Goal: Task Accomplishment & Management: Complete application form

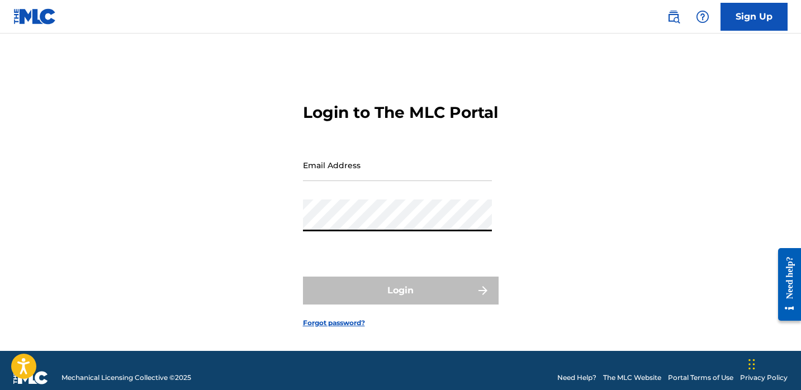
type input "[EMAIL_ADDRESS][DOMAIN_NAME]"
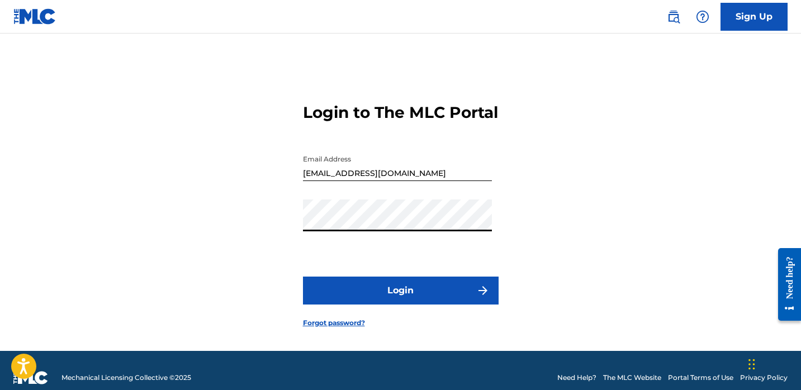
click at [432, 301] on button "Login" at bounding box center [401, 291] width 196 height 28
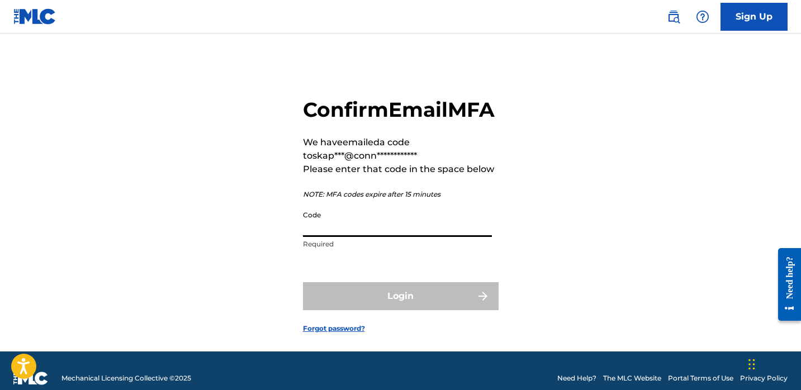
click at [407, 237] on input "Code" at bounding box center [397, 221] width 189 height 32
paste input "775912"
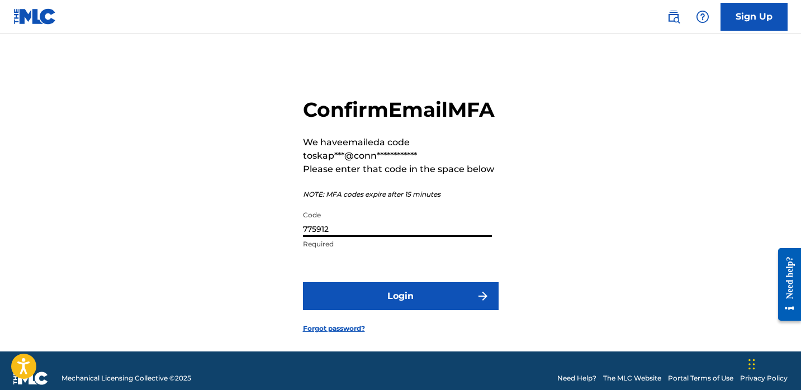
type input "775912"
click at [405, 309] on button "Login" at bounding box center [401, 296] width 196 height 28
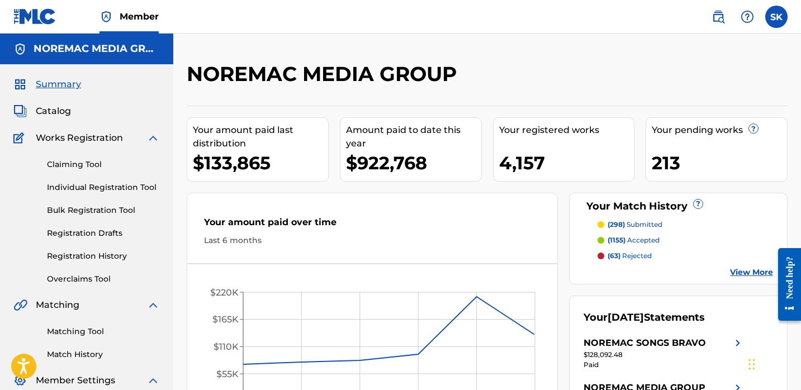
click at [124, 194] on div "Claiming Tool Individual Registration Tool Bulk Registration Tool Registration …" at bounding box center [86, 215] width 147 height 140
click at [124, 192] on link "Individual Registration Tool" at bounding box center [103, 188] width 113 height 12
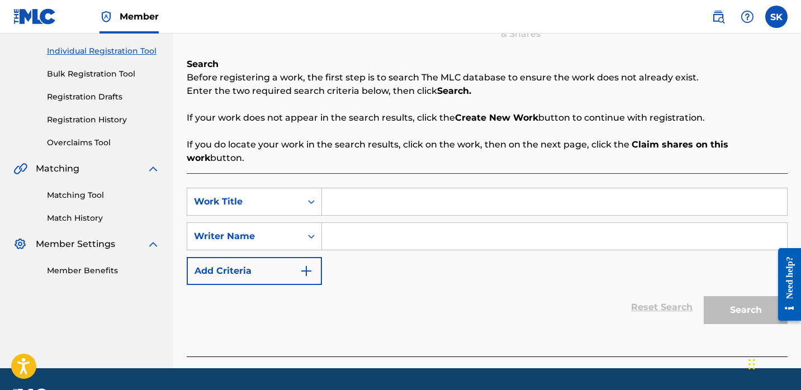
scroll to position [138, 0]
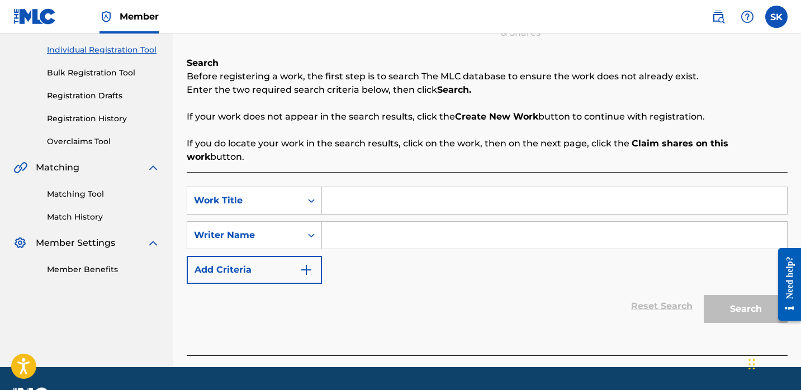
click at [393, 149] on p "If you do locate your work in the search results, click on the work, then on th…" at bounding box center [487, 150] width 601 height 27
click at [385, 190] on input "Search Form" at bounding box center [554, 200] width 465 height 27
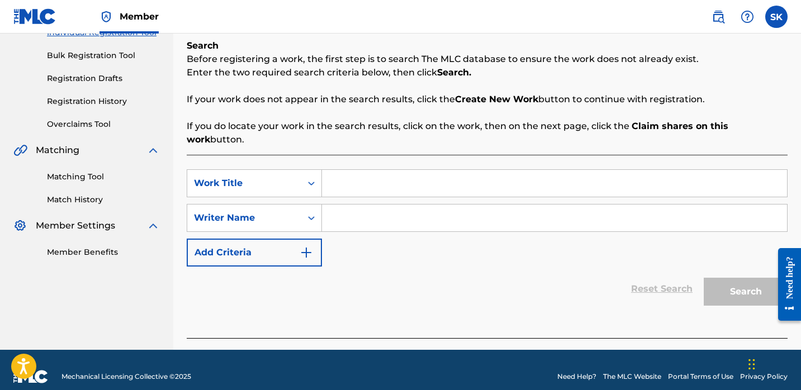
click at [353, 170] on input "Search Form" at bounding box center [554, 183] width 465 height 27
type input "away"
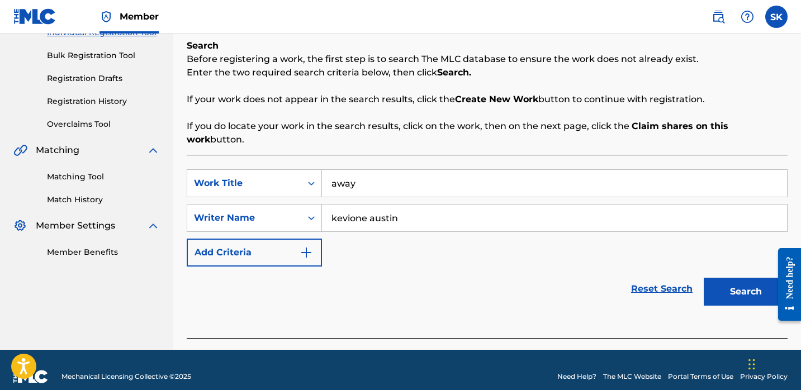
type input "kevione austin"
click at [704, 278] on button "Search" at bounding box center [746, 292] width 84 height 28
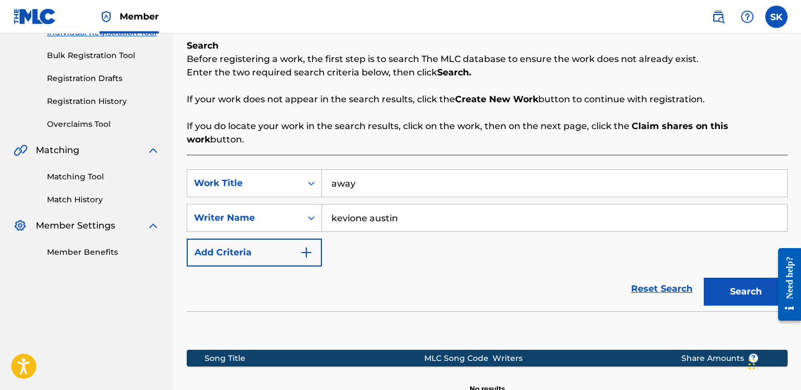
click at [393, 176] on input "away" at bounding box center [554, 183] width 465 height 27
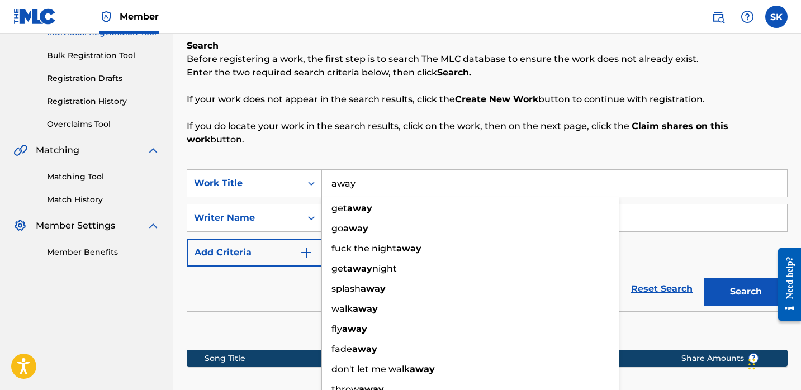
click at [393, 176] on input "away" at bounding box center [554, 183] width 465 height 27
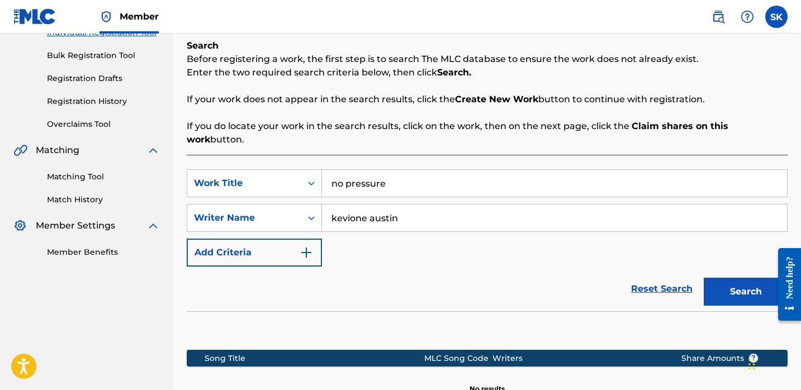
click at [704, 278] on button "Search" at bounding box center [746, 292] width 84 height 28
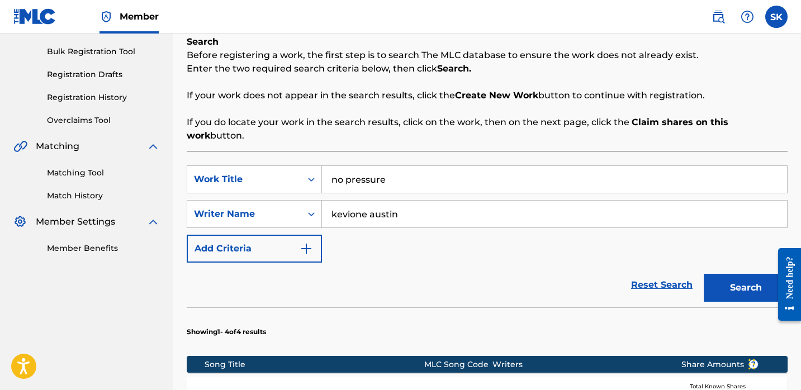
scroll to position [141, 0]
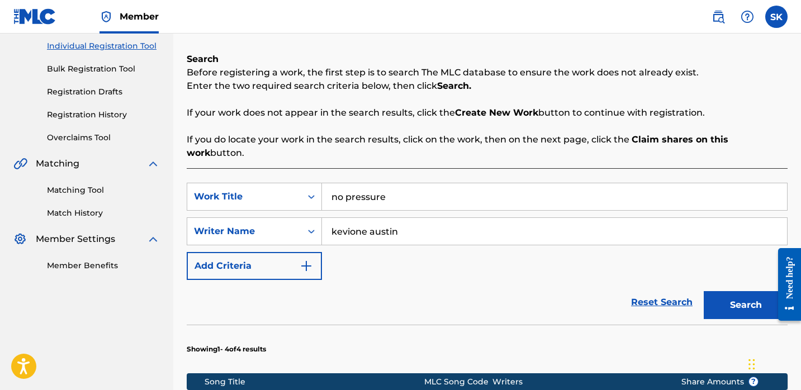
click at [365, 189] on input "no pressure" at bounding box center [554, 196] width 465 height 27
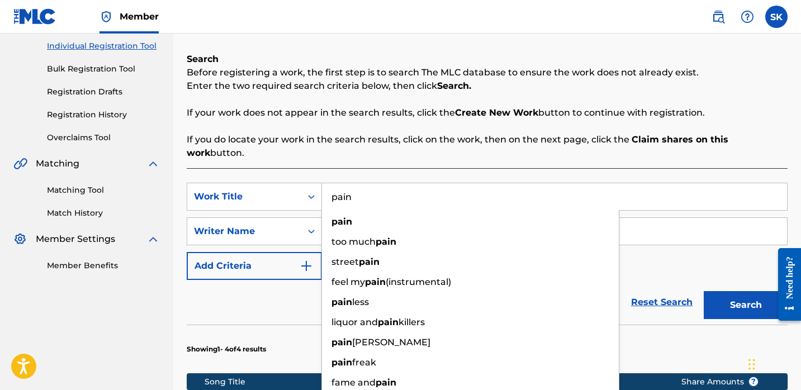
click at [704, 291] on button "Search" at bounding box center [746, 305] width 84 height 28
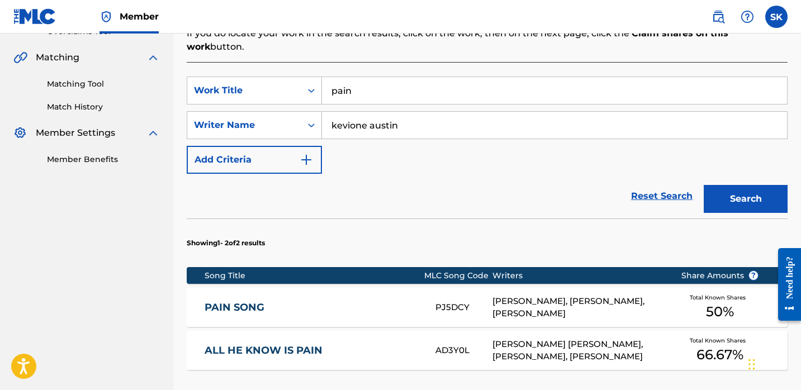
scroll to position [158, 0]
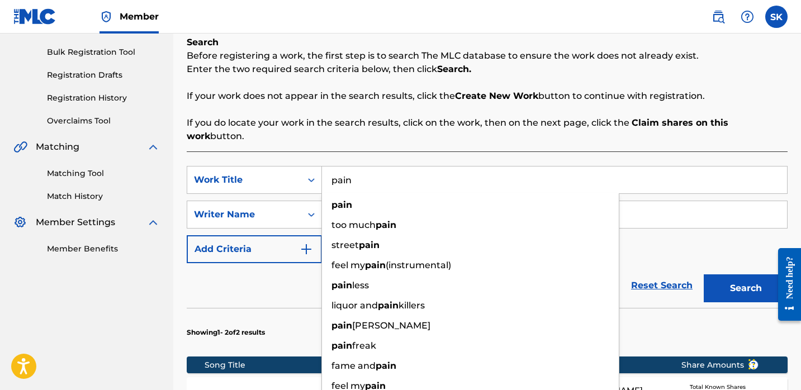
click at [370, 174] on input "pain" at bounding box center [554, 180] width 465 height 27
type input "p"
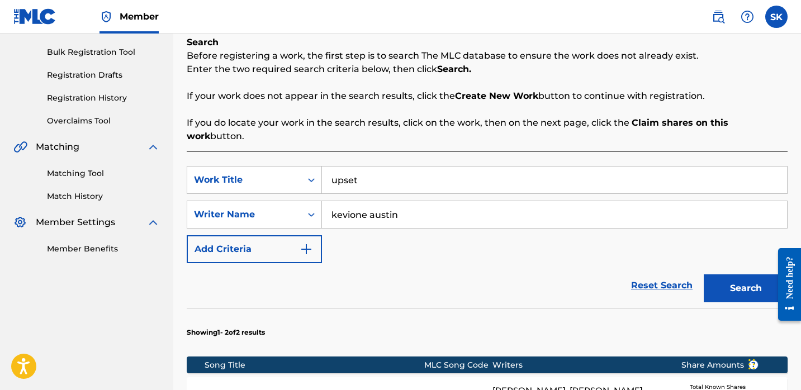
click at [704, 275] on button "Search" at bounding box center [746, 289] width 84 height 28
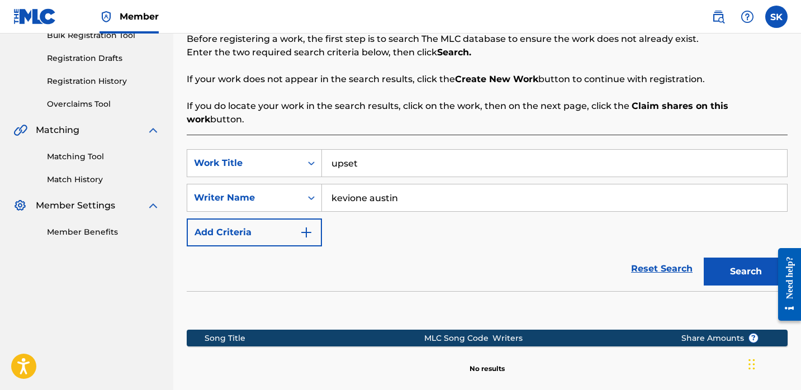
scroll to position [176, 0]
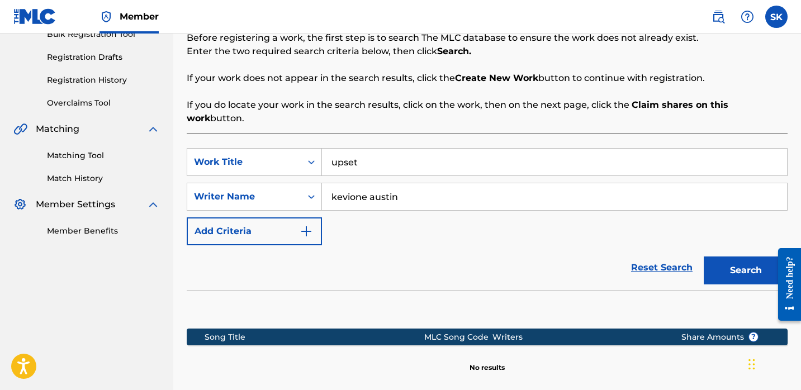
click at [388, 155] on input "upset" at bounding box center [554, 162] width 465 height 27
click at [704, 257] on button "Search" at bounding box center [746, 271] width 84 height 28
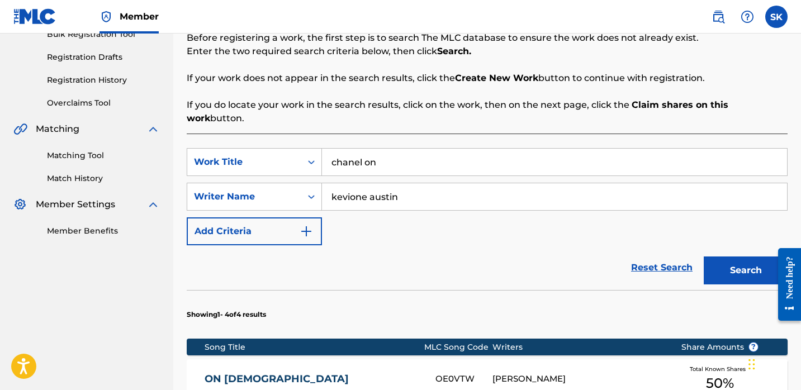
click at [400, 149] on input "chanel on" at bounding box center [554, 162] width 465 height 27
click at [400, 149] on input "strategy" at bounding box center [554, 162] width 465 height 27
click at [704, 257] on button "Search" at bounding box center [746, 271] width 84 height 28
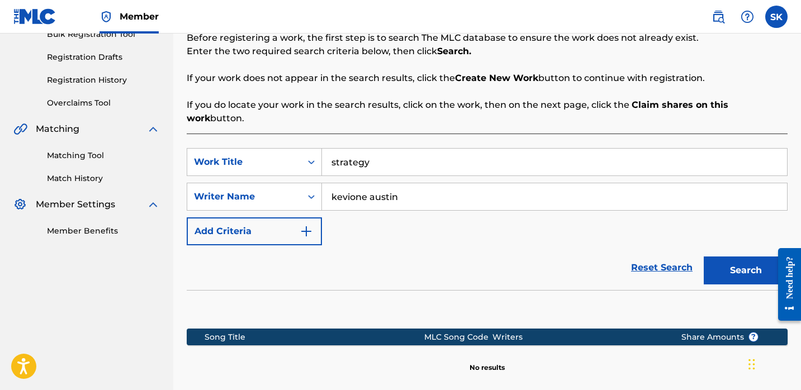
click at [704, 257] on button "Search" at bounding box center [746, 271] width 84 height 28
click at [357, 149] on input "strategy" at bounding box center [554, 162] width 465 height 27
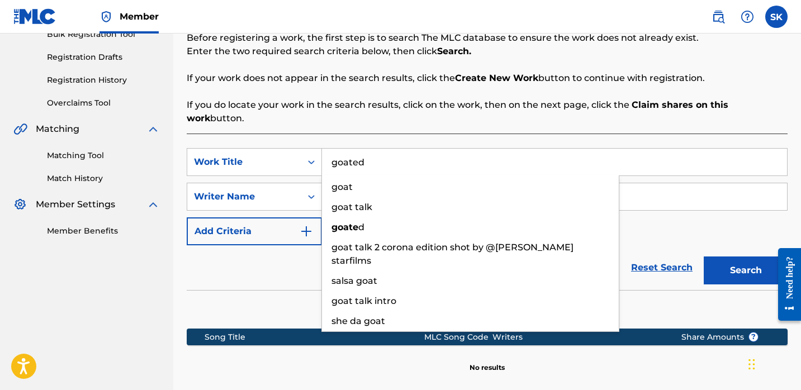
click at [704, 257] on button "Search" at bounding box center [746, 271] width 84 height 28
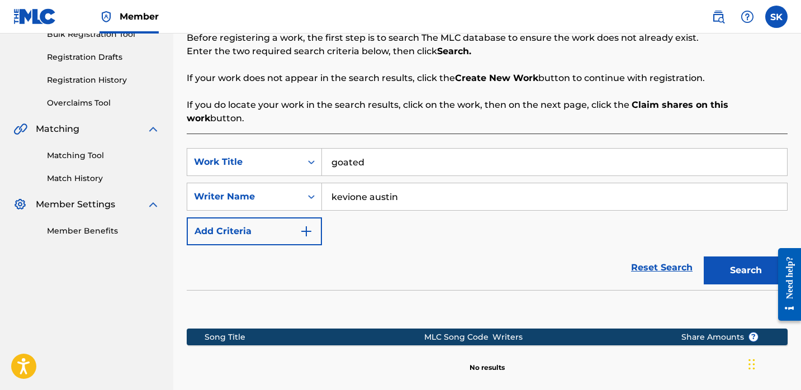
click at [704, 257] on button "Search" at bounding box center [746, 271] width 84 height 28
click at [391, 150] on input "goated" at bounding box center [554, 162] width 465 height 27
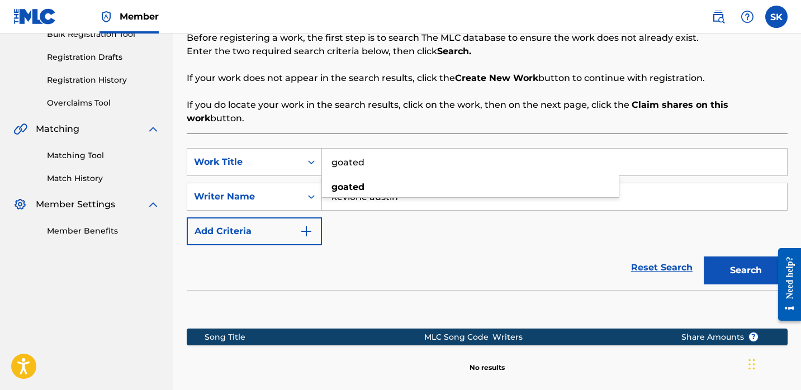
click at [391, 150] on input "goated" at bounding box center [554, 162] width 465 height 27
type input "new society"
click at [704, 257] on button "Search" at bounding box center [746, 271] width 84 height 28
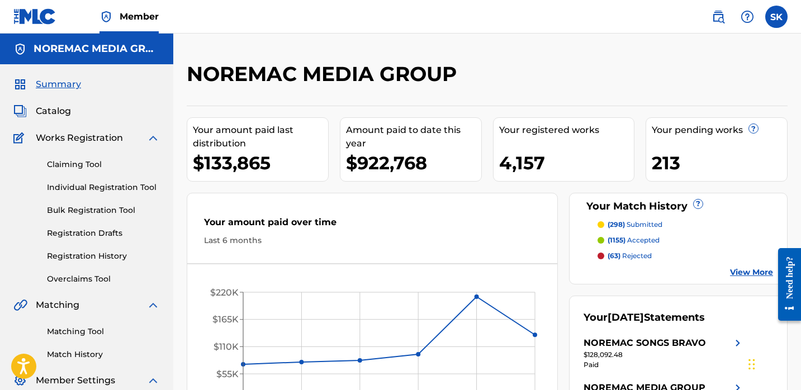
click at [79, 188] on link "Individual Registration Tool" at bounding box center [103, 188] width 113 height 12
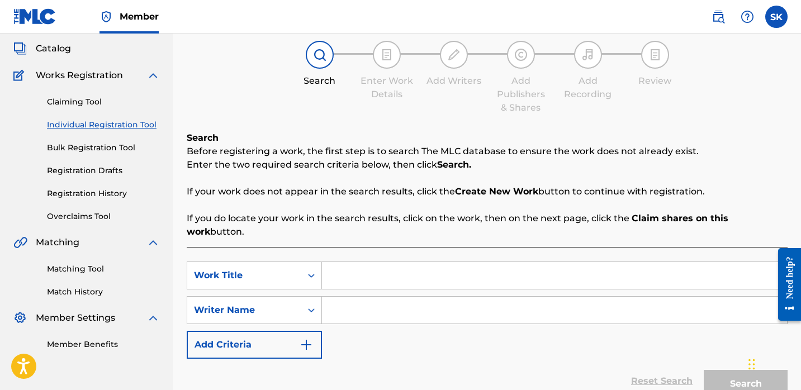
scroll to position [77, 0]
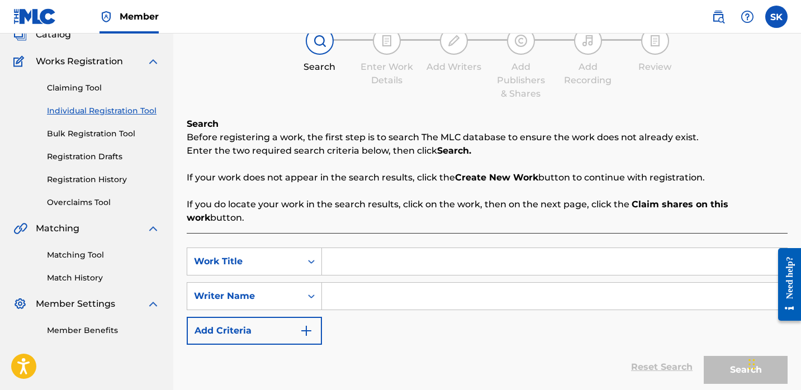
click at [345, 248] on input "Search Form" at bounding box center [554, 261] width 465 height 27
type input "o"
type input "pain song"
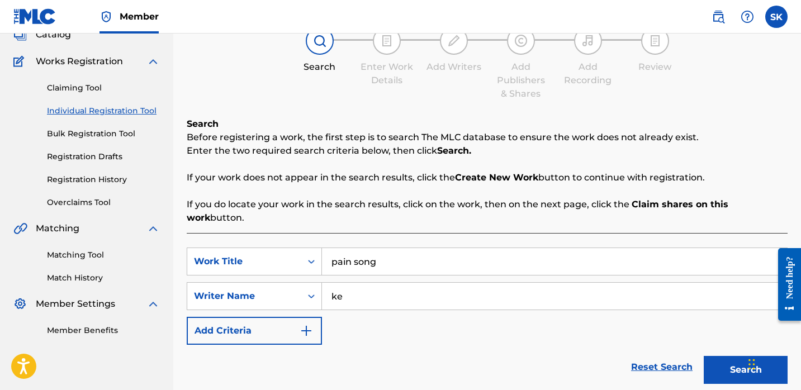
type input "k"
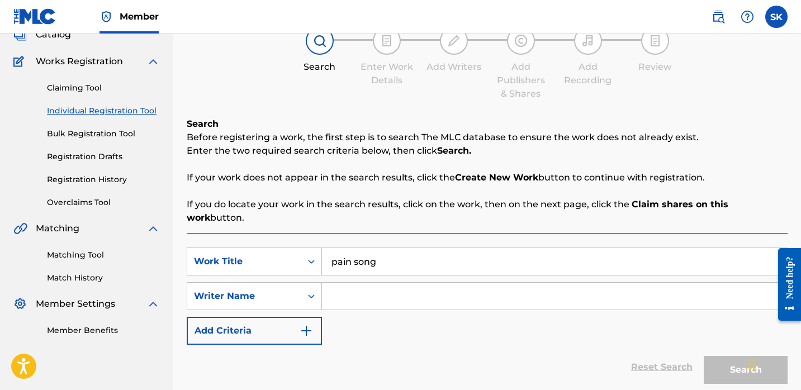
type input "l"
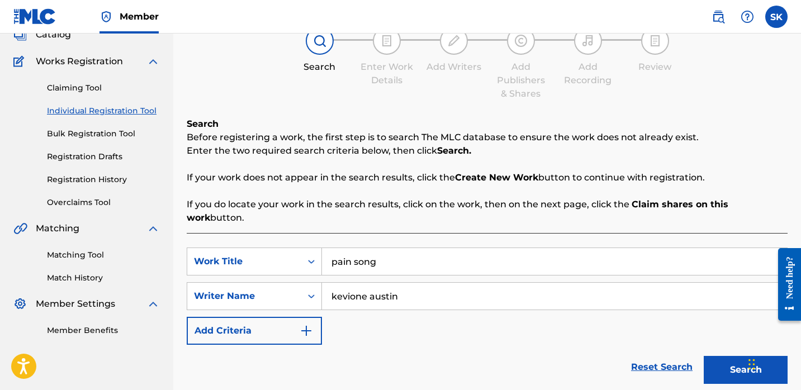
type input "kevione austin"
click at [704, 356] on button "Search" at bounding box center [746, 370] width 84 height 28
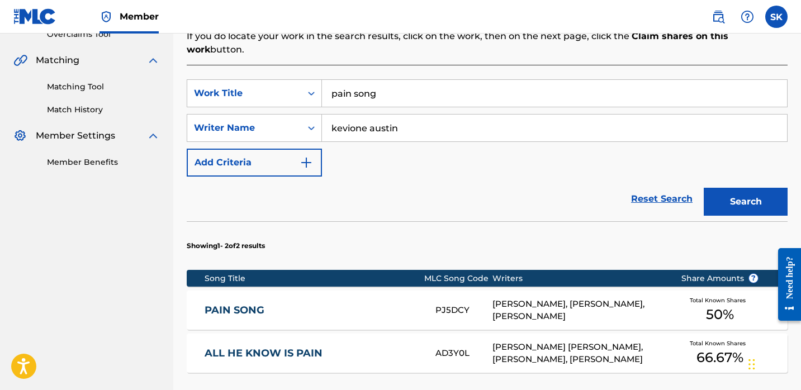
scroll to position [260, 0]
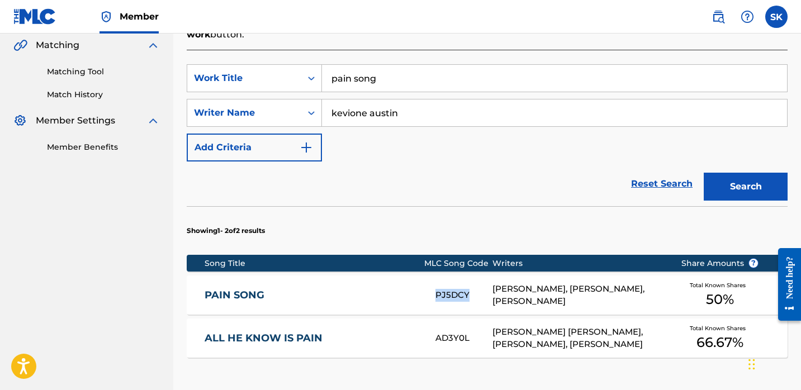
copy div "PJ5DCY"
click at [420, 65] on input "pain song" at bounding box center [554, 78] width 465 height 27
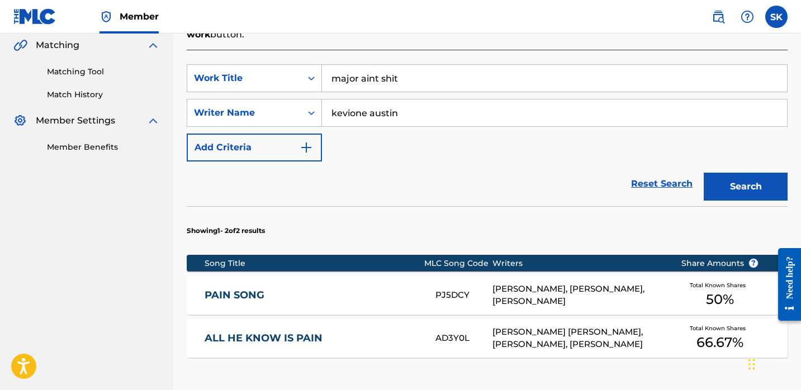
click at [704, 173] on button "Search" at bounding box center [746, 187] width 84 height 28
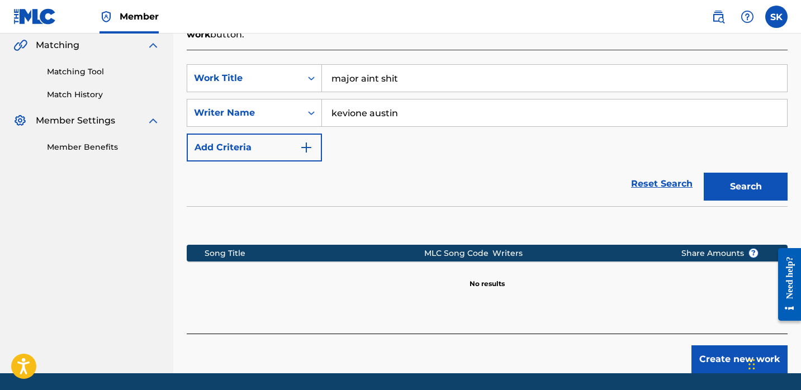
click at [396, 65] on input "major aint shit" at bounding box center [554, 78] width 465 height 27
click at [704, 173] on button "Search" at bounding box center [746, 187] width 84 height 28
click at [390, 68] on input "nomore" at bounding box center [554, 78] width 465 height 27
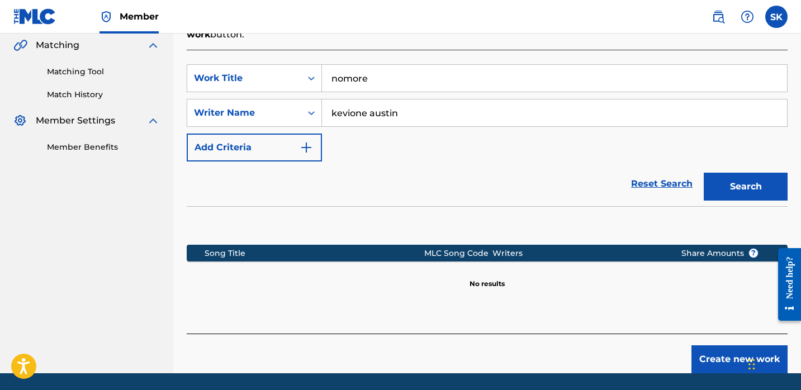
click at [390, 68] on input "nomore" at bounding box center [554, 78] width 465 height 27
type input "cant even lie"
click at [704, 173] on button "Search" at bounding box center [746, 187] width 84 height 28
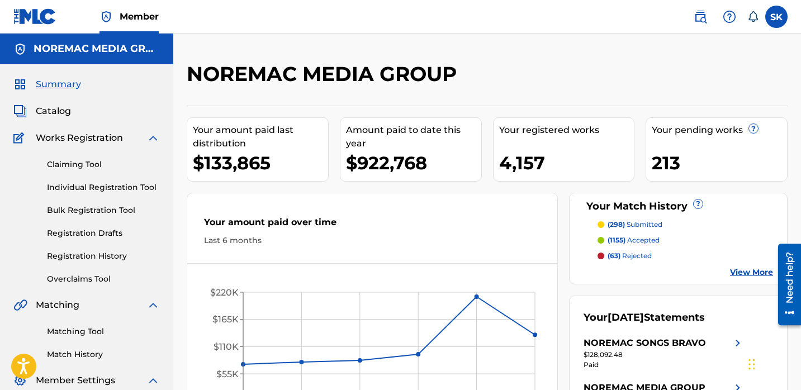
click at [139, 190] on link "Individual Registration Tool" at bounding box center [103, 188] width 113 height 12
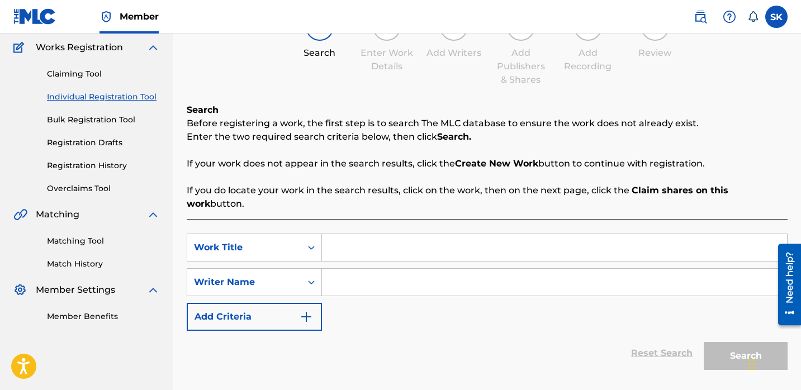
scroll to position [117, 0]
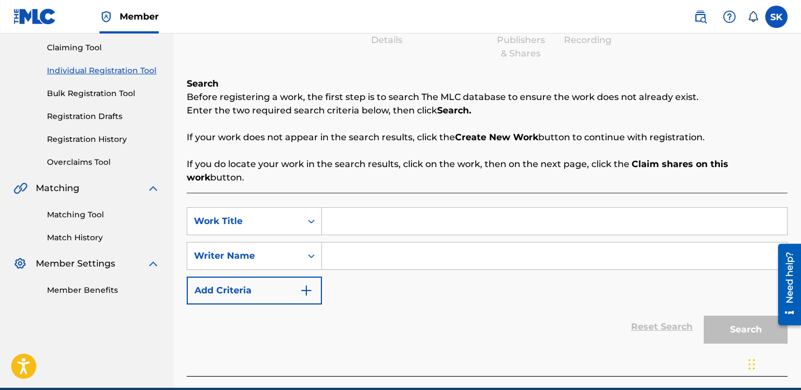
click at [352, 210] on input "Search Form" at bounding box center [554, 221] width 465 height 27
type input "can't even lie"
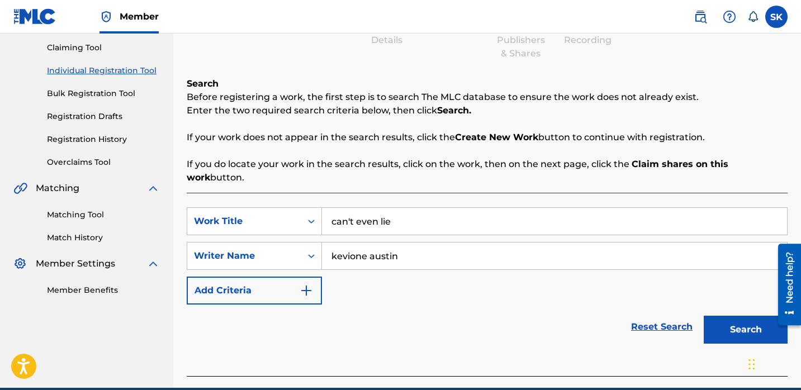
type input "kevione austin"
click at [704, 316] on button "Search" at bounding box center [746, 330] width 84 height 28
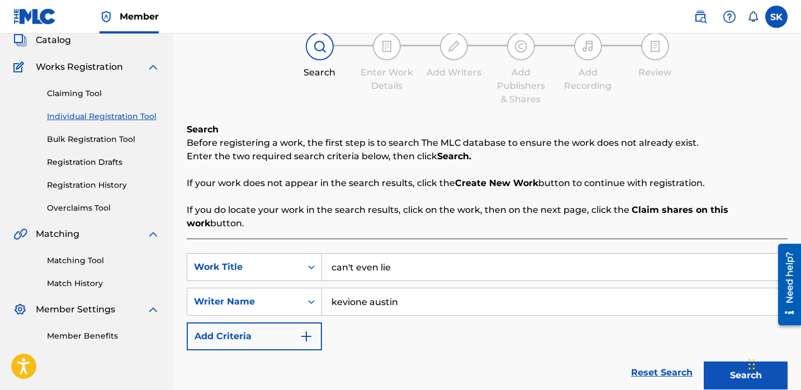
scroll to position [64, 0]
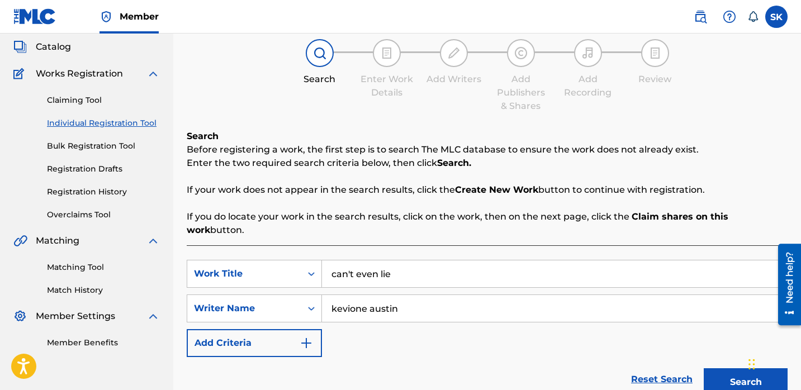
click at [407, 263] on input "can't even lie" at bounding box center [554, 274] width 465 height 27
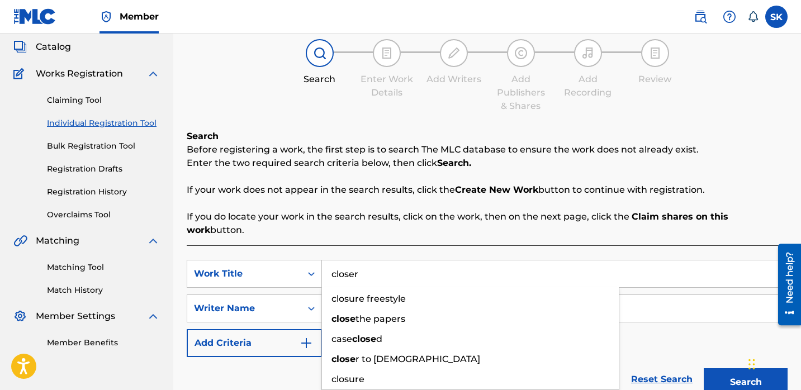
click at [704, 369] on button "Search" at bounding box center [746, 383] width 84 height 28
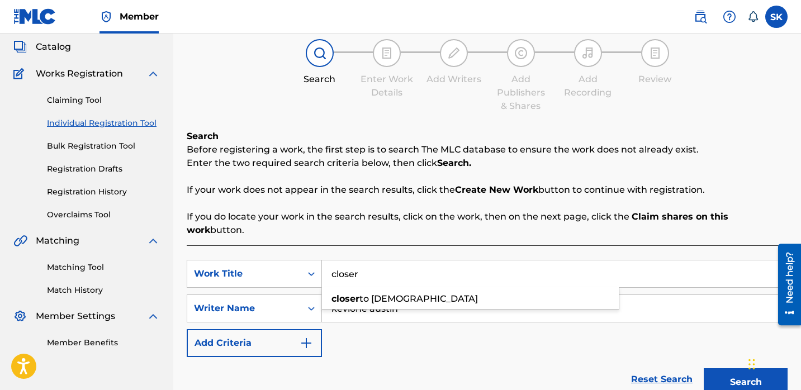
click at [704, 369] on button "Search" at bounding box center [746, 383] width 84 height 28
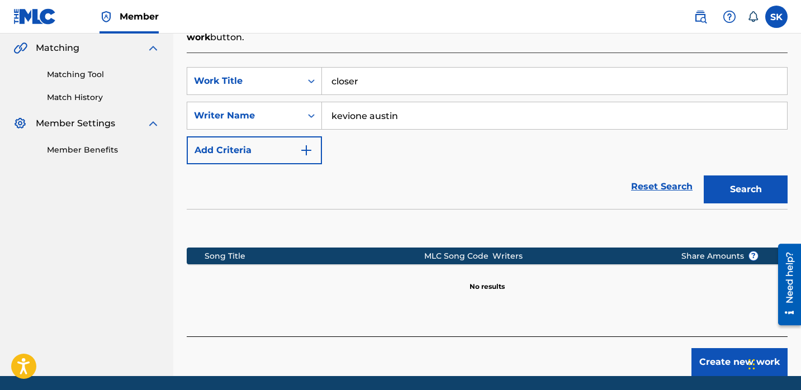
scroll to position [258, 0]
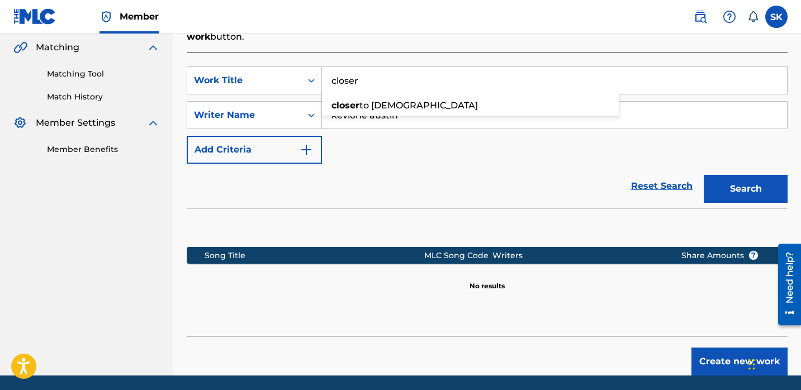
click at [420, 67] on input "closer" at bounding box center [554, 80] width 465 height 27
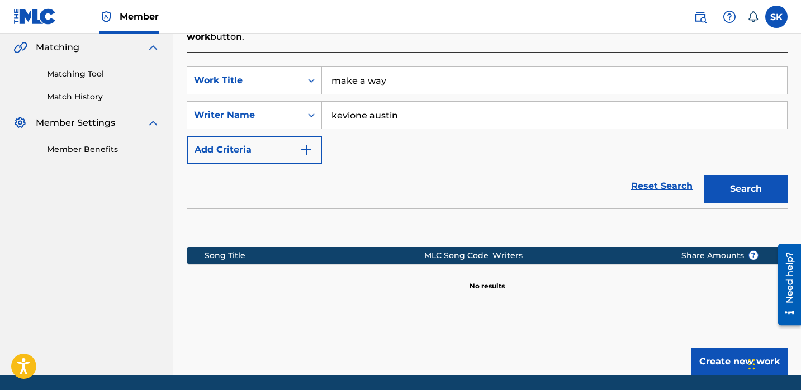
click at [704, 175] on button "Search" at bounding box center [746, 189] width 84 height 28
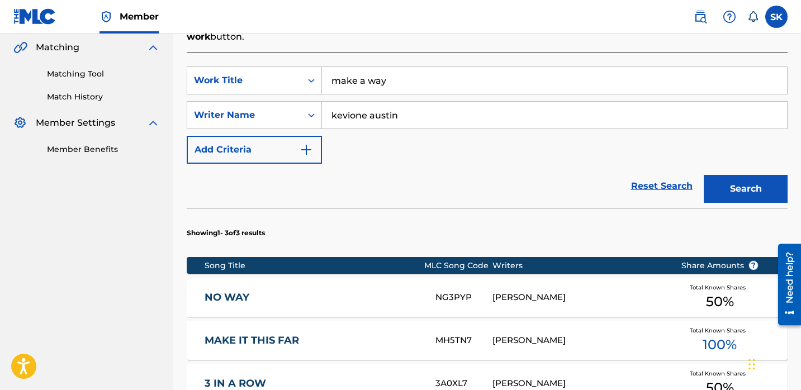
click at [400, 68] on input "make a way" at bounding box center [554, 80] width 465 height 27
type input "z"
click at [704, 175] on button "Search" at bounding box center [746, 189] width 84 height 28
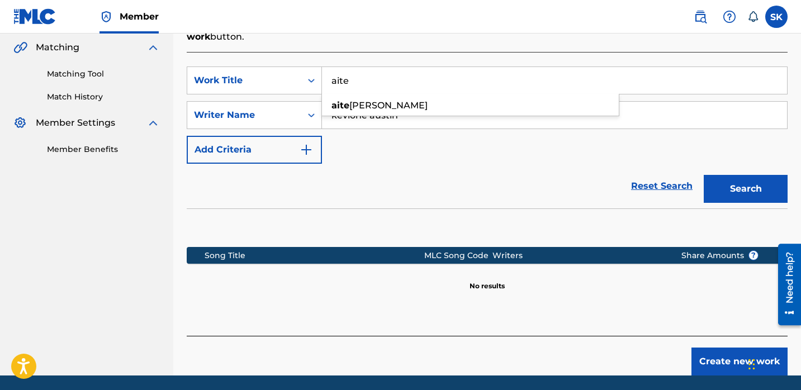
click at [383, 68] on input "aite" at bounding box center [554, 80] width 465 height 27
click at [704, 175] on button "Search" at bounding box center [746, 189] width 84 height 28
click at [362, 78] on input "go gho$t" at bounding box center [554, 80] width 465 height 27
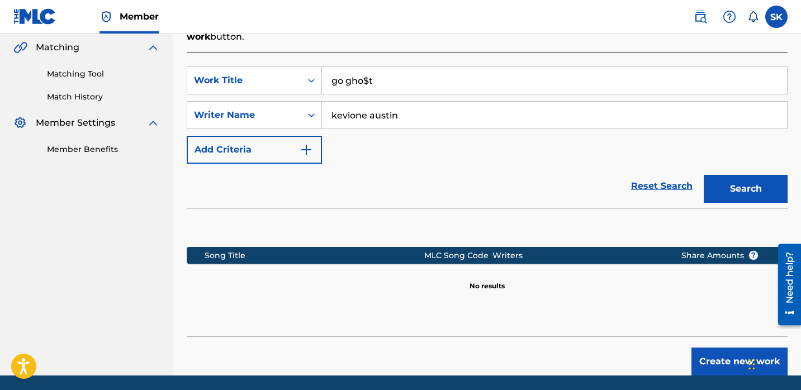
click at [362, 78] on input "go gho$t" at bounding box center [554, 80] width 465 height 27
click at [704, 175] on button "Search" at bounding box center [746, 189] width 84 height 28
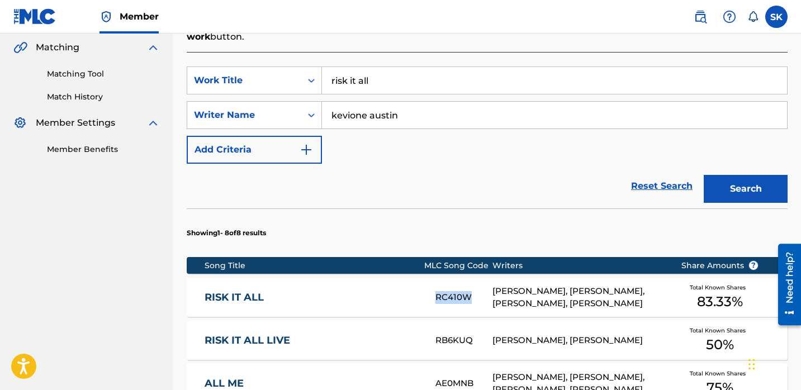
copy div "RC410W"
click at [390, 69] on input "risk it all" at bounding box center [554, 80] width 465 height 27
click at [704, 175] on button "Search" at bounding box center [746, 189] width 84 height 28
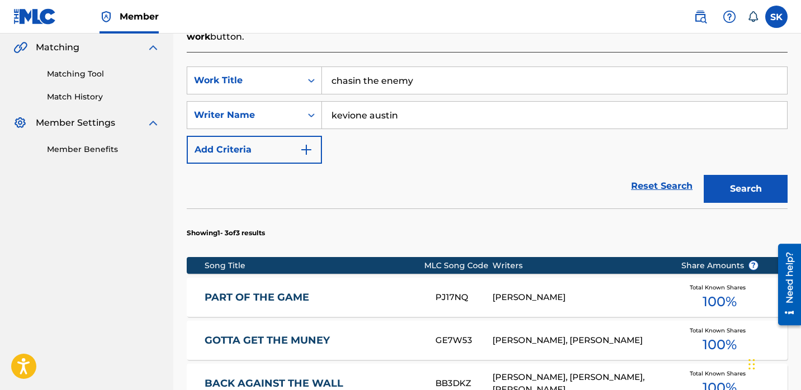
click at [704, 175] on button "Search" at bounding box center [746, 189] width 84 height 28
click at [400, 74] on input "chasin the enemy" at bounding box center [554, 80] width 465 height 27
click at [704, 175] on button "Search" at bounding box center [746, 189] width 84 height 28
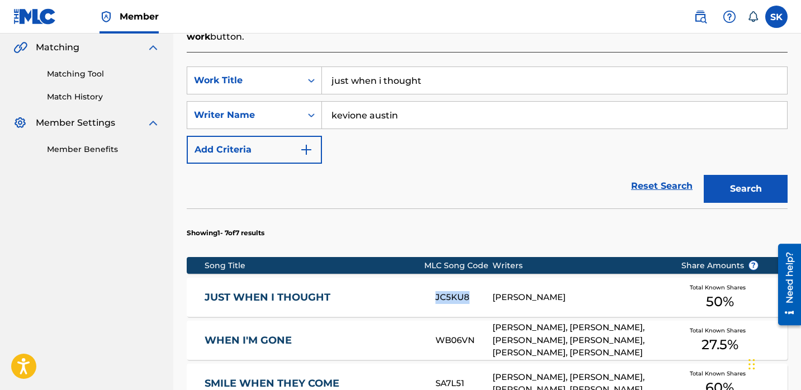
copy div "JC5KU8"
click at [403, 69] on input "just when i thought" at bounding box center [554, 80] width 465 height 27
click at [704, 175] on button "Search" at bounding box center [746, 189] width 84 height 28
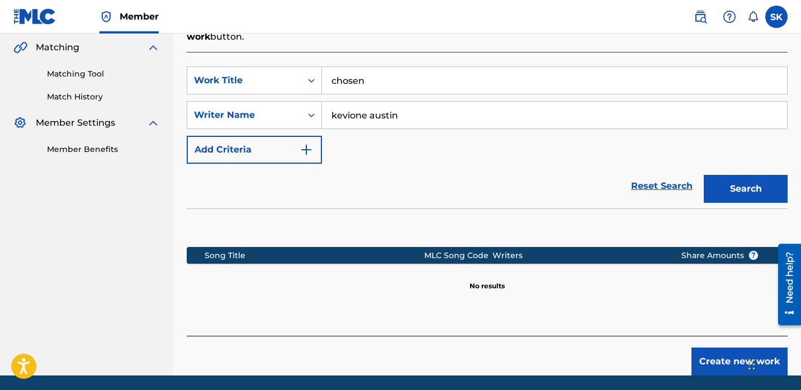
click at [402, 71] on input "chosen" at bounding box center [554, 80] width 465 height 27
click at [704, 175] on button "Search" at bounding box center [746, 189] width 84 height 28
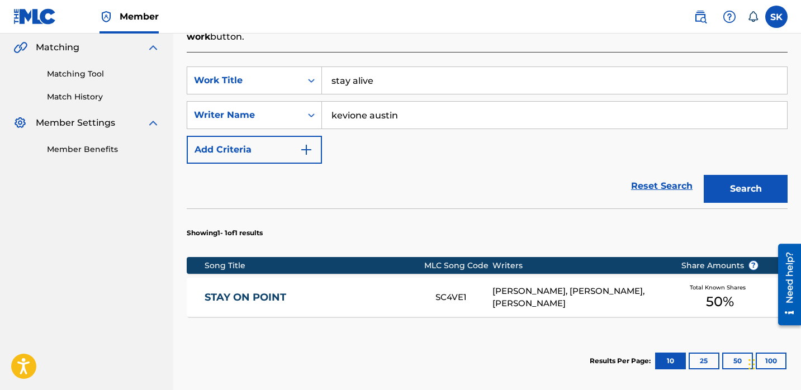
click at [403, 67] on input "stay alive" at bounding box center [554, 80] width 465 height 27
click at [704, 175] on button "Search" at bounding box center [746, 189] width 84 height 28
copy div "FI77ZX"
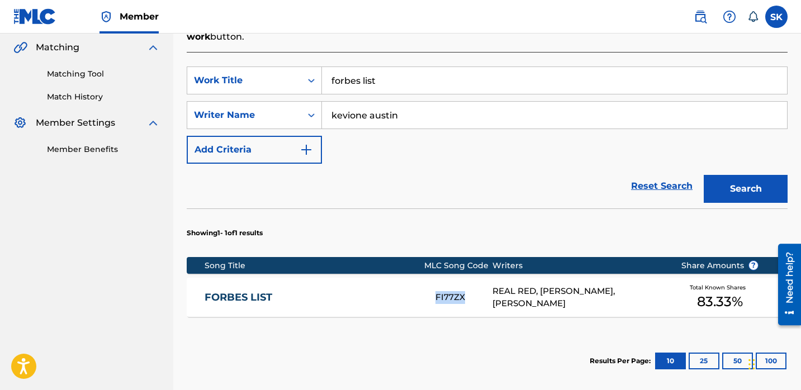
click at [422, 67] on input "forbes list" at bounding box center [554, 80] width 465 height 27
click at [704, 175] on button "Search" at bounding box center [746, 189] width 84 height 28
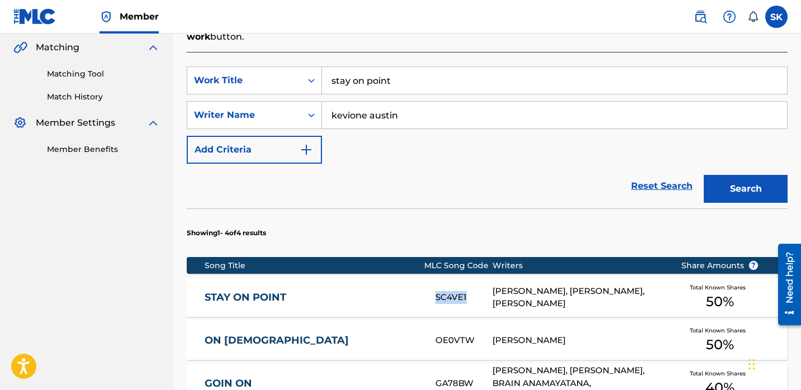
copy div "SC4VE1"
click at [401, 67] on input "stay on point" at bounding box center [554, 80] width 465 height 27
click at [704, 175] on button "Search" at bounding box center [746, 189] width 84 height 28
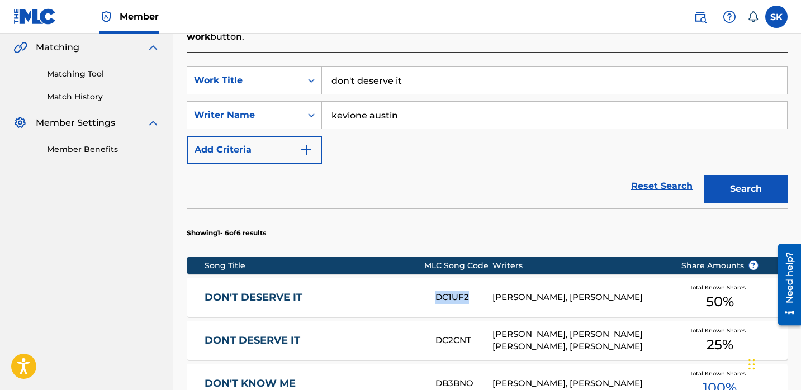
copy div "DC1UF2"
copy div "DC2CNT"
click at [395, 67] on input "don't deserve it" at bounding box center [554, 80] width 465 height 27
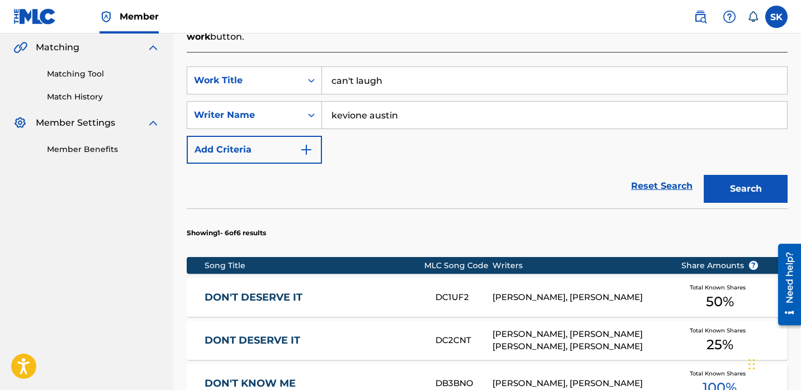
click at [704, 175] on button "Search" at bounding box center [746, 189] width 84 height 28
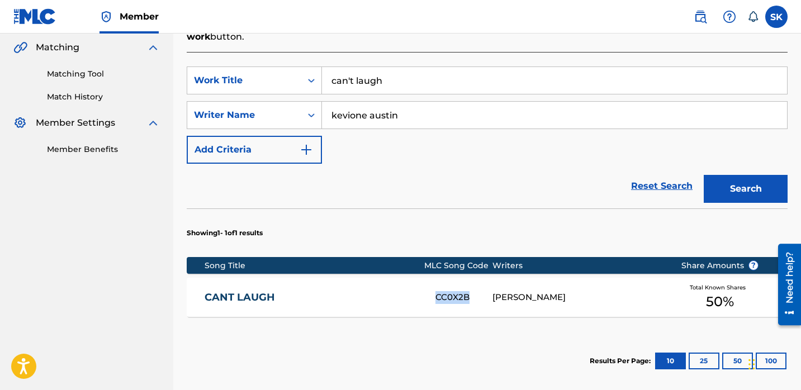
copy div "CC0X2B"
click at [422, 67] on input "can't laugh" at bounding box center [554, 80] width 465 height 27
click at [704, 175] on button "Search" at bounding box center [746, 189] width 84 height 28
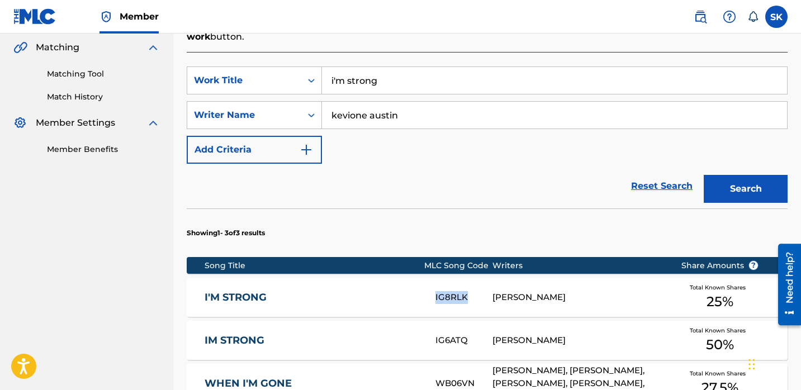
copy div "IG8RLK"
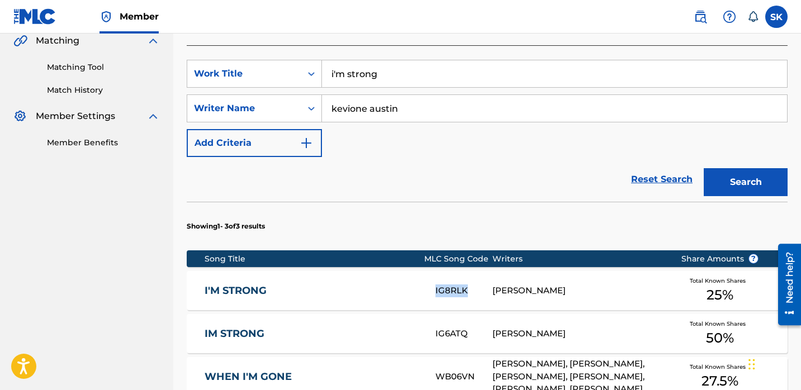
scroll to position [267, 0]
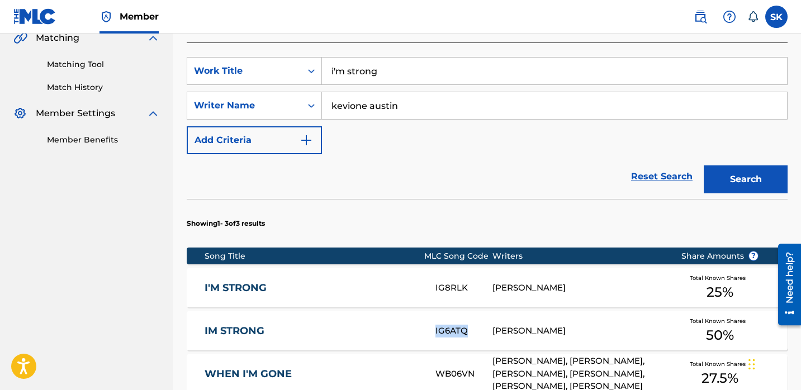
copy div "IG6ATQ"
click at [408, 69] on input "i'm strong" at bounding box center [554, 71] width 465 height 27
click at [704, 166] on button "Search" at bounding box center [746, 180] width 84 height 28
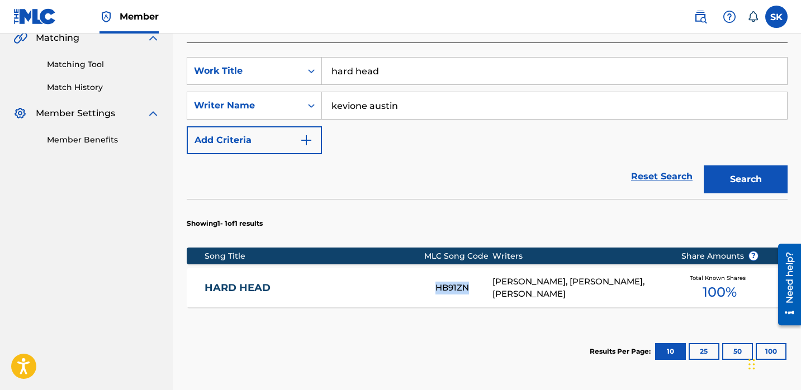
copy div "HB91ZN"
click at [367, 58] on input "hard head" at bounding box center [554, 71] width 465 height 27
click at [704, 166] on button "Search" at bounding box center [746, 180] width 84 height 28
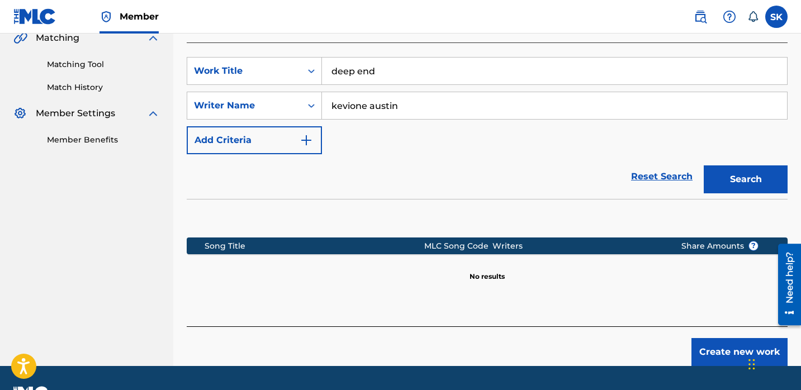
click at [395, 70] on div "deep end" at bounding box center [555, 71] width 466 height 28
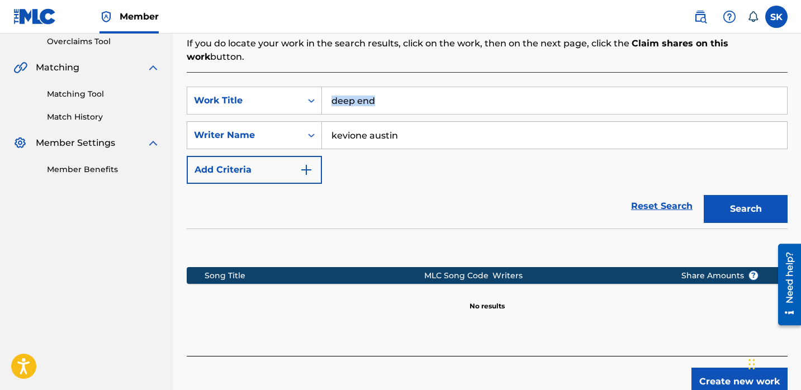
scroll to position [237, 0]
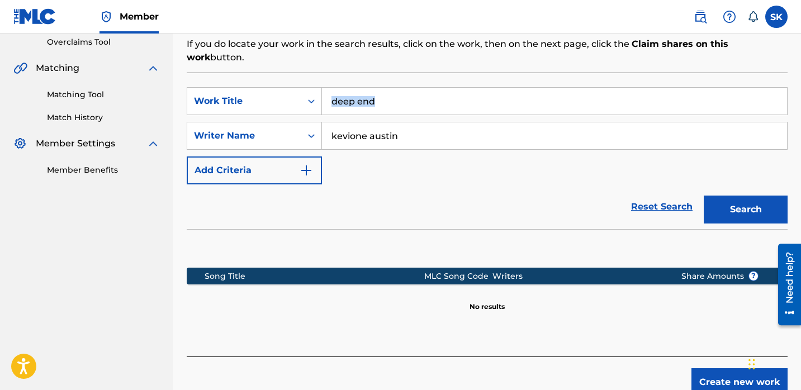
click at [390, 89] on input "deep end" at bounding box center [554, 101] width 465 height 27
click at [704, 196] on button "Search" at bounding box center [746, 210] width 84 height 28
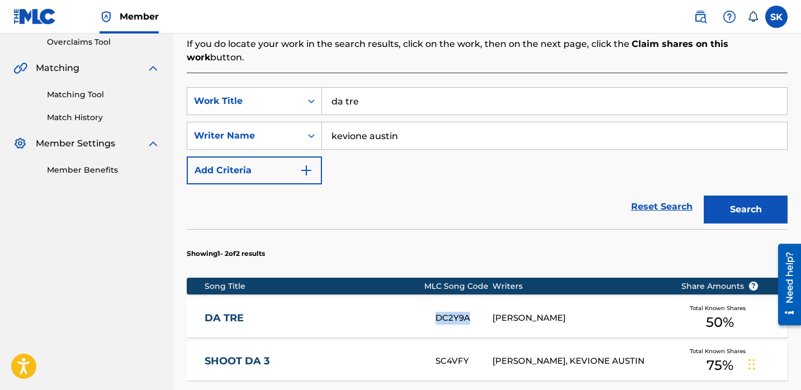
click at [352, 95] on input "da tre" at bounding box center [554, 101] width 465 height 27
click at [704, 196] on button "Search" at bounding box center [746, 210] width 84 height 28
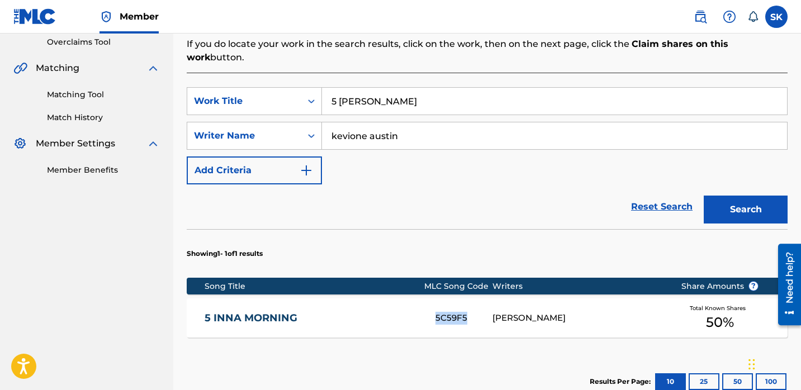
click at [439, 88] on input "5 [PERSON_NAME]" at bounding box center [554, 101] width 465 height 27
click at [704, 196] on button "Search" at bounding box center [746, 210] width 84 height 28
click at [382, 97] on input "nomo drama" at bounding box center [554, 101] width 465 height 27
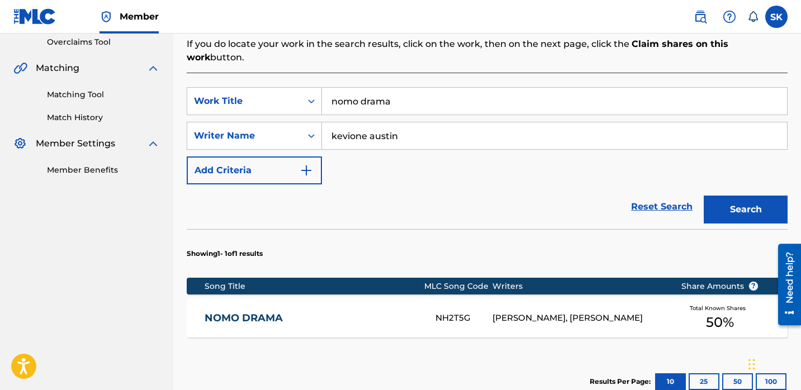
click at [382, 97] on input "nomo drama" at bounding box center [554, 101] width 465 height 27
click at [704, 196] on button "Search" at bounding box center [746, 210] width 84 height 28
click at [371, 89] on input "tbh" at bounding box center [554, 101] width 465 height 27
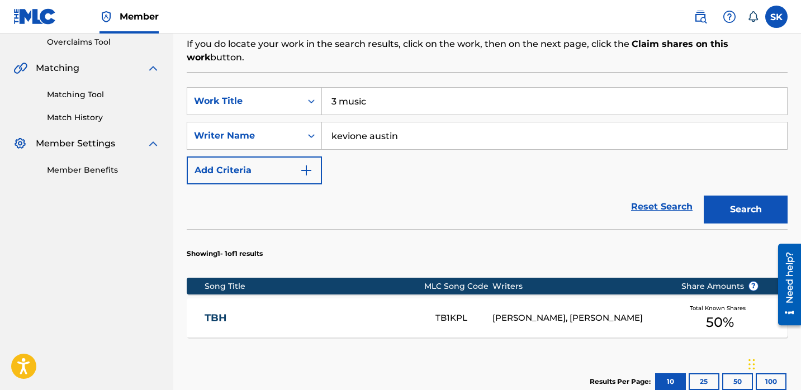
click at [704, 196] on button "Search" at bounding box center [746, 210] width 84 height 28
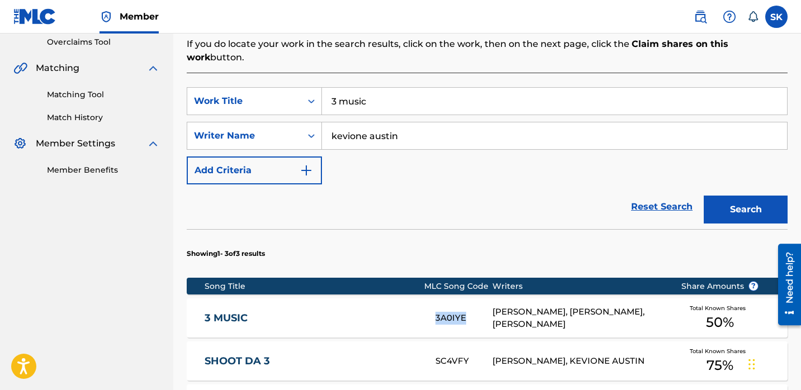
click at [367, 96] on input "3 music" at bounding box center [554, 101] width 465 height 27
click at [704, 196] on button "Search" at bounding box center [746, 210] width 84 height 28
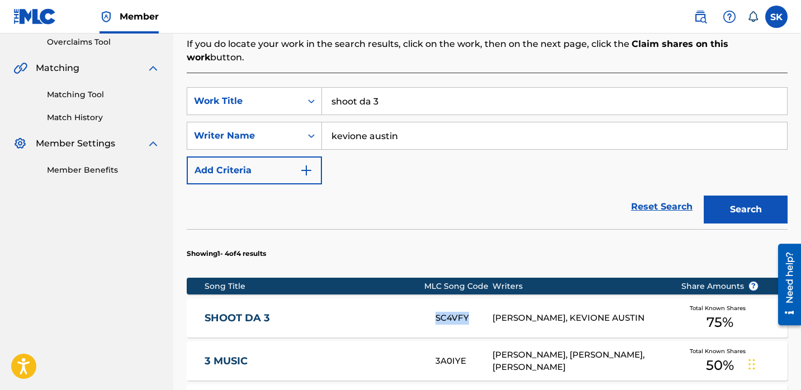
click at [450, 92] on input "shoot da 3" at bounding box center [554, 101] width 465 height 27
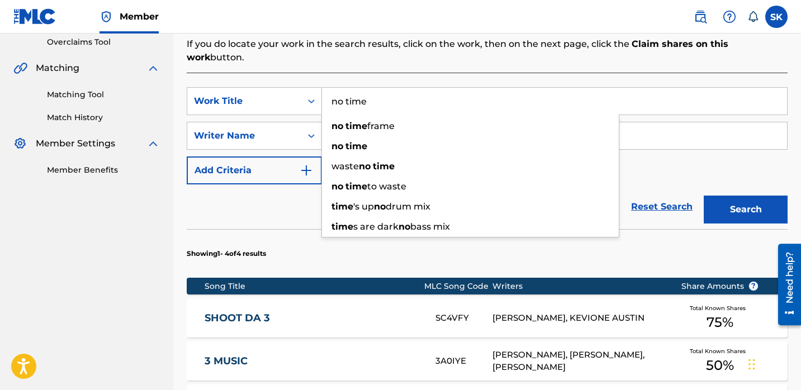
click at [704, 196] on button "Search" at bounding box center [746, 210] width 84 height 28
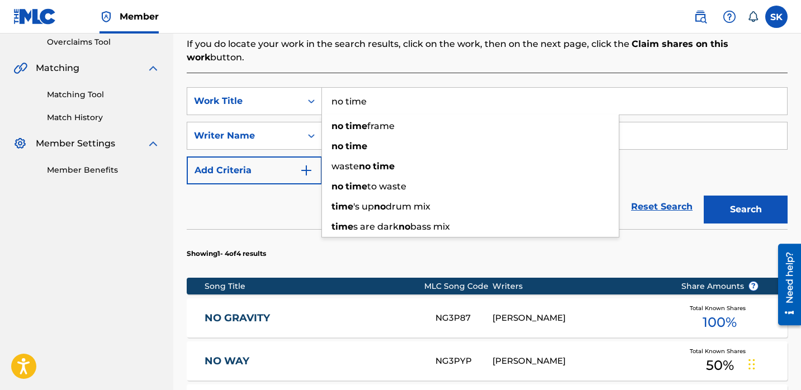
click at [467, 88] on input "no time" at bounding box center [554, 101] width 465 height 27
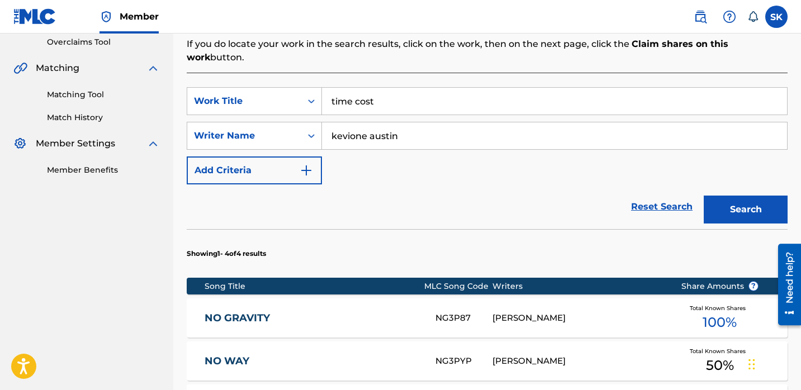
click at [704, 196] on button "Search" at bounding box center [746, 210] width 84 height 28
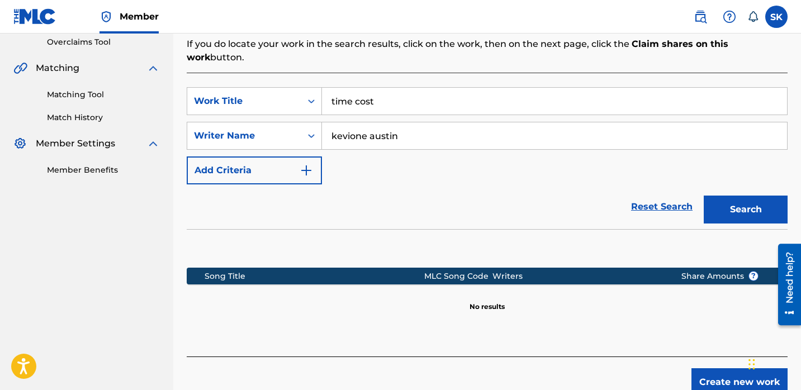
click at [363, 91] on input "time cost" at bounding box center [554, 101] width 465 height 27
click at [704, 196] on button "Search" at bounding box center [746, 210] width 84 height 28
click at [541, 98] on input "waiting for you" at bounding box center [554, 101] width 465 height 27
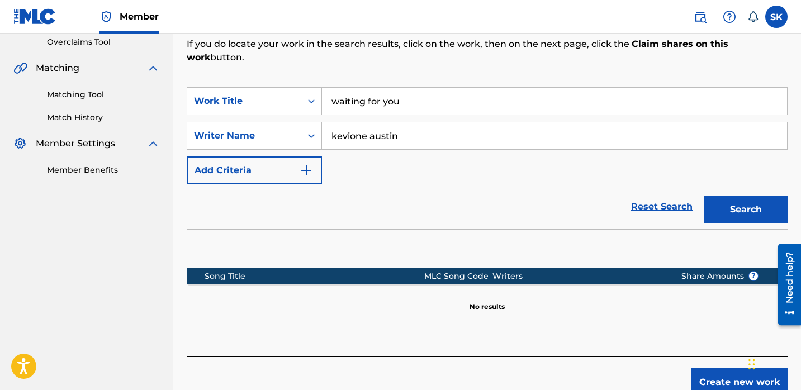
click at [541, 98] on input "waiting for you" at bounding box center [554, 101] width 465 height 27
click at [704, 196] on button "Search" at bounding box center [746, 210] width 84 height 28
click at [369, 92] on input "understandable" at bounding box center [554, 101] width 465 height 27
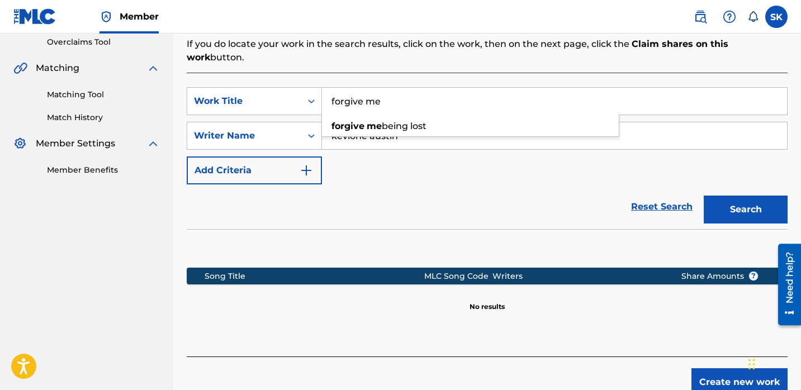
click at [704, 196] on button "Search" at bounding box center [746, 210] width 84 height 28
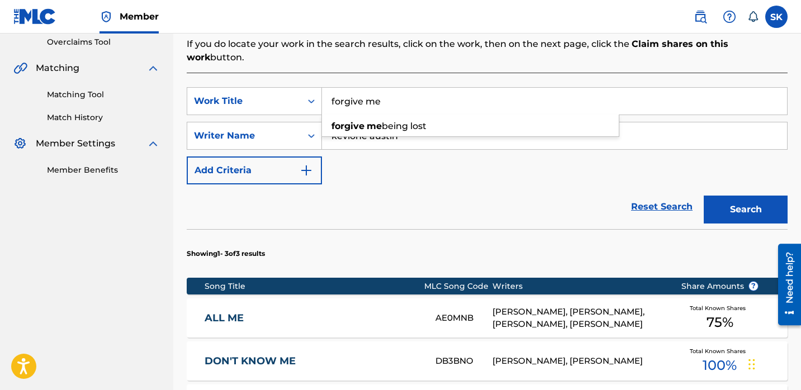
click at [372, 88] on input "forgive me" at bounding box center [554, 101] width 465 height 27
click at [704, 196] on button "Search" at bounding box center [746, 210] width 84 height 28
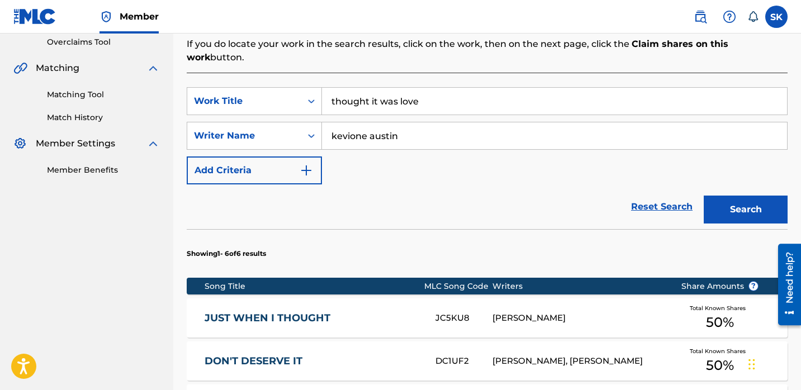
click at [451, 97] on input "thought it was love" at bounding box center [554, 101] width 465 height 27
click at [704, 196] on button "Search" at bounding box center [746, 210] width 84 height 28
click at [480, 90] on input "we the riches" at bounding box center [554, 101] width 465 height 27
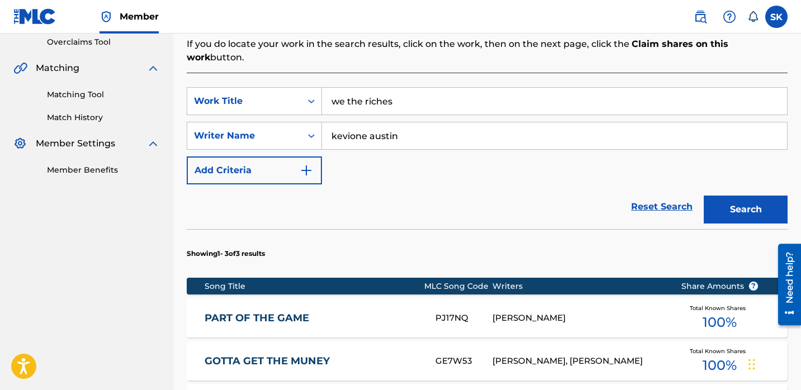
click at [480, 90] on input "we the riches" at bounding box center [554, 101] width 465 height 27
type input "o"
click at [704, 196] on button "Search" at bounding box center [746, 210] width 84 height 28
click at [397, 97] on input "i don't care" at bounding box center [554, 101] width 465 height 27
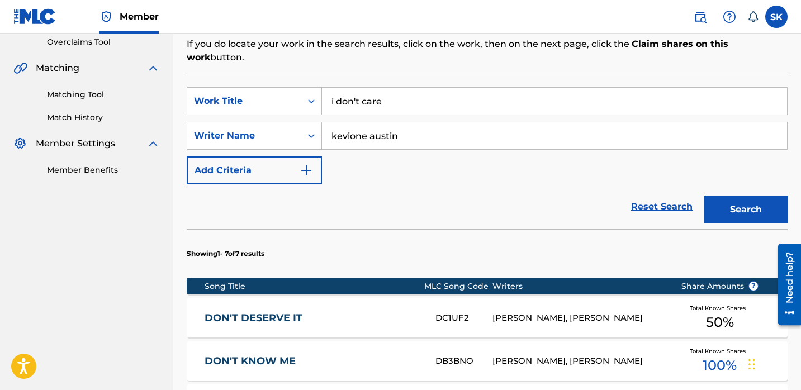
click at [397, 97] on input "i don't care" at bounding box center [554, 101] width 465 height 27
click at [704, 196] on button "Search" at bounding box center [746, 210] width 84 height 28
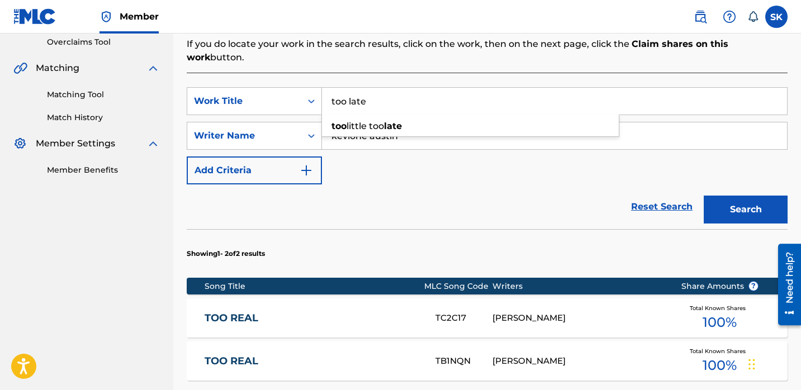
click at [450, 100] on input "too late" at bounding box center [554, 101] width 465 height 27
click at [704, 196] on button "Search" at bounding box center [746, 210] width 84 height 28
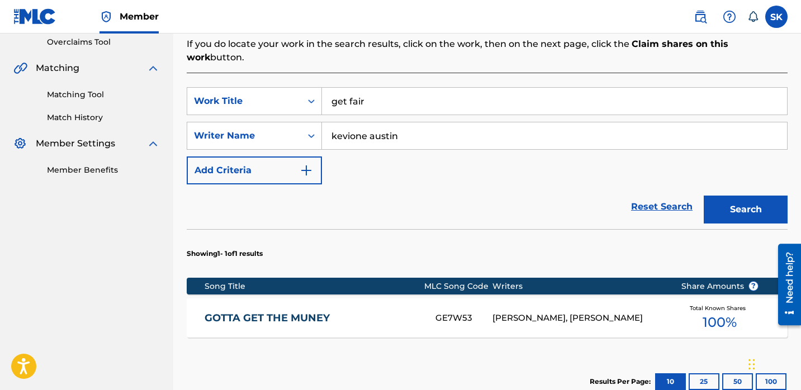
click at [381, 98] on input "get fair" at bounding box center [554, 101] width 465 height 27
click at [704, 196] on button "Search" at bounding box center [746, 210] width 84 height 28
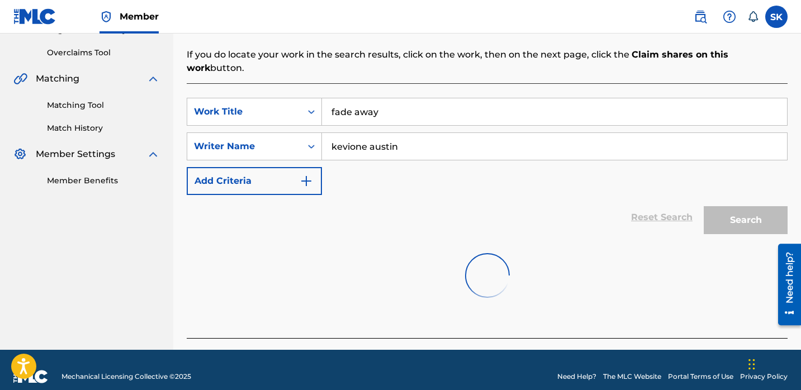
click at [704, 206] on button "Search" at bounding box center [746, 220] width 84 height 28
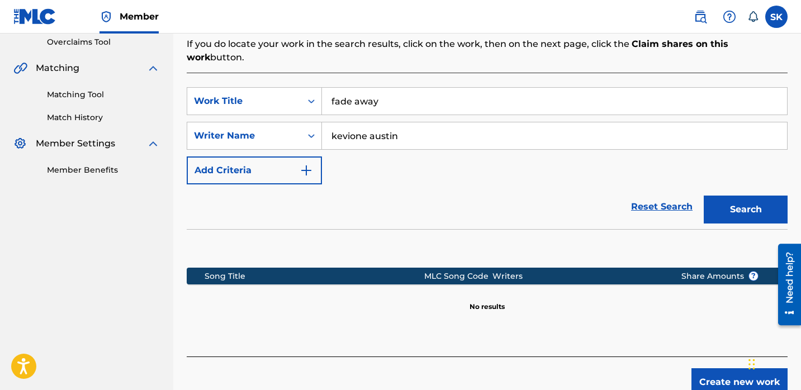
click at [704, 196] on button "Search" at bounding box center [746, 210] width 84 height 28
click at [389, 98] on input "fade away" at bounding box center [554, 101] width 465 height 27
click at [704, 196] on button "Search" at bounding box center [746, 210] width 84 height 28
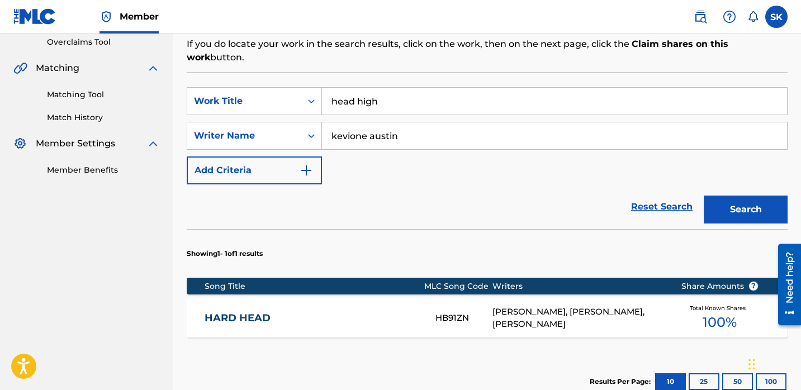
click at [464, 93] on input "head high" at bounding box center [554, 101] width 465 height 27
click at [704, 196] on button "Search" at bounding box center [746, 210] width 84 height 28
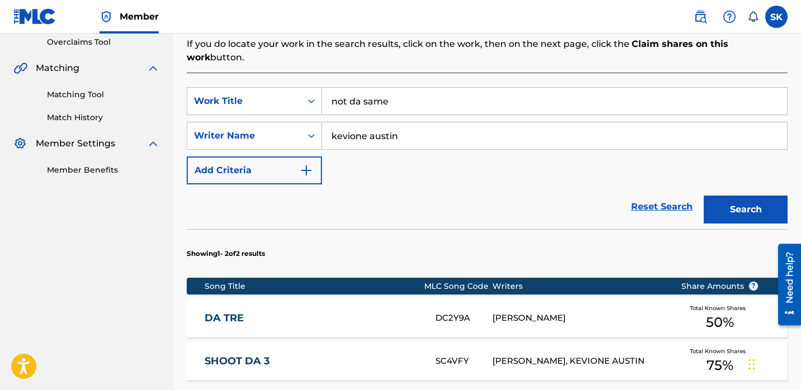
click at [474, 88] on input "not da same" at bounding box center [554, 101] width 465 height 27
click at [704, 196] on button "Search" at bounding box center [746, 210] width 84 height 28
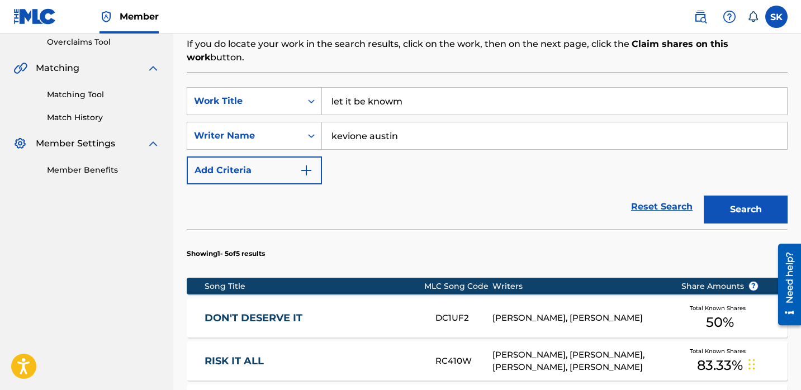
click at [704, 196] on button "Search" at bounding box center [746, 210] width 84 height 28
click at [471, 88] on input "let it be known" at bounding box center [554, 101] width 465 height 27
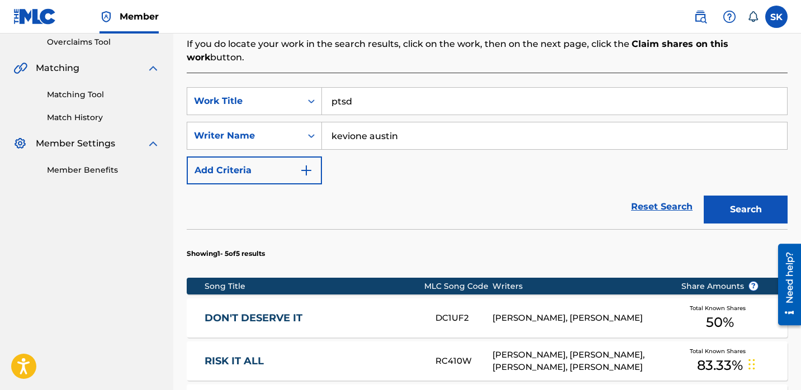
click at [704, 196] on button "Search" at bounding box center [746, 210] width 84 height 28
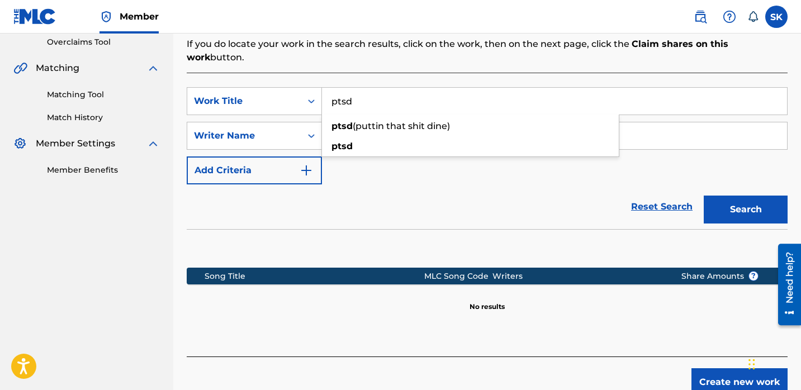
click at [421, 93] on input "ptsd" at bounding box center [554, 101] width 465 height 27
click at [704, 196] on button "Search" at bounding box center [746, 210] width 84 height 28
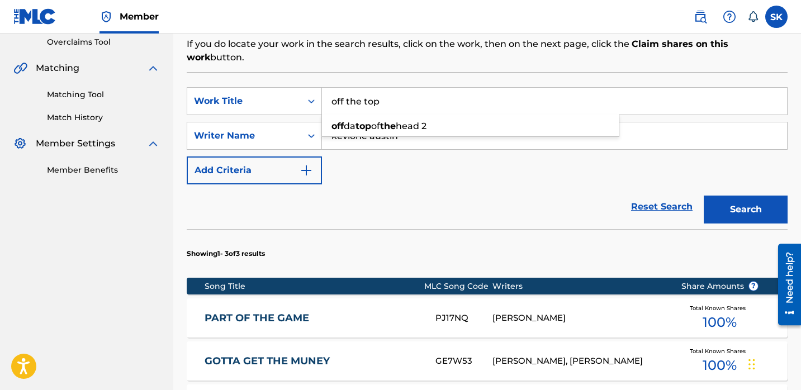
click at [416, 91] on input "off the top" at bounding box center [554, 101] width 465 height 27
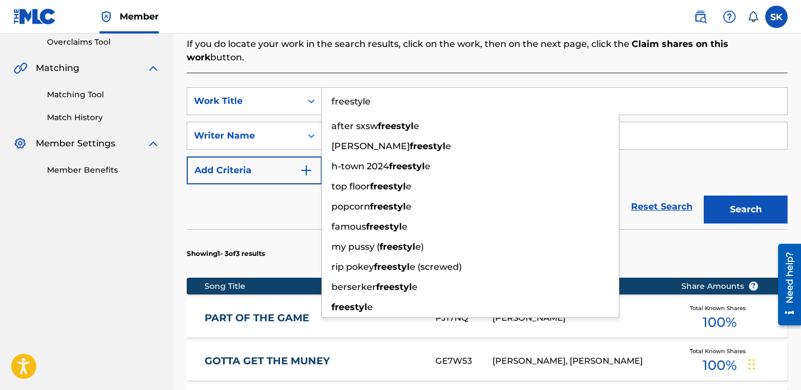
click at [704, 196] on button "Search" at bounding box center [746, 210] width 84 height 28
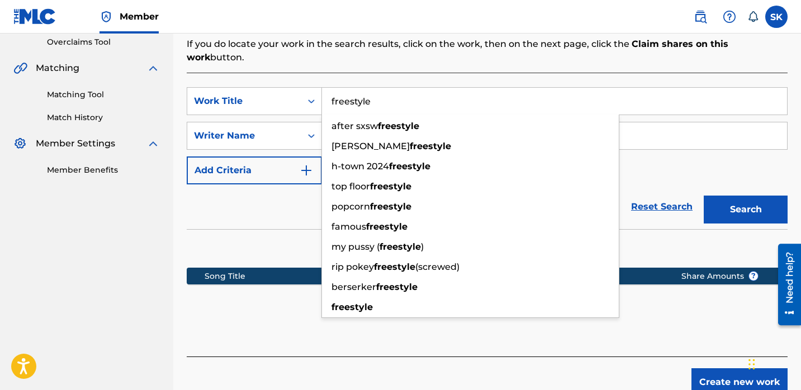
click at [389, 88] on input "freestyle" at bounding box center [554, 101] width 465 height 27
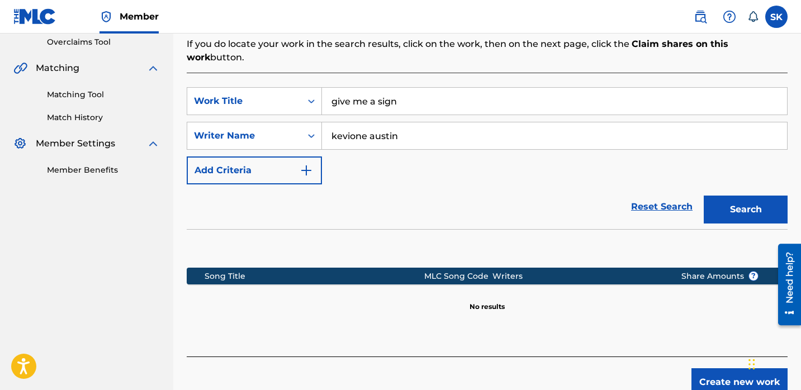
click at [704, 196] on button "Search" at bounding box center [746, 210] width 84 height 28
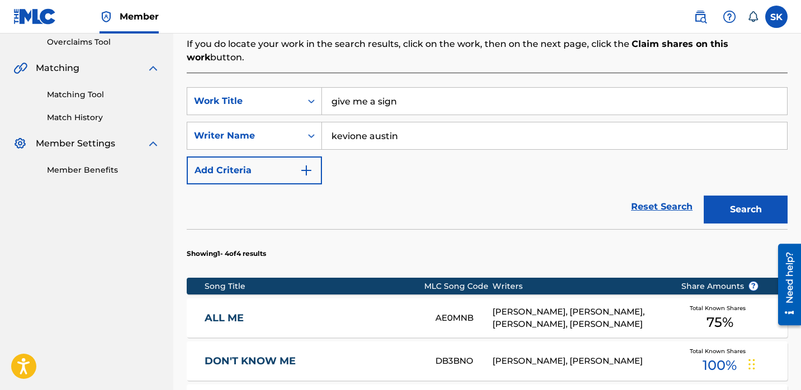
click at [432, 88] on input "give me a sign" at bounding box center [554, 101] width 465 height 27
click at [704, 196] on button "Search" at bounding box center [746, 210] width 84 height 28
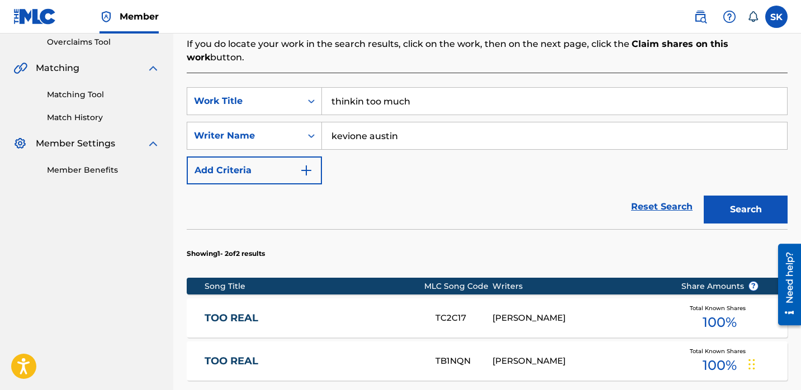
click at [378, 91] on input "thinkin too much" at bounding box center [554, 101] width 465 height 27
click at [704, 196] on button "Search" at bounding box center [746, 210] width 84 height 28
click at [451, 97] on input "ease the anger" at bounding box center [554, 101] width 465 height 27
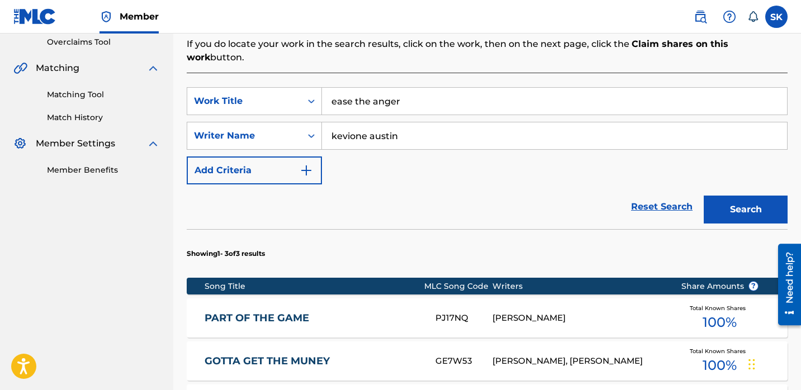
click at [451, 97] on input "ease the anger" at bounding box center [554, 101] width 465 height 27
click at [704, 196] on button "Search" at bounding box center [746, 210] width 84 height 28
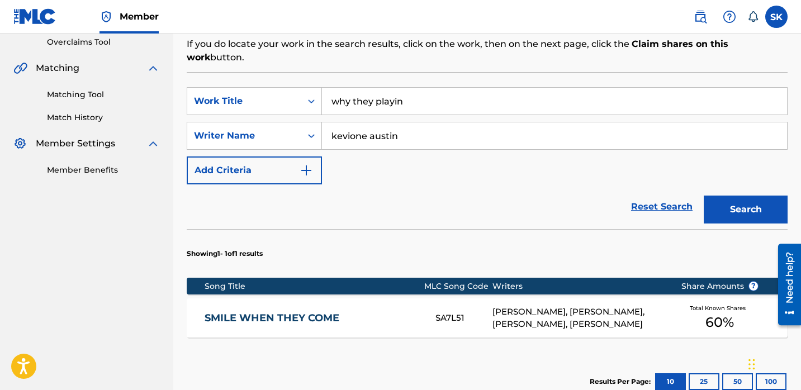
click at [447, 91] on input "why they playin" at bounding box center [554, 101] width 465 height 27
click at [704, 196] on button "Search" at bounding box center [746, 210] width 84 height 28
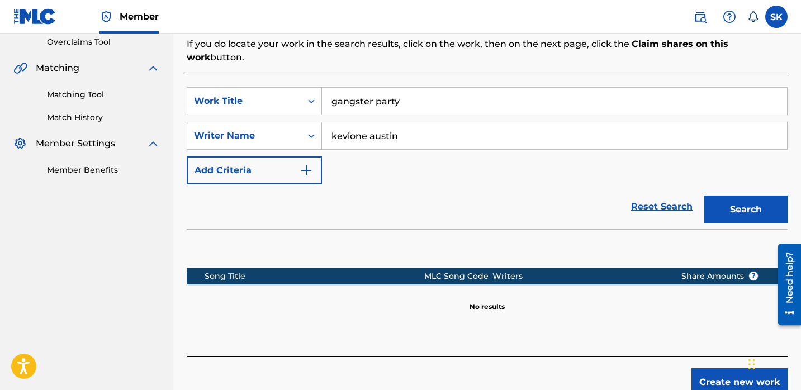
click at [432, 93] on input "gangster party" at bounding box center [554, 101] width 465 height 27
click at [462, 73] on div "SearchWithCriteria5aff4ffa-7aee-4065-9ca8-eeff0e0aaf25 Work Title voices Search…" at bounding box center [487, 215] width 601 height 284
click at [737, 197] on button "Search" at bounding box center [746, 210] width 84 height 28
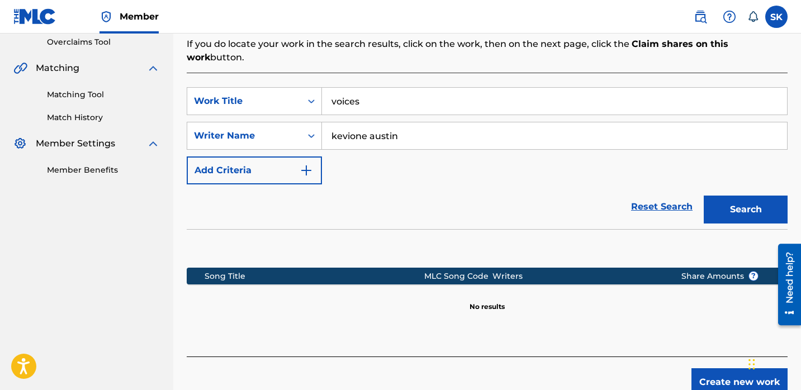
click at [391, 92] on input "voices" at bounding box center [554, 101] width 465 height 27
click at [416, 185] on div "Reset Search Search" at bounding box center [487, 207] width 601 height 45
click at [376, 88] on input "voices" at bounding box center [554, 101] width 465 height 27
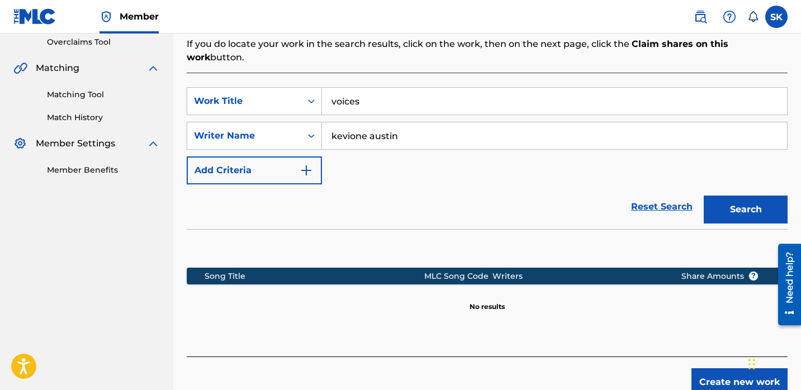
click at [376, 88] on input "voices" at bounding box center [554, 101] width 465 height 27
click at [704, 196] on button "Search" at bounding box center [746, 210] width 84 height 28
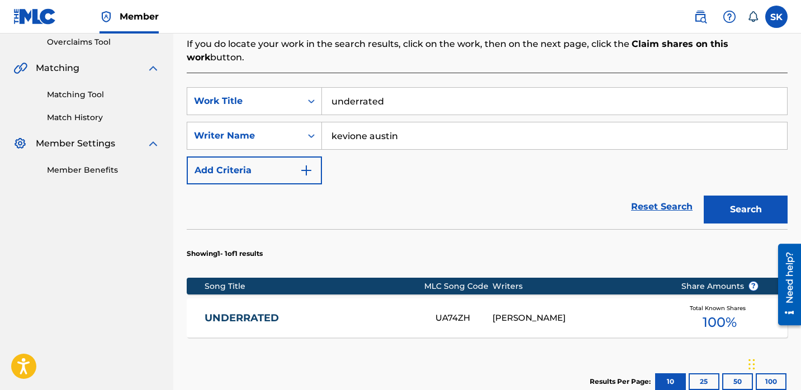
click at [473, 243] on section "Showing 1 - 1 of 1 results" at bounding box center [487, 250] width 601 height 43
click at [374, 93] on input "underrated" at bounding box center [554, 101] width 465 height 27
type input "goin on"
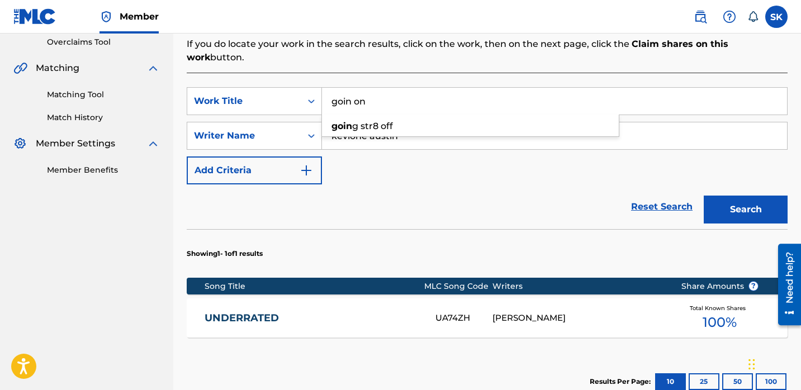
click at [704, 196] on button "Search" at bounding box center [746, 210] width 84 height 28
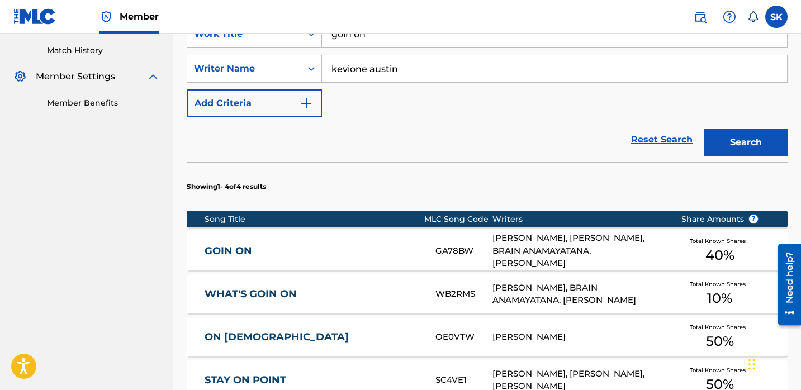
scroll to position [307, 0]
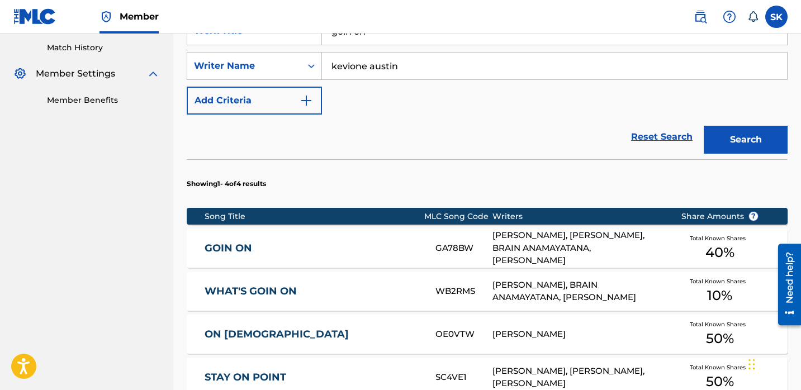
click at [431, 229] on div "GOIN ON GA78BW AMIN BEST, [PERSON_NAME], BRAIN ANAMAYATANA, [PERSON_NAME] Total…" at bounding box center [487, 248] width 601 height 39
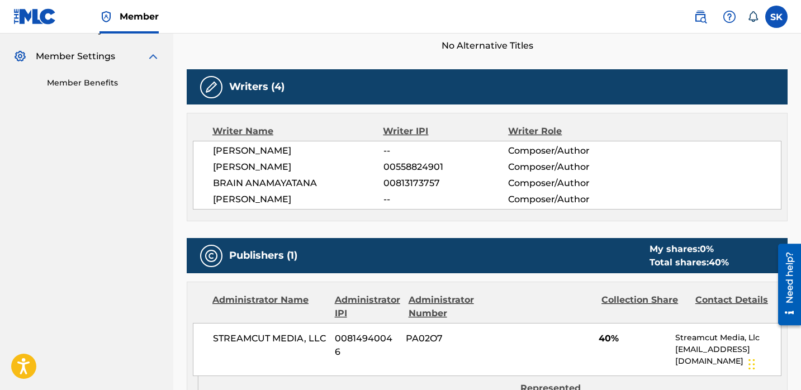
scroll to position [314, 0]
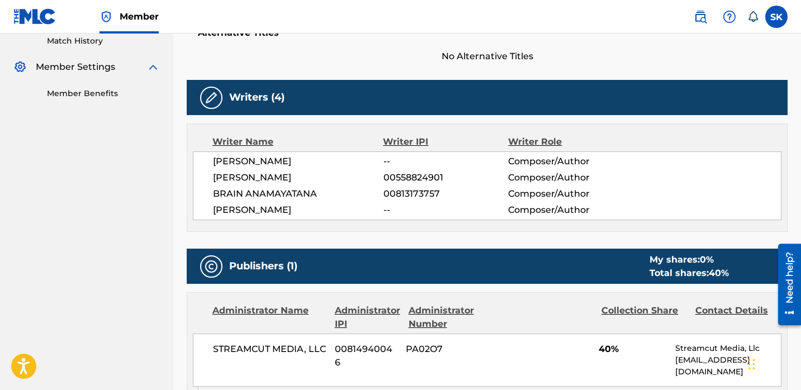
click at [252, 191] on span "BRAIN ANAMAYATANA" at bounding box center [298, 193] width 171 height 13
click at [289, 232] on div "Work Detail Member Work Identifier -- MLC Song Code GA78BW ISWC -- Duration --:…" at bounding box center [487, 380] width 601 height 990
click at [418, 178] on span "00558824901" at bounding box center [446, 177] width 125 height 13
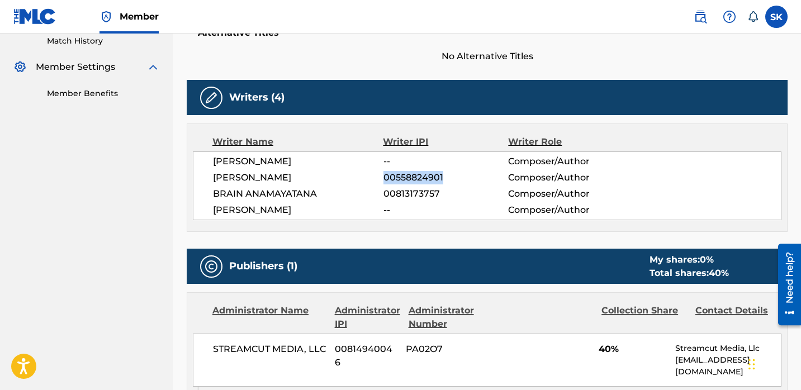
click at [418, 178] on span "00558824901" at bounding box center [446, 177] width 125 height 13
click at [414, 196] on span "00813173757" at bounding box center [446, 193] width 125 height 13
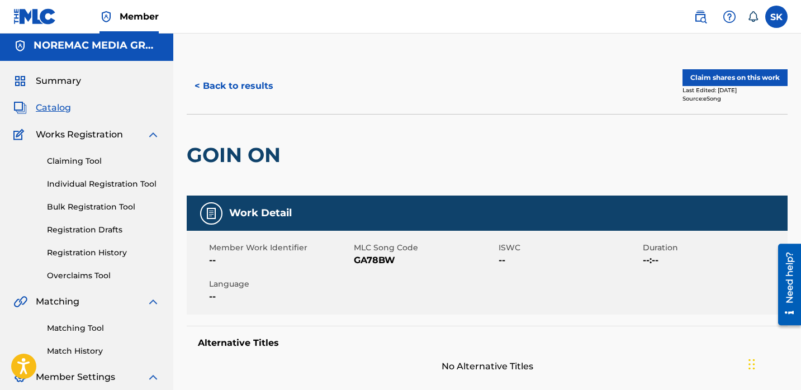
scroll to position [0, 0]
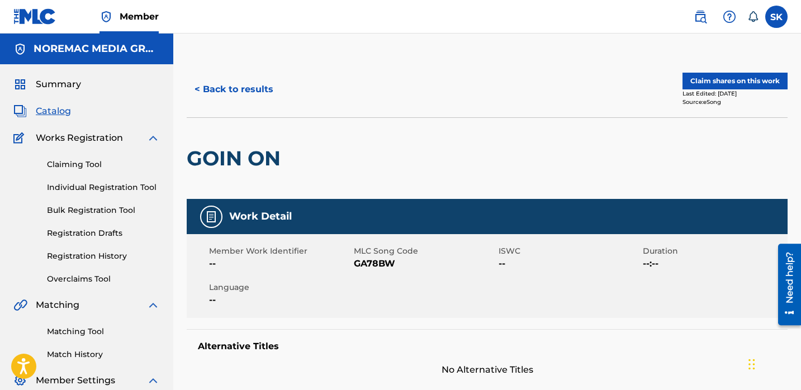
click at [253, 82] on button "< Back to results" at bounding box center [234, 90] width 95 height 28
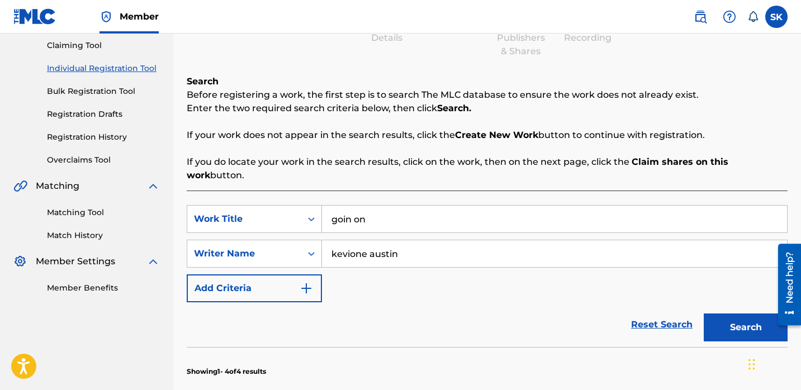
click at [409, 219] on input "goin on" at bounding box center [554, 219] width 465 height 27
type input "back against the wall"
click at [704, 314] on button "Search" at bounding box center [746, 328] width 84 height 28
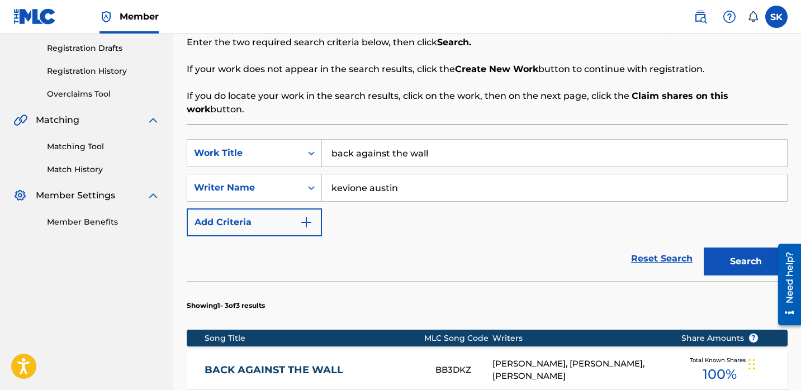
scroll to position [280, 0]
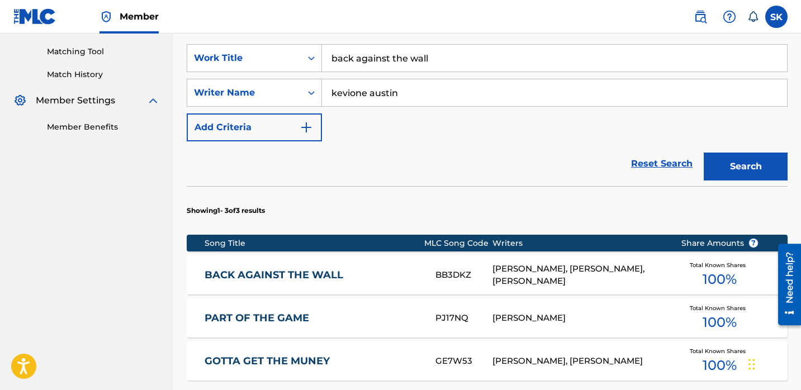
click at [346, 269] on link "BACK AGAINST THE WALL" at bounding box center [313, 275] width 216 height 13
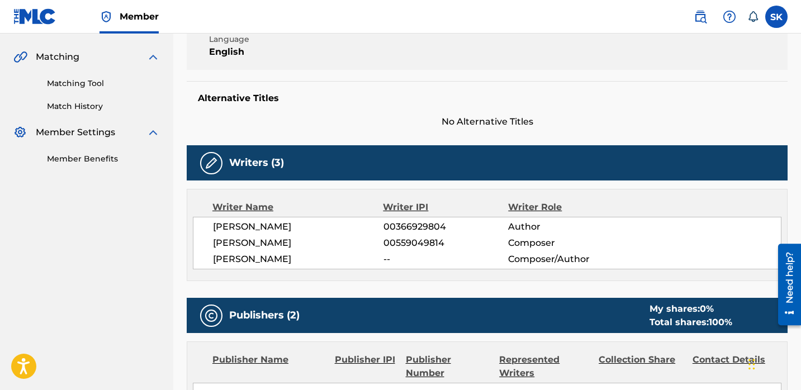
scroll to position [214, 0]
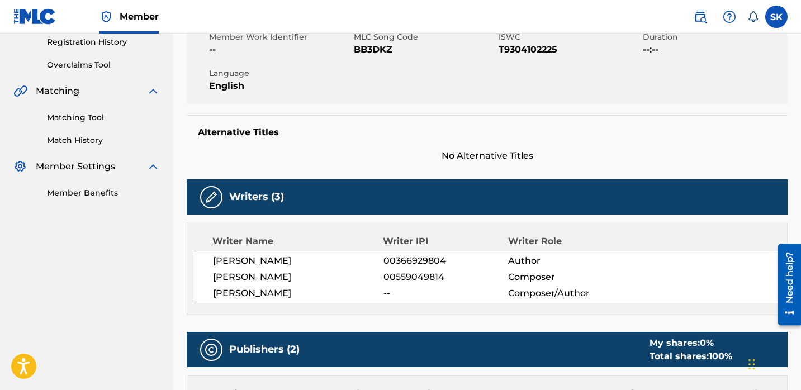
click at [410, 272] on span "00559049814" at bounding box center [446, 277] width 125 height 13
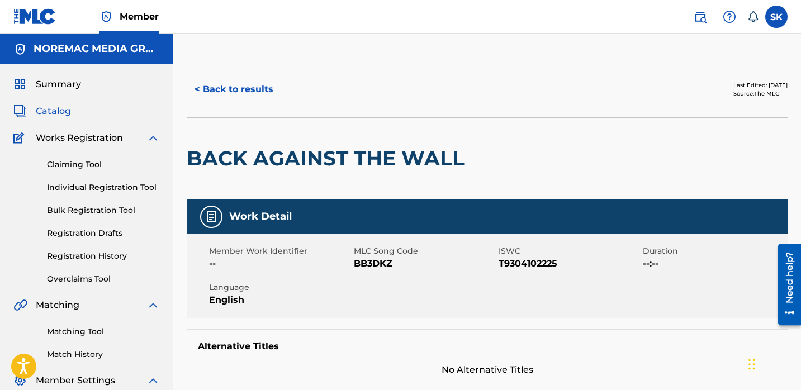
click at [243, 96] on button "< Back to results" at bounding box center [234, 90] width 95 height 28
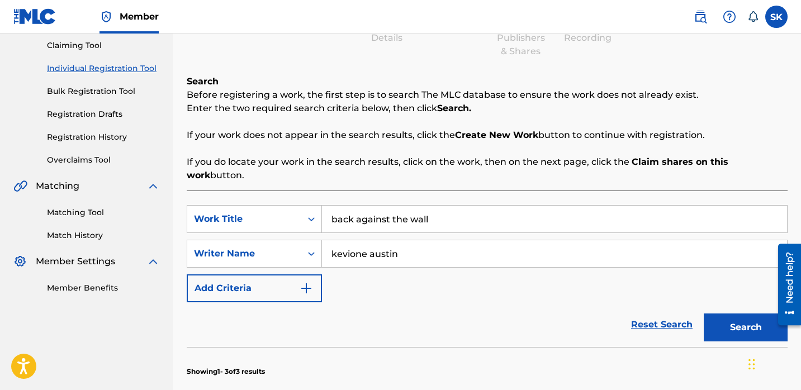
click at [367, 206] on input "back against the wall" at bounding box center [554, 219] width 465 height 27
click at [704, 314] on button "Search" at bounding box center [746, 328] width 84 height 28
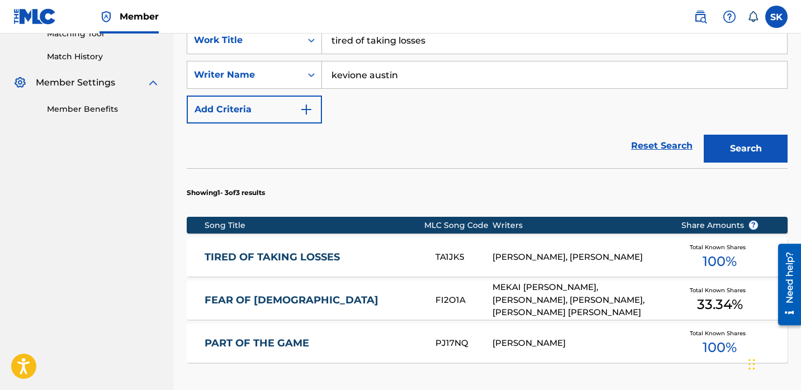
scroll to position [149, 0]
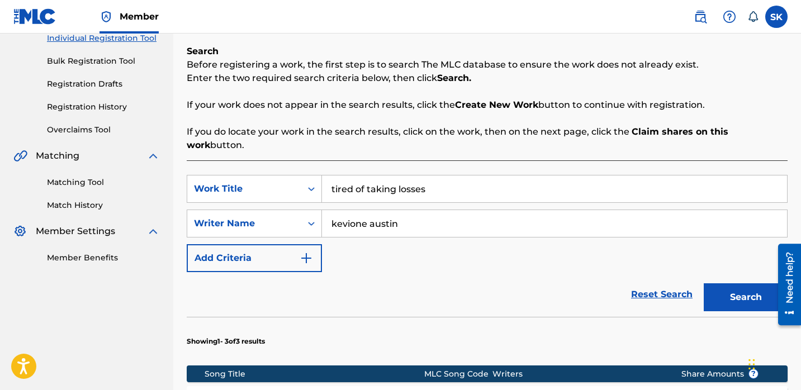
click at [405, 176] on input "tired of taking losses" at bounding box center [554, 189] width 465 height 27
click at [704, 284] on button "Search" at bounding box center [746, 298] width 84 height 28
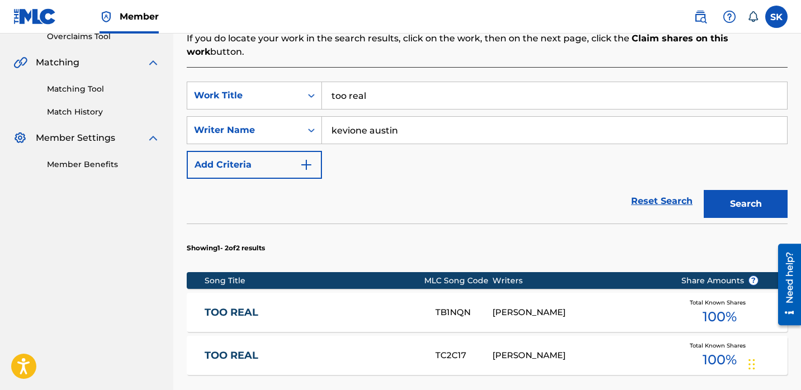
scroll to position [253, 0]
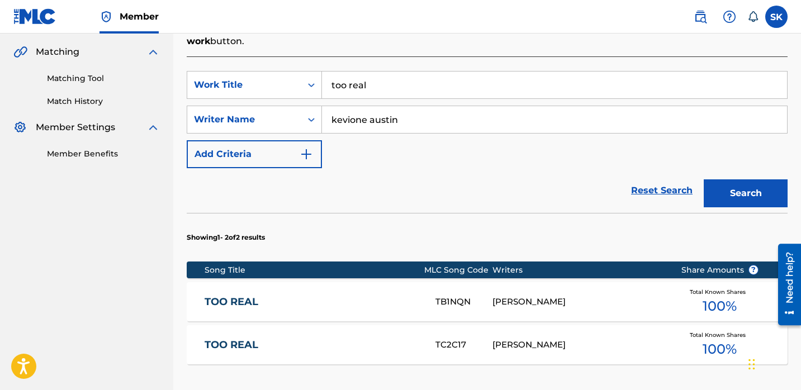
click at [364, 77] on input "too real" at bounding box center [554, 85] width 465 height 27
click at [704, 180] on button "Search" at bounding box center [746, 194] width 84 height 28
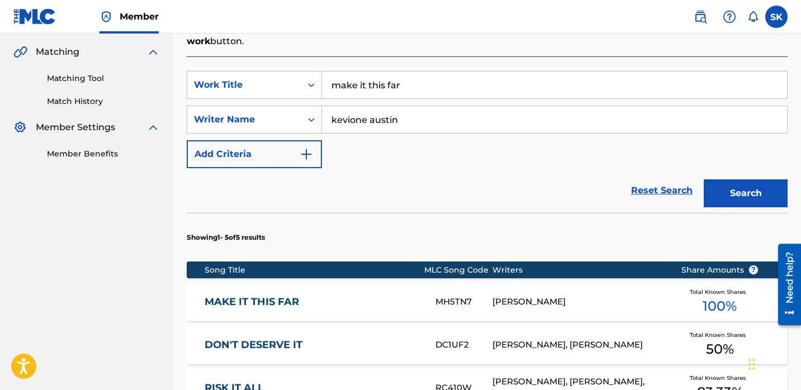
click at [408, 75] on input "make it this far" at bounding box center [554, 85] width 465 height 27
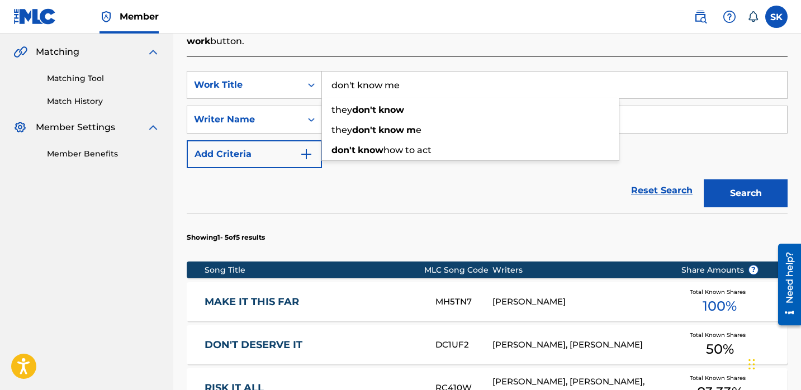
type input "don't know me"
click at [704, 180] on button "Search" at bounding box center [746, 194] width 84 height 28
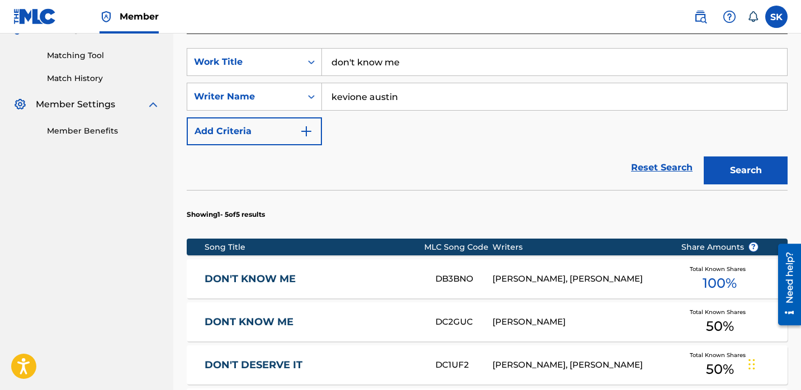
scroll to position [279, 0]
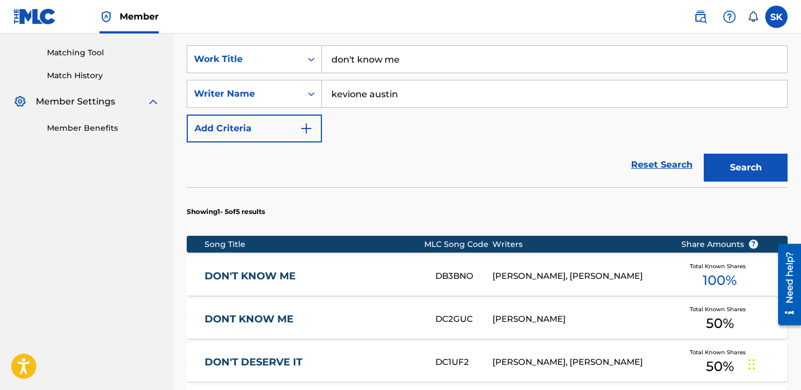
click at [399, 279] on div "DON'T KNOW ME DB3BNO [PERSON_NAME], [PERSON_NAME] Total Known Shares 100 %" at bounding box center [487, 276] width 601 height 39
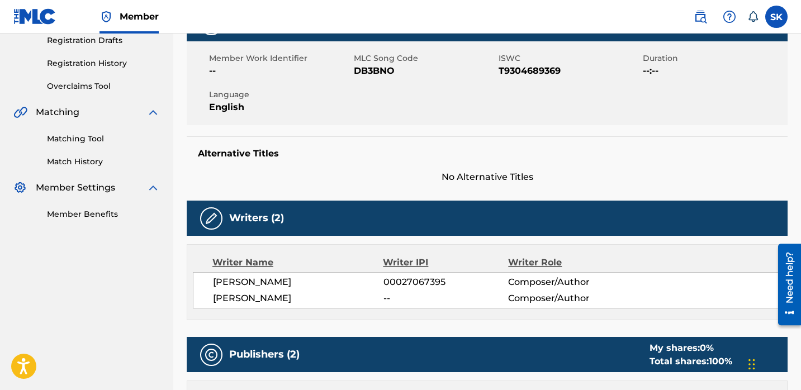
scroll to position [197, 0]
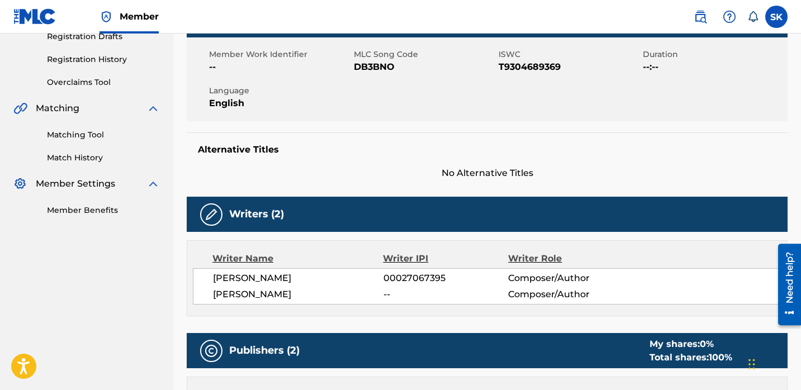
click at [421, 276] on span "00027067395" at bounding box center [446, 278] width 125 height 13
click at [419, 275] on span "00027067395" at bounding box center [446, 278] width 125 height 13
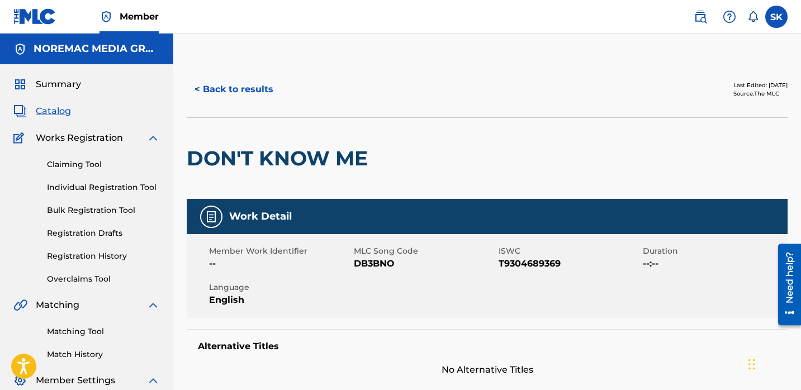
click at [254, 78] on button "< Back to results" at bounding box center [234, 90] width 95 height 28
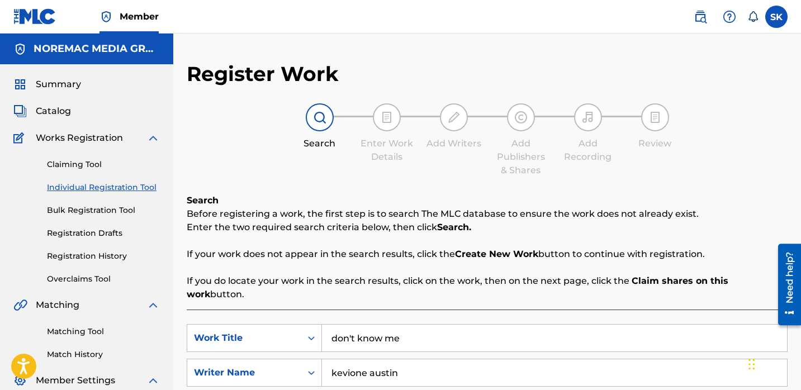
scroll to position [119, 0]
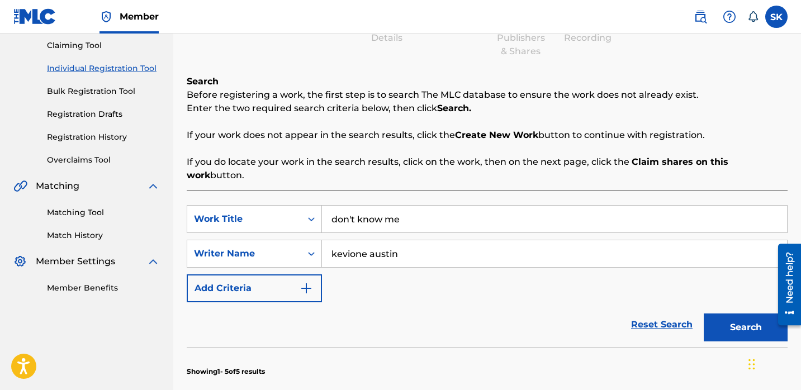
click at [414, 213] on input "don't know me" at bounding box center [554, 219] width 465 height 27
click at [704, 314] on button "Search" at bounding box center [746, 328] width 84 height 28
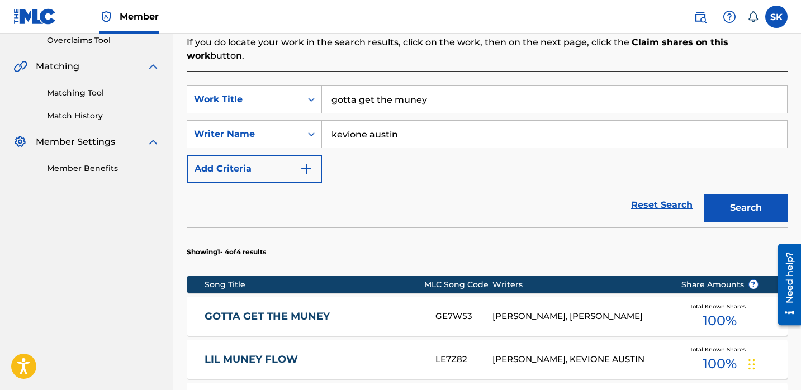
scroll to position [281, 0]
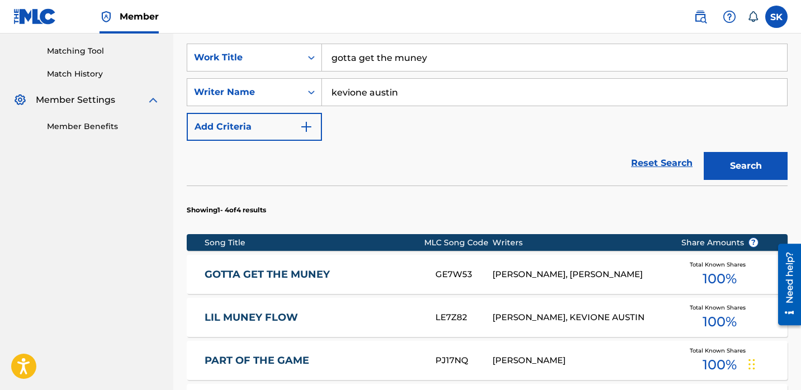
click at [386, 56] on input "gotta get the muney" at bounding box center [554, 57] width 465 height 27
click at [704, 152] on button "Search" at bounding box center [746, 166] width 84 height 28
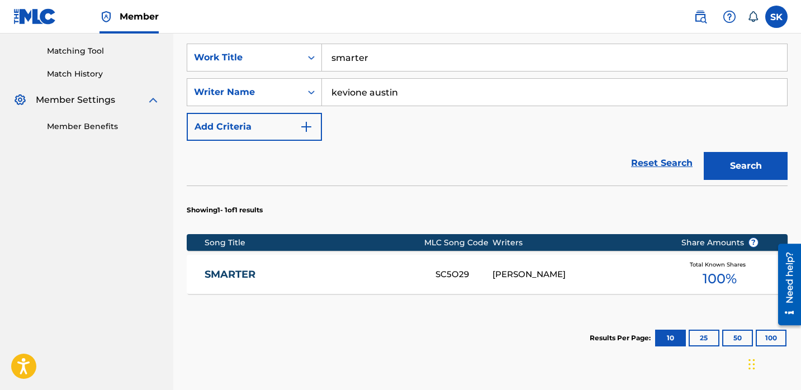
click at [376, 50] on input "smarter" at bounding box center [554, 57] width 465 height 27
click at [704, 152] on button "Search" at bounding box center [746, 166] width 84 height 28
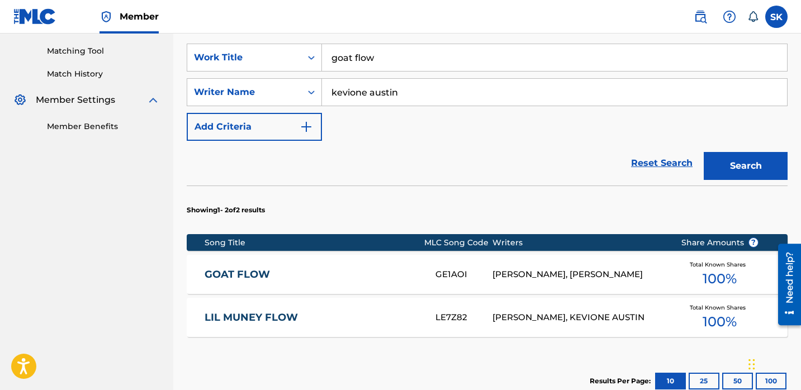
click at [418, 48] on input "goat flow" at bounding box center [554, 57] width 465 height 27
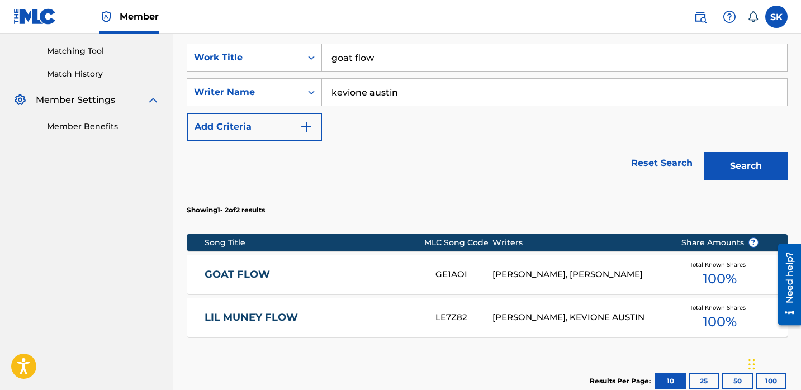
click at [418, 48] on input "goat flow" at bounding box center [554, 57] width 465 height 27
click at [704, 152] on button "Search" at bounding box center [746, 166] width 84 height 28
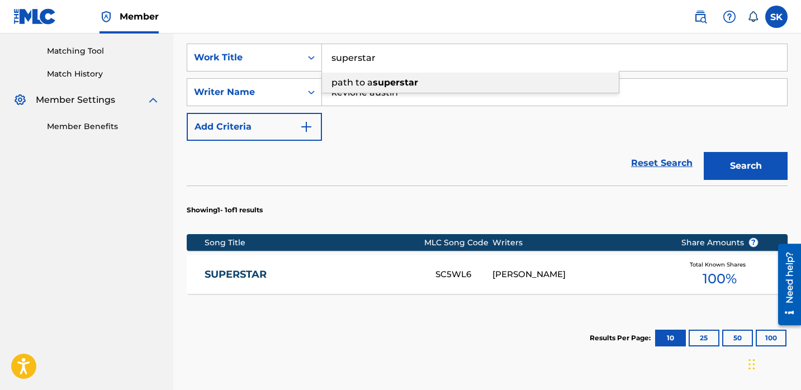
click at [358, 73] on div "path to a superstar" at bounding box center [470, 83] width 297 height 20
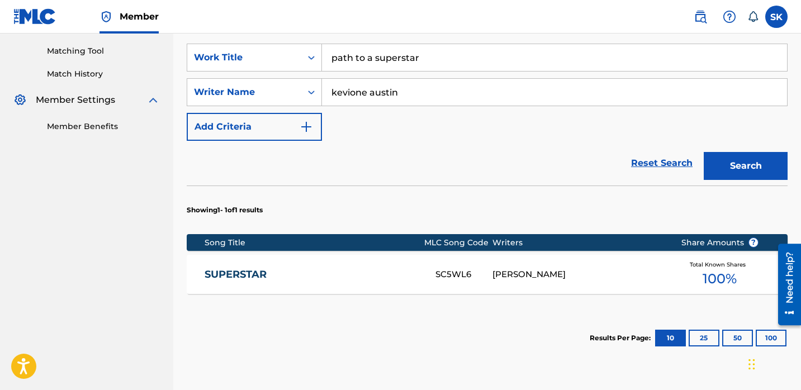
click at [361, 47] on input "path to a superstar" at bounding box center [554, 57] width 465 height 27
click at [704, 152] on button "Search" at bounding box center [746, 166] width 84 height 28
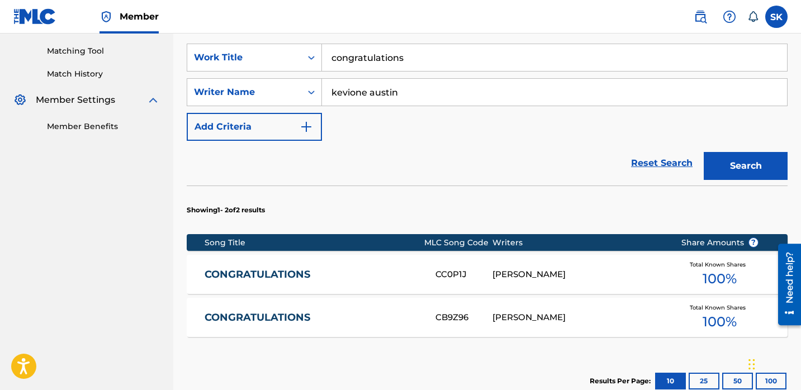
click at [380, 46] on input "congratulations" at bounding box center [554, 57] width 465 height 27
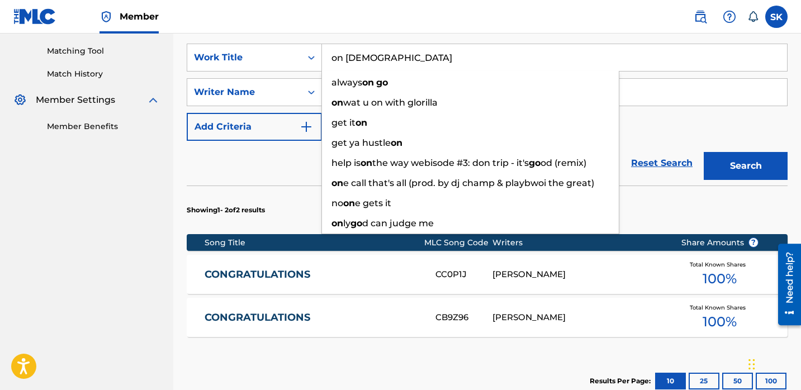
click at [704, 152] on button "Search" at bounding box center [746, 166] width 84 height 28
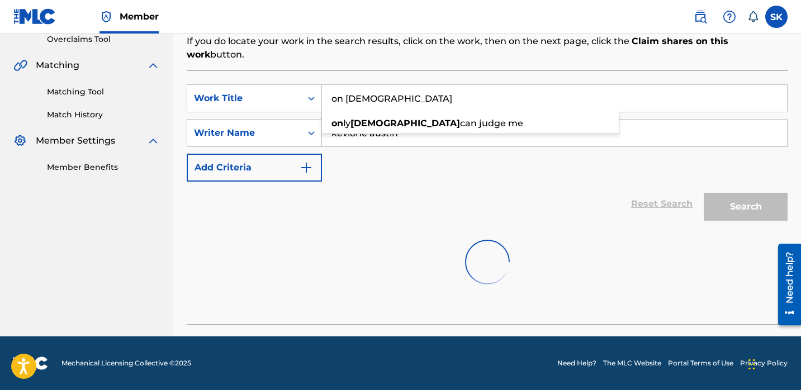
scroll to position [227, 0]
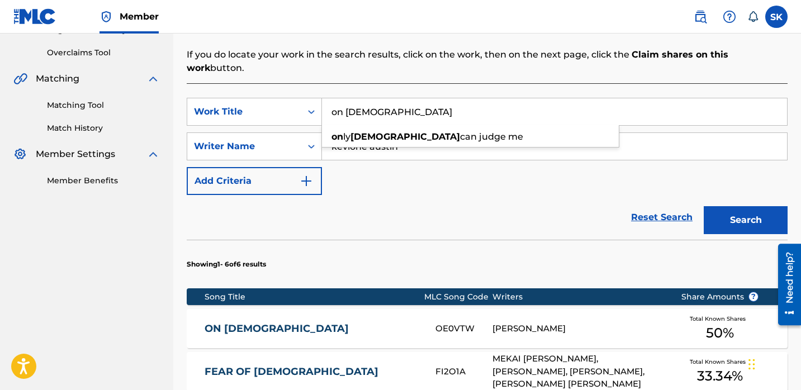
click at [438, 176] on div "SearchWithCriteria5aff4ffa-7aee-4065-9ca8-eeff0e0aaf25 Work Title on god on ly …" at bounding box center [487, 146] width 601 height 97
click at [411, 110] on input "on [DEMOGRAPHIC_DATA]" at bounding box center [554, 111] width 465 height 27
type input "pray i see [DATE]"
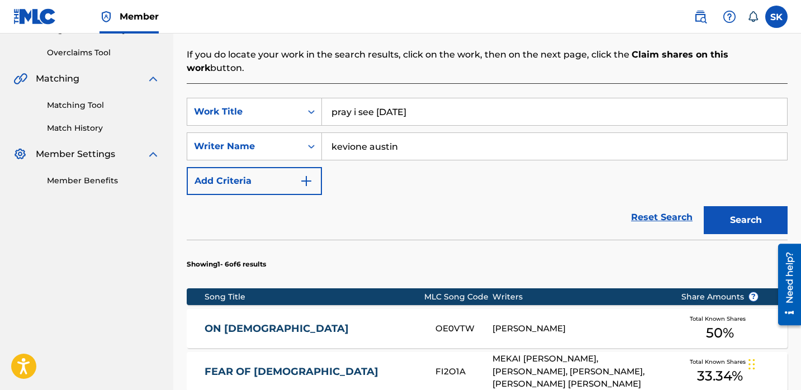
click at [704, 206] on button "Search" at bounding box center [746, 220] width 84 height 28
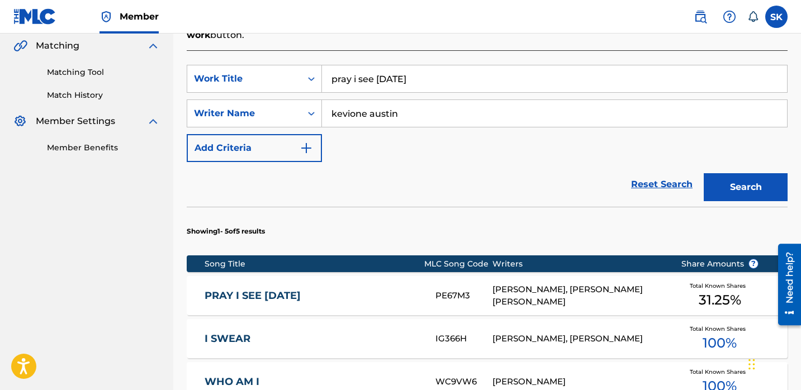
scroll to position [261, 0]
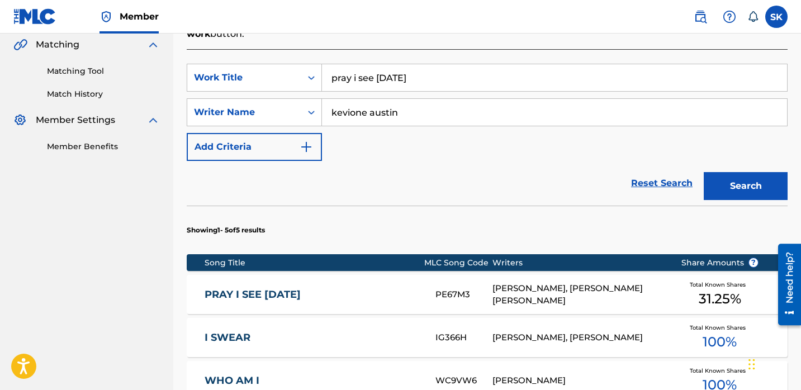
click at [355, 289] on link "PRAY I SEE [DATE]" at bounding box center [313, 295] width 216 height 13
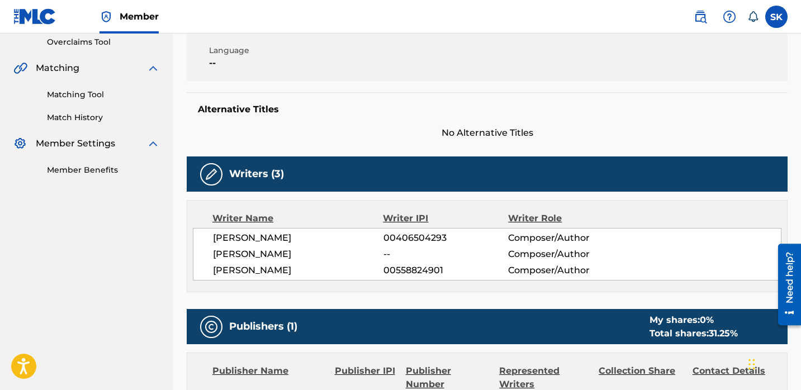
scroll to position [240, 0]
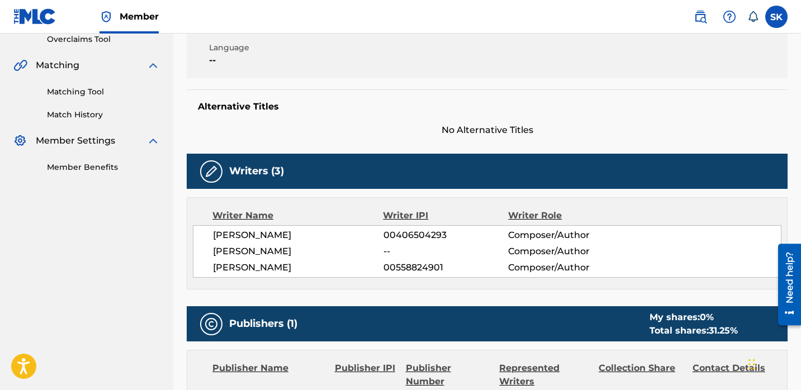
click at [415, 233] on span "00406504293" at bounding box center [446, 235] width 125 height 13
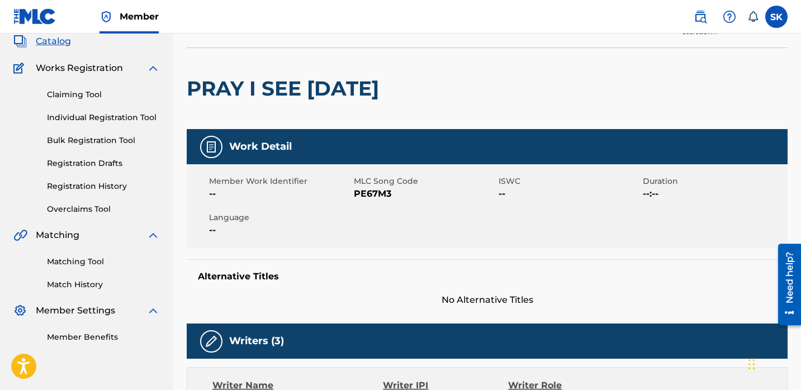
scroll to position [0, 0]
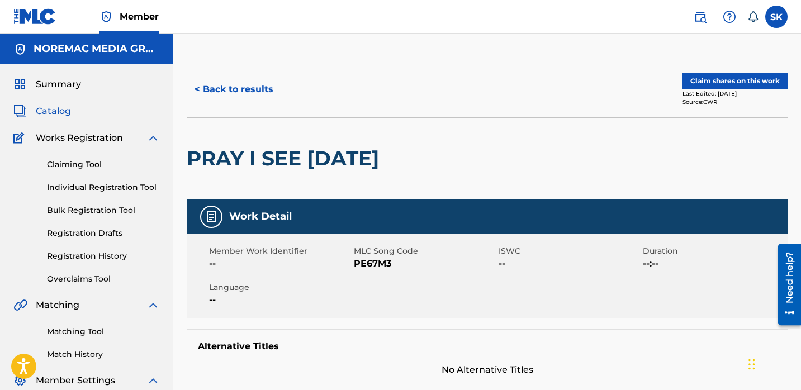
click at [252, 91] on button "< Back to results" at bounding box center [234, 90] width 95 height 28
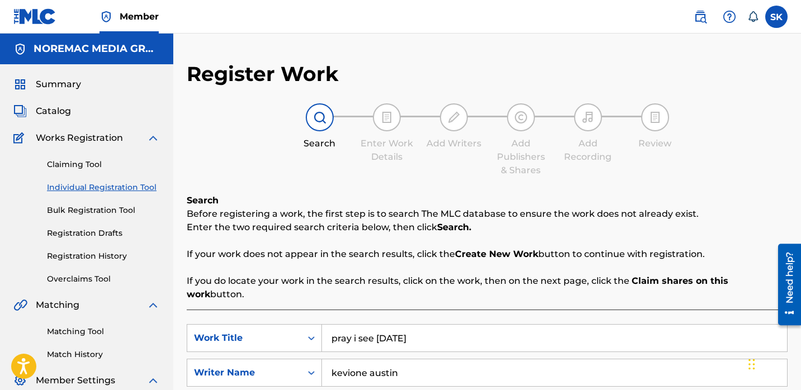
scroll to position [119, 0]
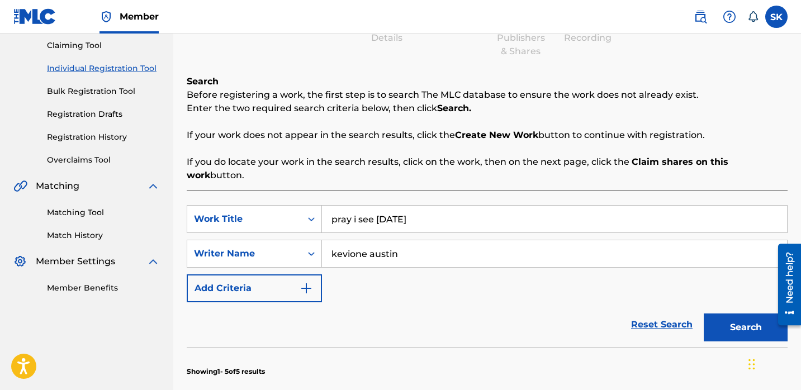
click at [362, 213] on input "pray i see [DATE]" at bounding box center [554, 219] width 465 height 27
type input "always talking to [DEMOGRAPHIC_DATA]"
click at [704, 314] on button "Search" at bounding box center [746, 328] width 84 height 28
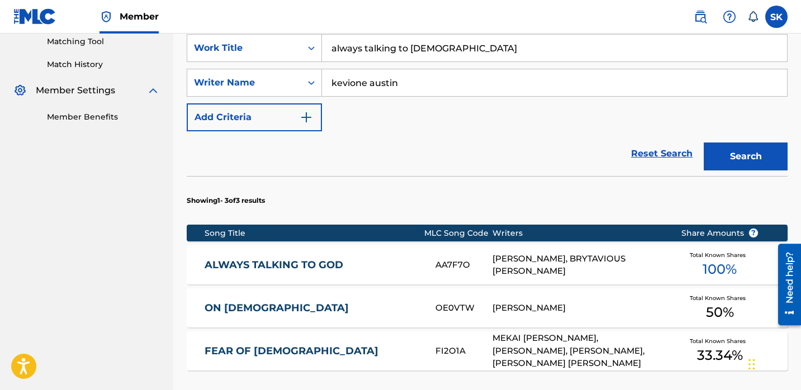
scroll to position [291, 0]
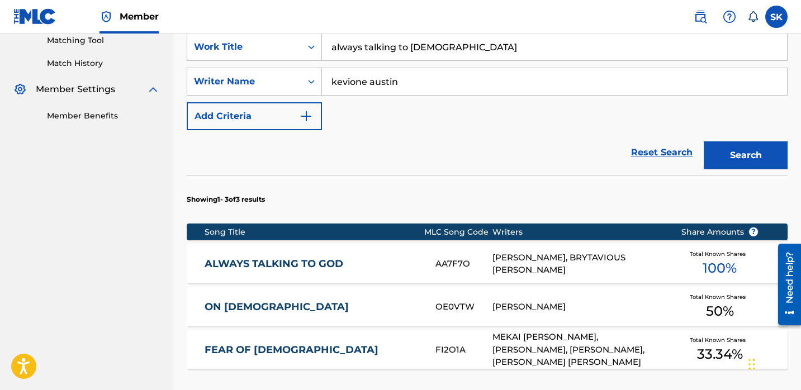
click at [419, 258] on link "ALWAYS TALKING TO GOD" at bounding box center [313, 264] width 216 height 13
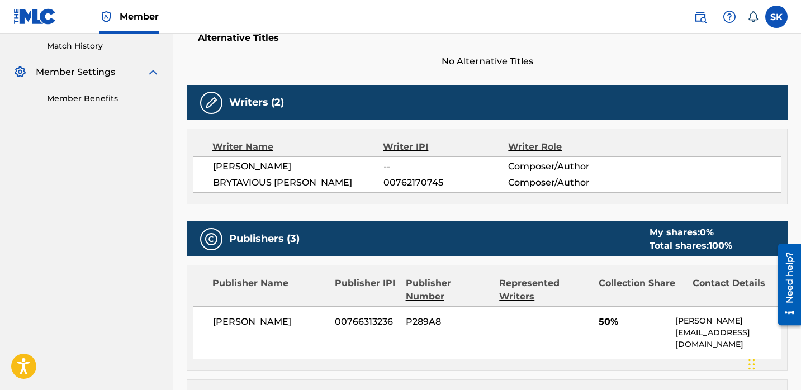
scroll to position [326, 0]
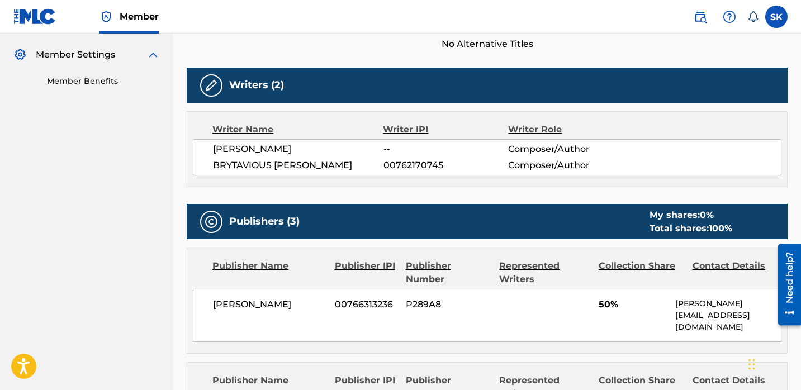
click at [412, 163] on span "00762170745" at bounding box center [446, 165] width 125 height 13
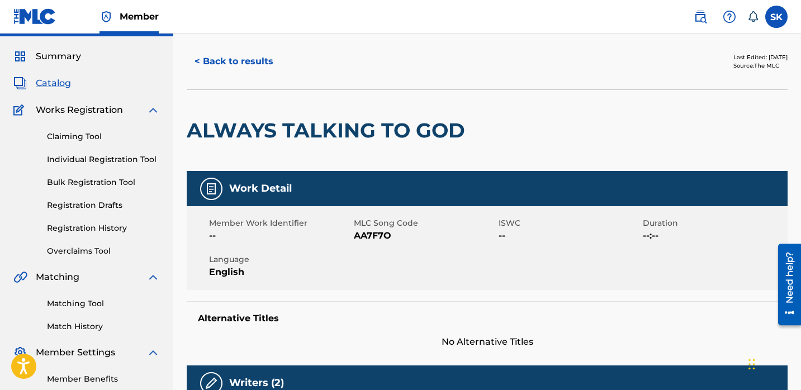
scroll to position [0, 0]
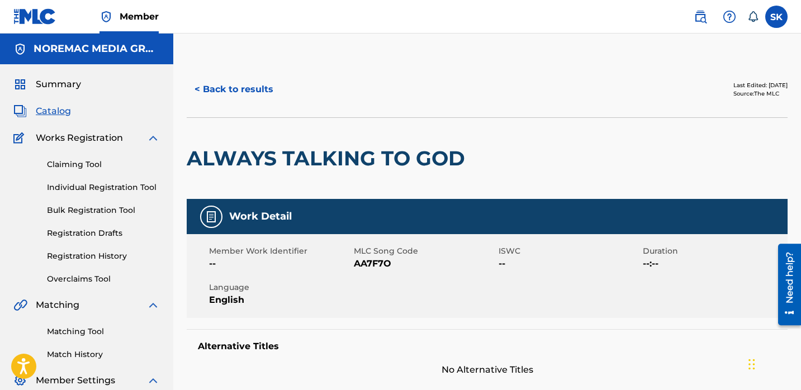
click at [238, 91] on button "< Back to results" at bounding box center [234, 90] width 95 height 28
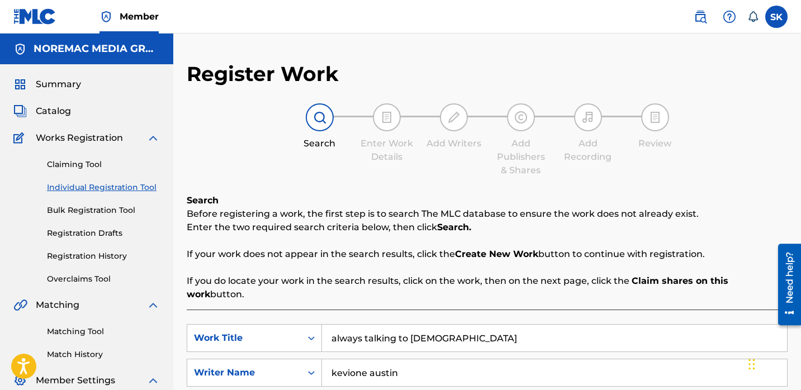
scroll to position [119, 0]
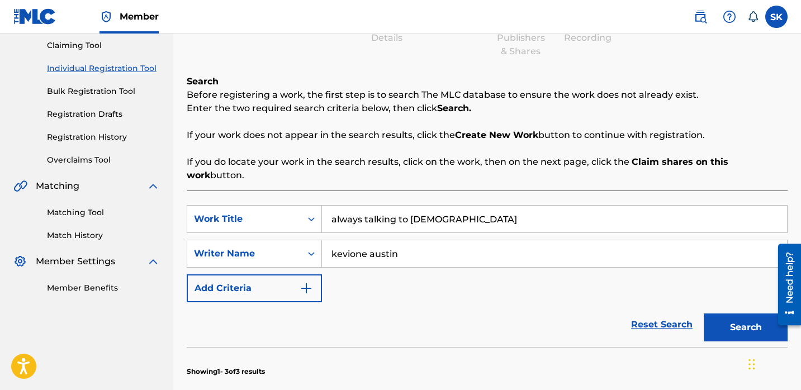
click at [381, 206] on input "always talking to [DEMOGRAPHIC_DATA]" at bounding box center [554, 219] width 465 height 27
type input "leave some day"
click at [704, 314] on button "Search" at bounding box center [746, 328] width 84 height 28
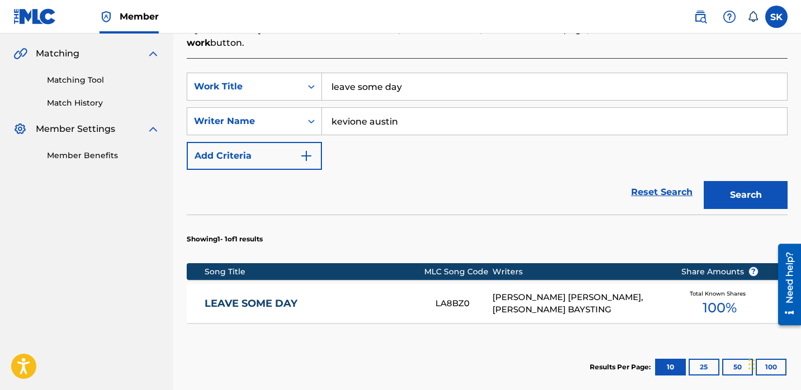
scroll to position [264, 0]
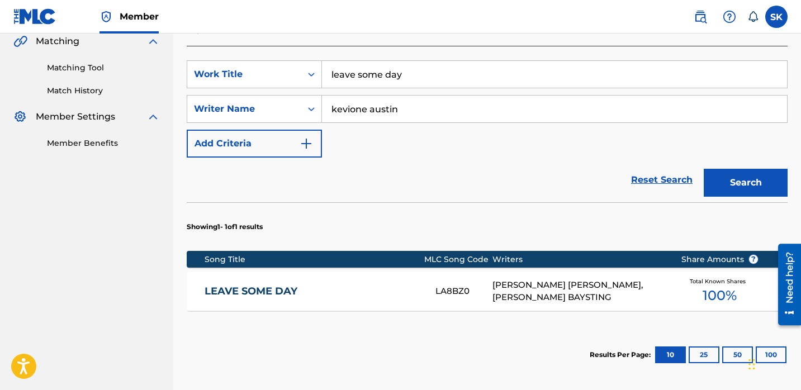
click at [414, 285] on link "LEAVE SOME DAY" at bounding box center [313, 291] width 216 height 13
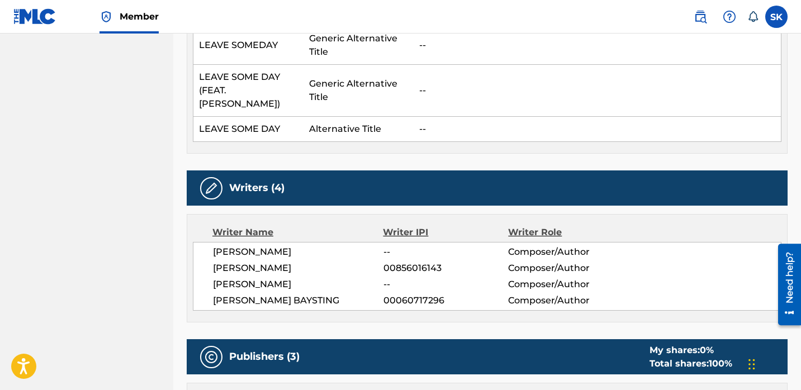
scroll to position [415, 0]
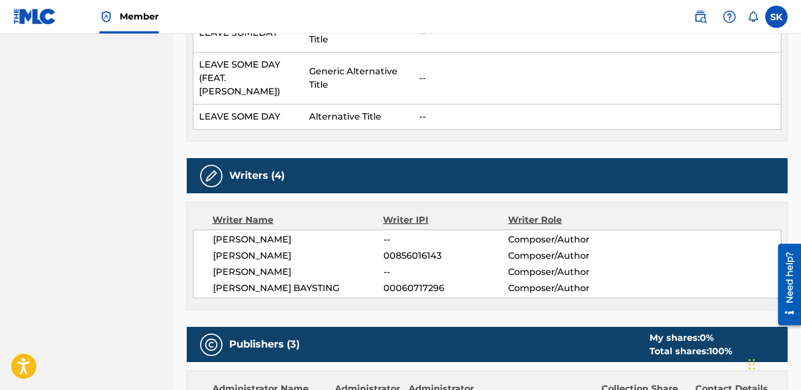
click at [414, 249] on span "00856016143" at bounding box center [446, 255] width 125 height 13
click at [399, 282] on span "00060717296" at bounding box center [446, 288] width 125 height 13
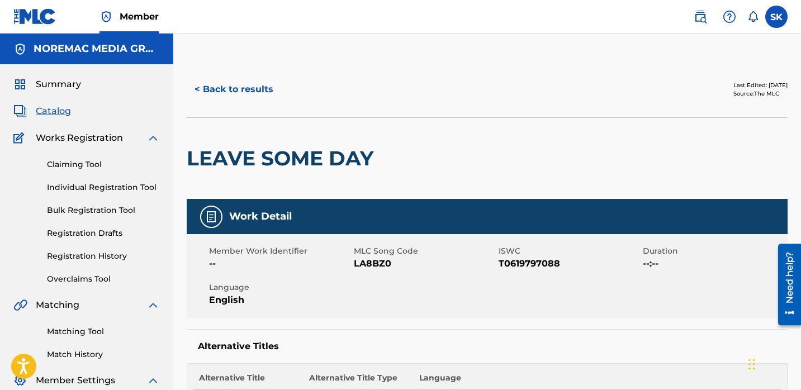
click at [258, 92] on button "< Back to results" at bounding box center [234, 90] width 95 height 28
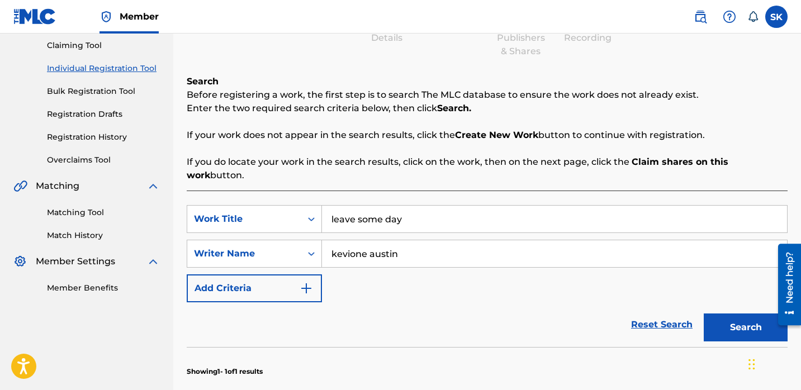
click at [376, 206] on input "leave some day" at bounding box center [554, 219] width 465 height 27
type input "[MEDICAL_DATA]"
click at [704, 314] on button "Search" at bounding box center [746, 328] width 84 height 28
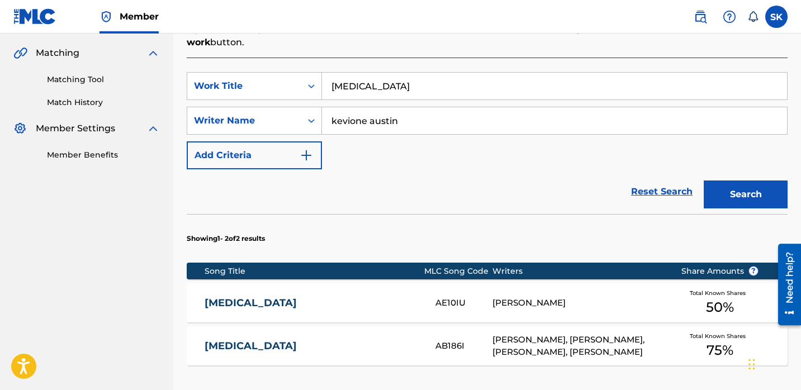
scroll to position [296, 0]
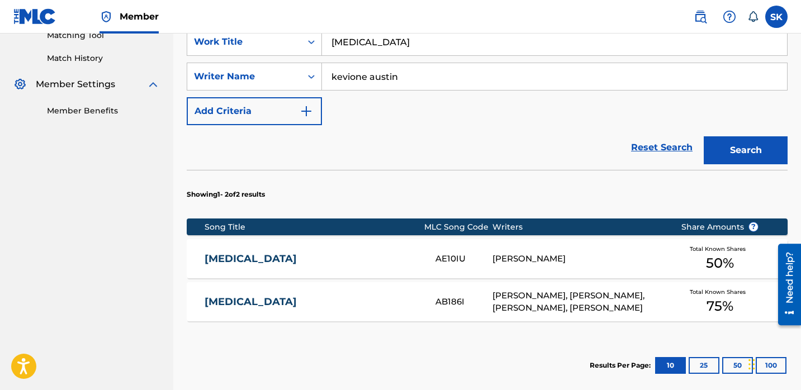
click at [432, 282] on div "[MEDICAL_DATA] AB186I [PERSON_NAME], [PERSON_NAME], [PERSON_NAME], [PERSON_NAME…" at bounding box center [487, 301] width 601 height 39
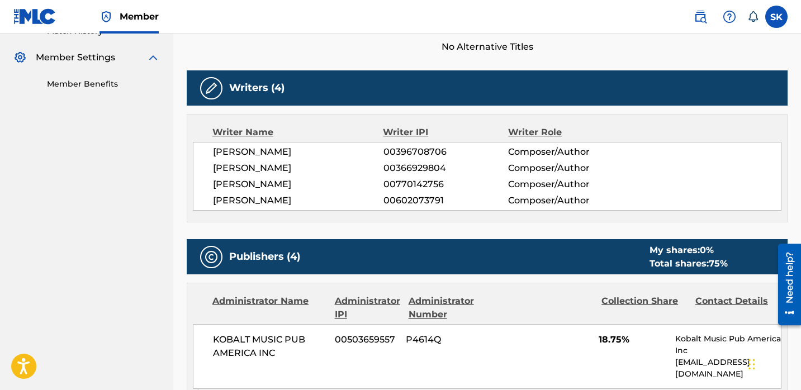
scroll to position [333, 0]
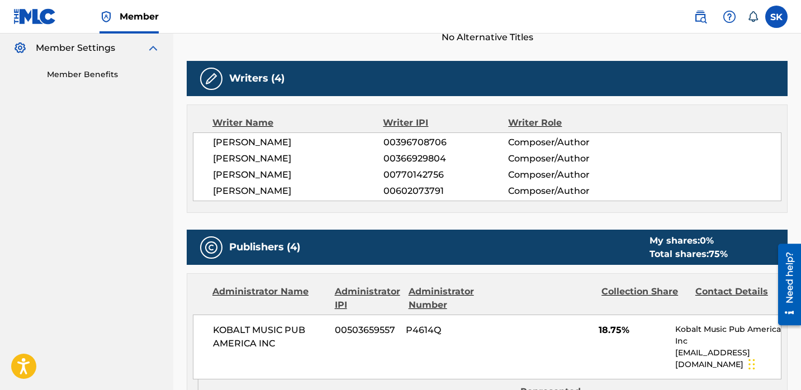
click at [414, 141] on span "00396708706" at bounding box center [446, 142] width 125 height 13
click at [404, 179] on span "00770142756" at bounding box center [446, 174] width 125 height 13
click at [414, 190] on span "00602073791" at bounding box center [446, 191] width 125 height 13
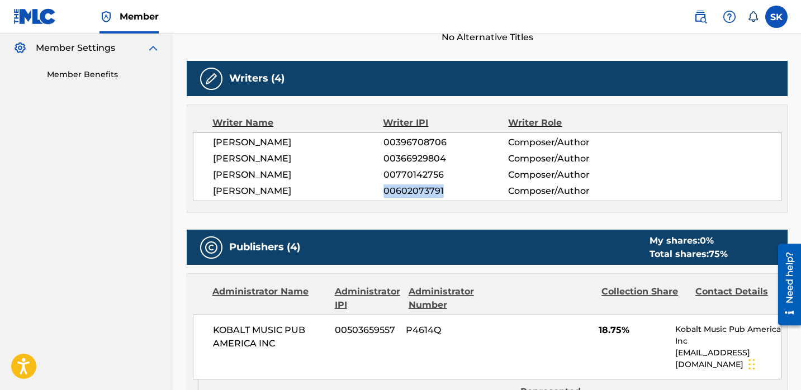
click at [414, 190] on span "00602073791" at bounding box center [446, 191] width 125 height 13
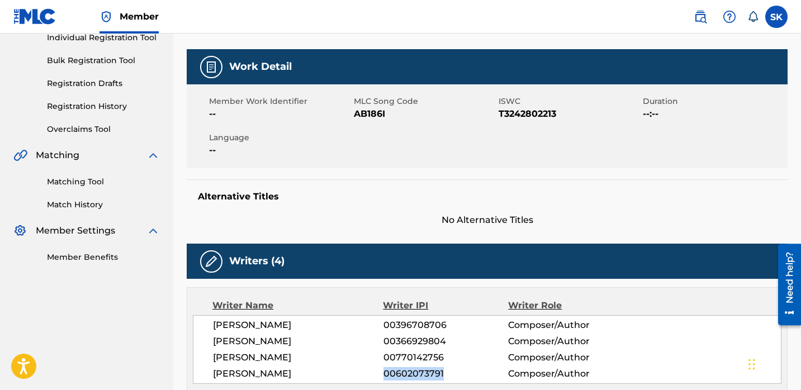
scroll to position [0, 0]
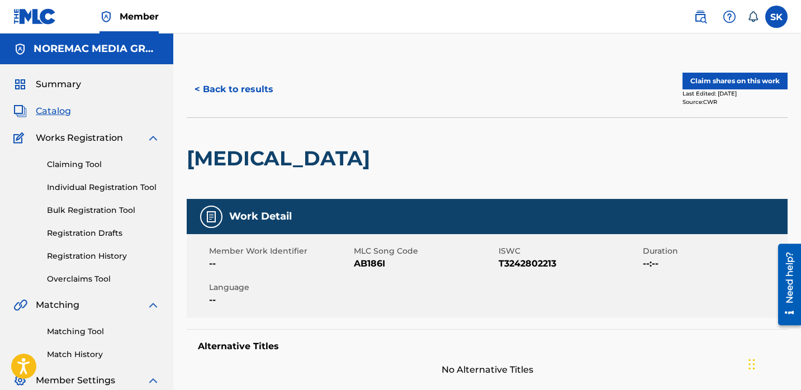
click at [207, 98] on button "< Back to results" at bounding box center [234, 90] width 95 height 28
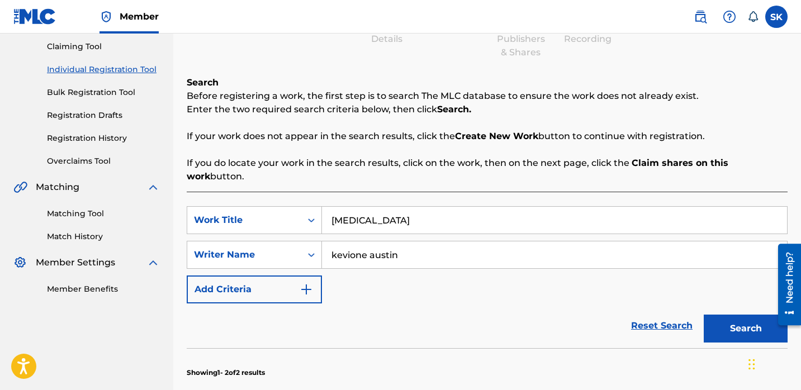
click at [396, 192] on div "SearchWithCriteria5aff4ffa-7aee-4065-9ca8-eeff0e0aaf25 Work Title [MEDICAL_DATA…" at bounding box center [487, 394] width 601 height 405
click at [394, 207] on input "[MEDICAL_DATA]" at bounding box center [554, 220] width 465 height 27
click at [704, 315] on button "Search" at bounding box center [746, 329] width 84 height 28
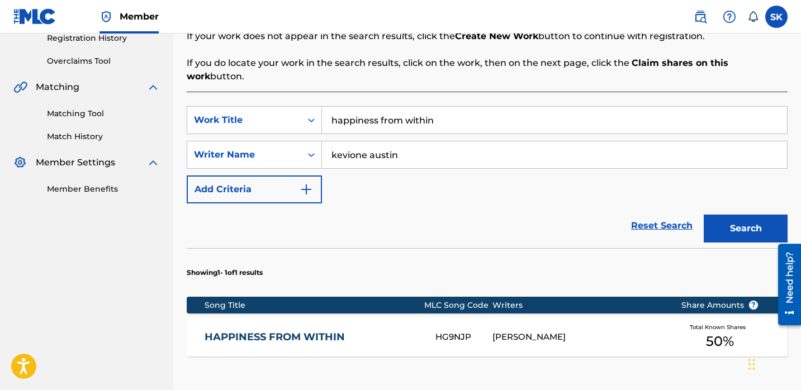
scroll to position [227, 0]
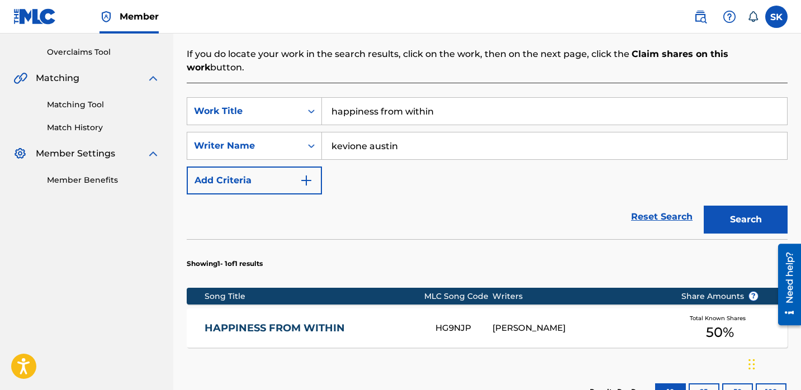
click at [431, 98] on input "happiness from within" at bounding box center [554, 111] width 465 height 27
type input "all he know is pain"
click at [704, 206] on button "Search" at bounding box center [746, 220] width 84 height 28
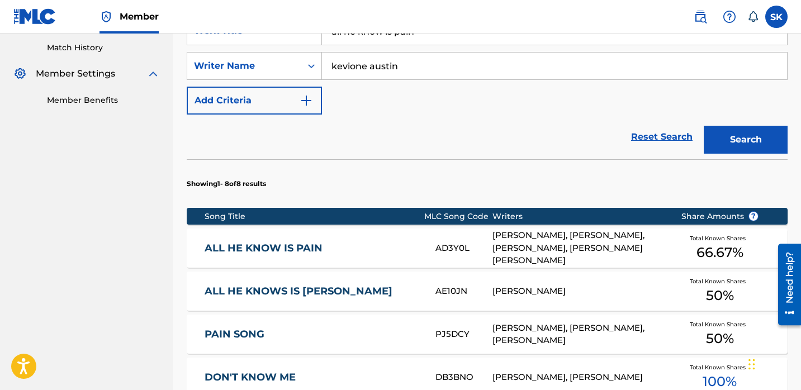
scroll to position [312, 0]
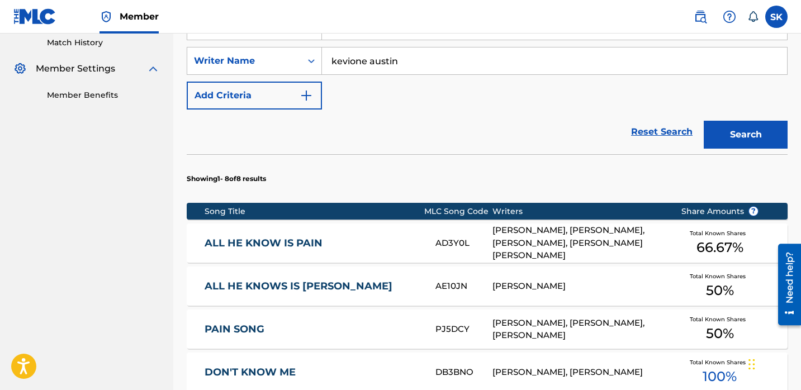
click at [395, 224] on div "ALL HE KNOW IS PAIN AD3Y0L [PERSON_NAME], [PERSON_NAME], [PERSON_NAME], [PERSON…" at bounding box center [487, 243] width 601 height 39
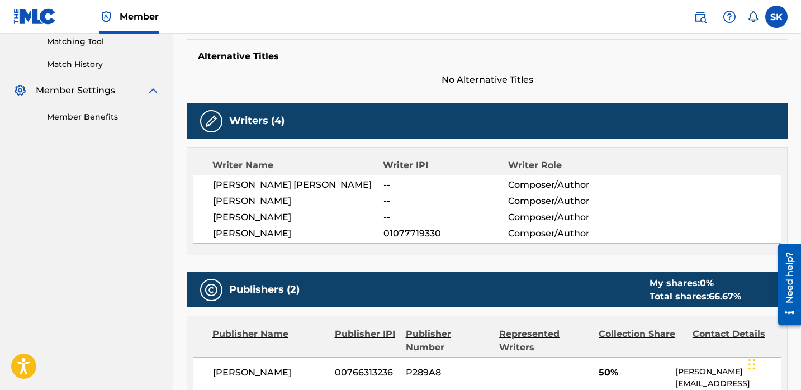
scroll to position [285, 0]
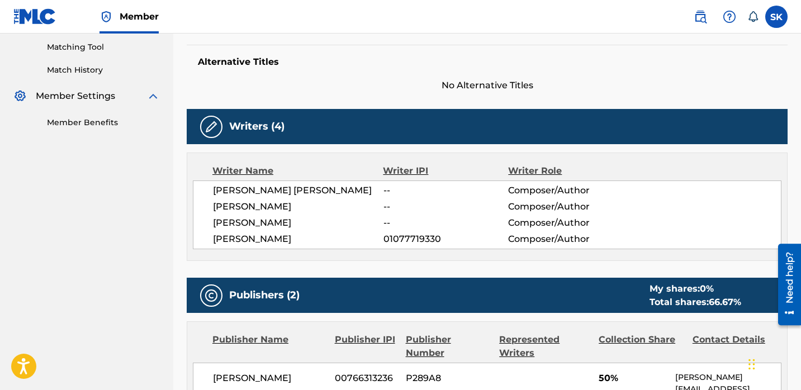
click at [395, 236] on span "01077719330" at bounding box center [446, 239] width 125 height 13
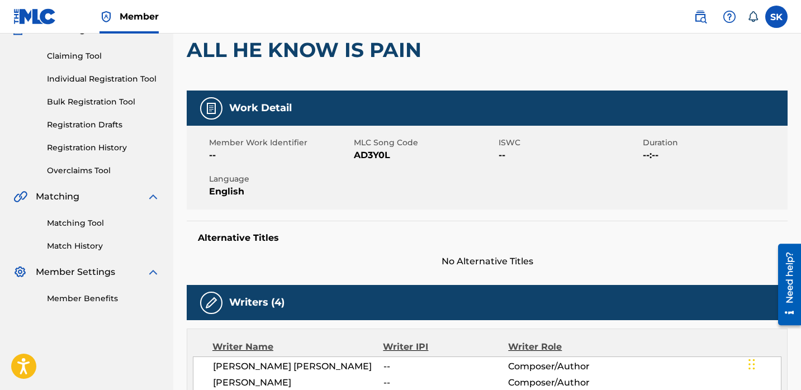
scroll to position [0, 0]
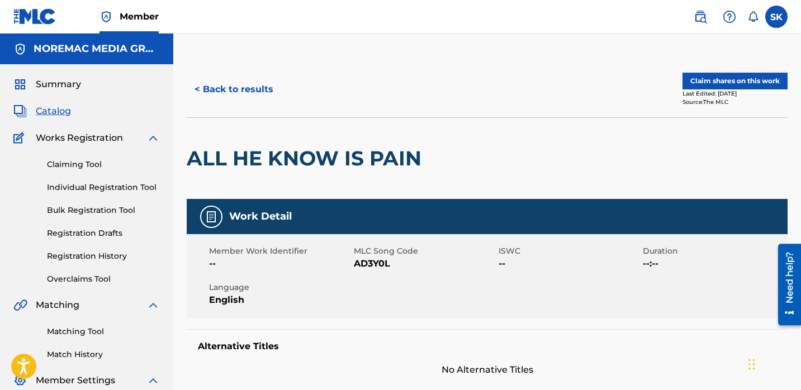
click at [246, 89] on button "< Back to results" at bounding box center [234, 90] width 95 height 28
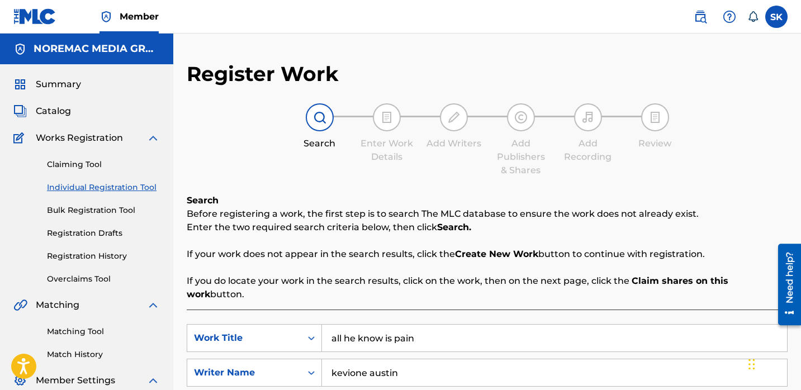
scroll to position [119, 0]
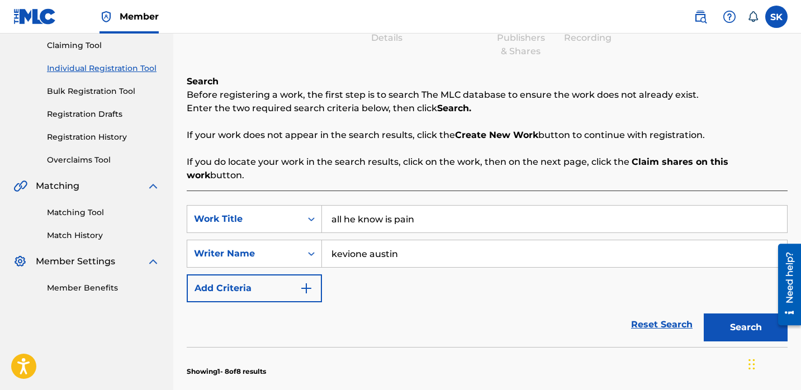
click at [358, 206] on input "all he know is pain" at bounding box center [554, 219] width 465 height 27
click at [704, 314] on button "Search" at bounding box center [746, 328] width 84 height 28
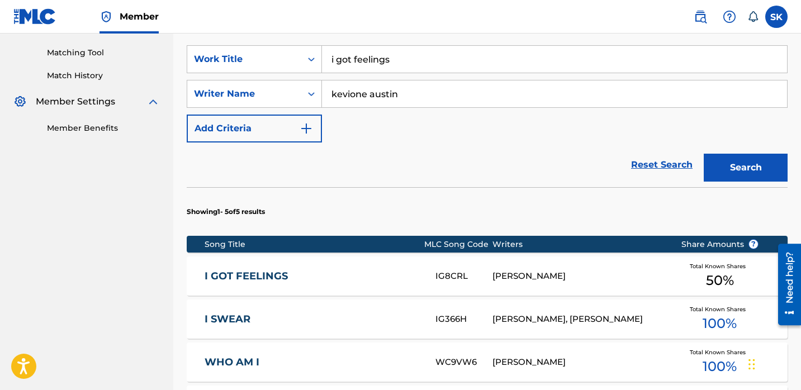
scroll to position [282, 0]
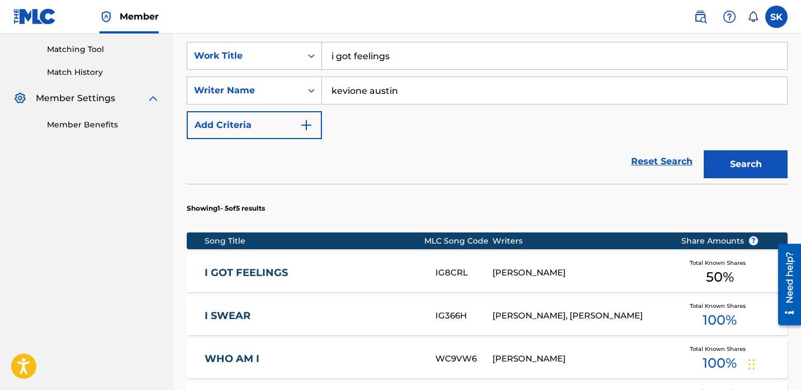
click at [374, 44] on input "i got feelings" at bounding box center [554, 56] width 465 height 27
type input "sell out"
click at [704, 150] on button "Search" at bounding box center [746, 164] width 84 height 28
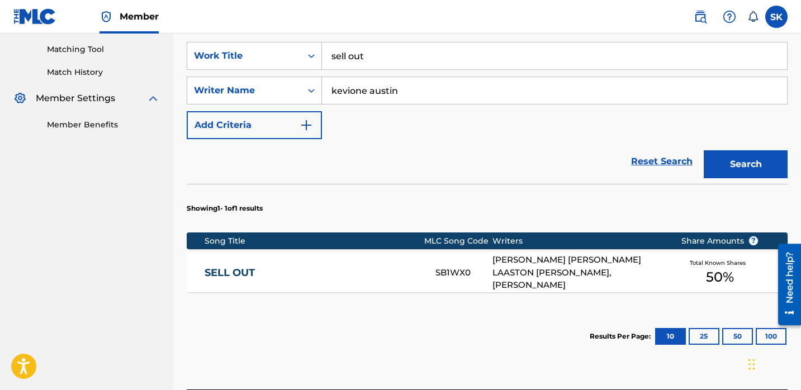
click at [434, 267] on div "SELL OUT" at bounding box center [320, 273] width 231 height 13
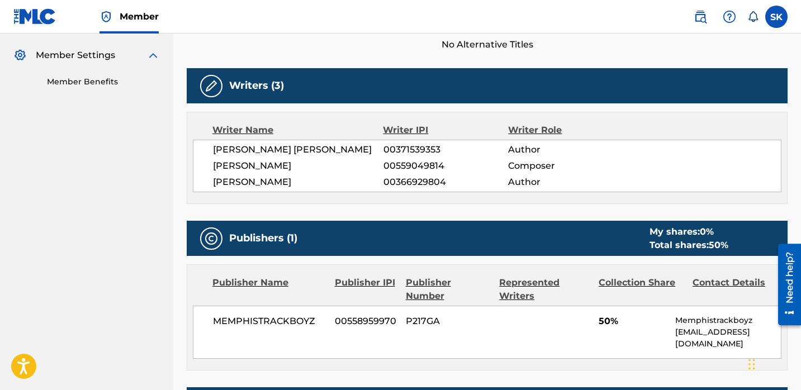
scroll to position [328, 0]
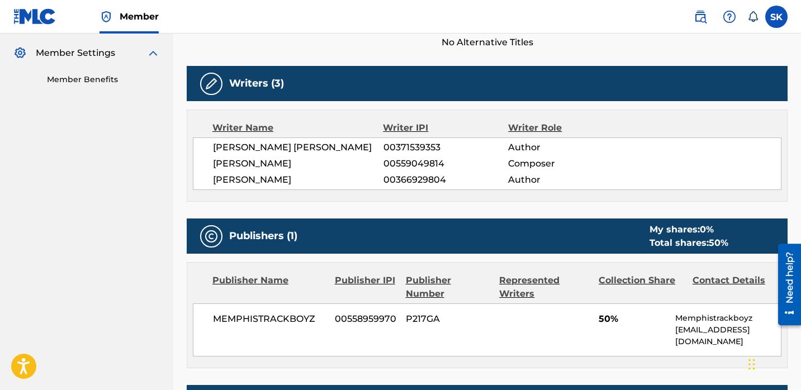
click at [418, 147] on span "00371539353" at bounding box center [446, 147] width 125 height 13
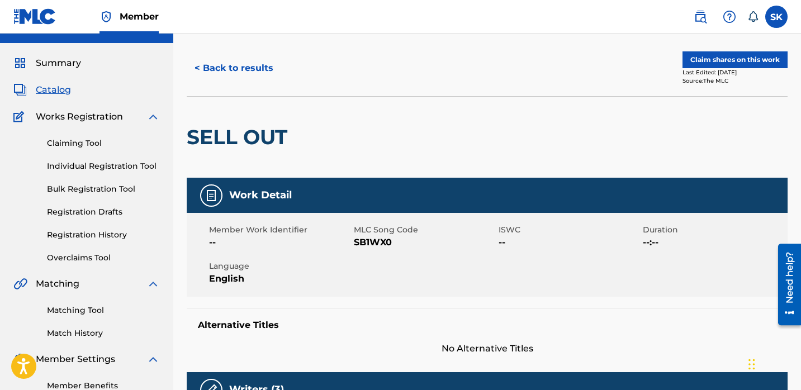
click at [220, 65] on button "< Back to results" at bounding box center [234, 68] width 95 height 28
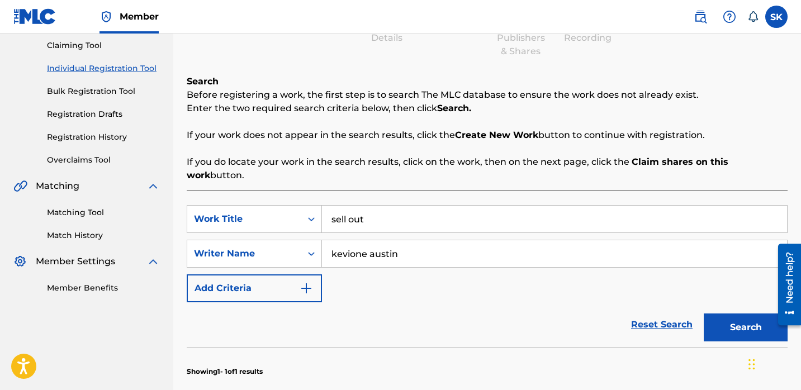
click at [393, 206] on input "sell out" at bounding box center [554, 219] width 465 height 27
type input "no chill spot"
click at [704, 314] on button "Search" at bounding box center [746, 328] width 84 height 28
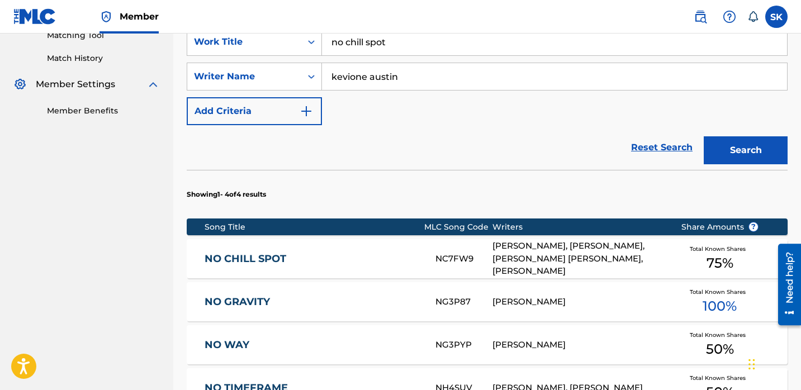
scroll to position [298, 0]
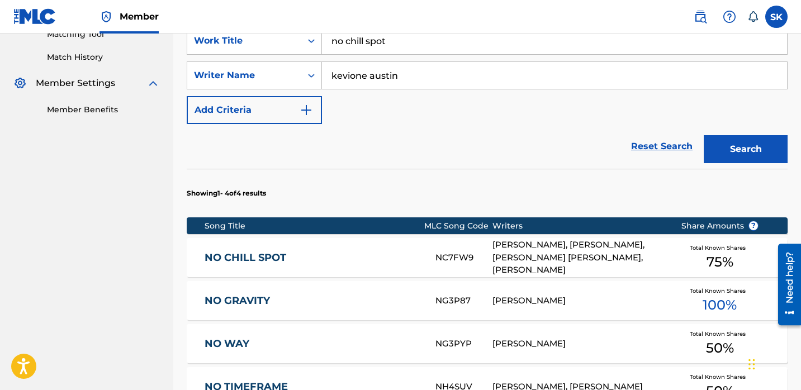
click at [426, 252] on div "NO CHILL SPOT" at bounding box center [320, 258] width 231 height 13
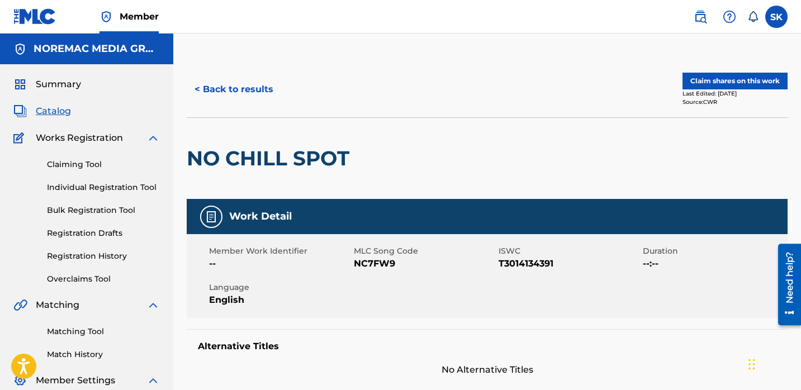
click at [267, 100] on button "< Back to results" at bounding box center [234, 90] width 95 height 28
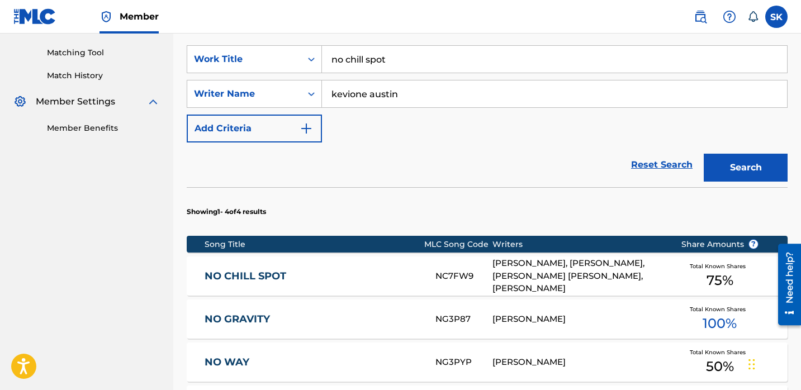
scroll to position [282, 0]
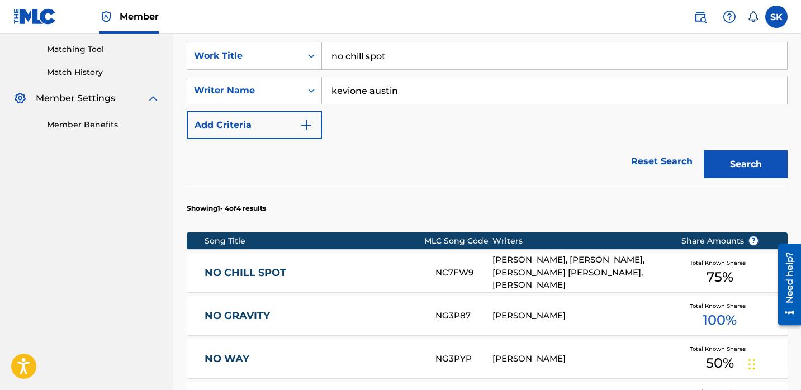
click at [392, 267] on link "NO CHILL SPOT" at bounding box center [313, 273] width 216 height 13
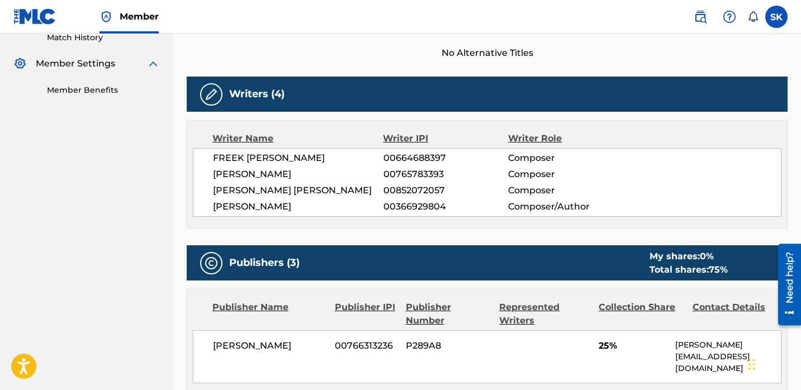
scroll to position [322, 0]
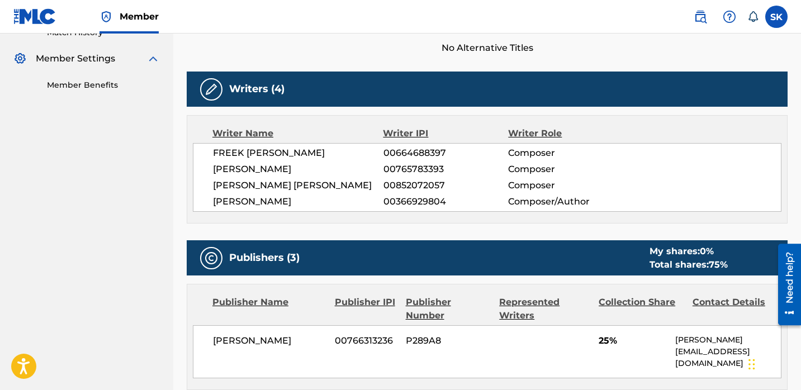
click at [421, 153] on span "00664688397" at bounding box center [446, 153] width 125 height 13
click at [397, 166] on span "00765783393" at bounding box center [446, 169] width 125 height 13
click at [413, 185] on span "00852072057" at bounding box center [446, 185] width 125 height 13
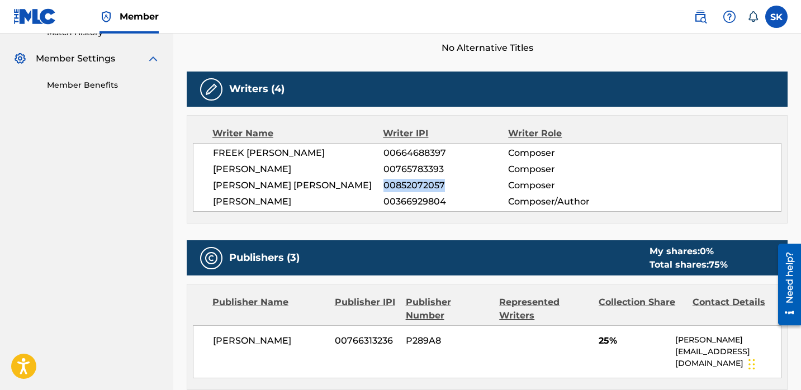
click at [413, 185] on span "00852072057" at bounding box center [446, 185] width 125 height 13
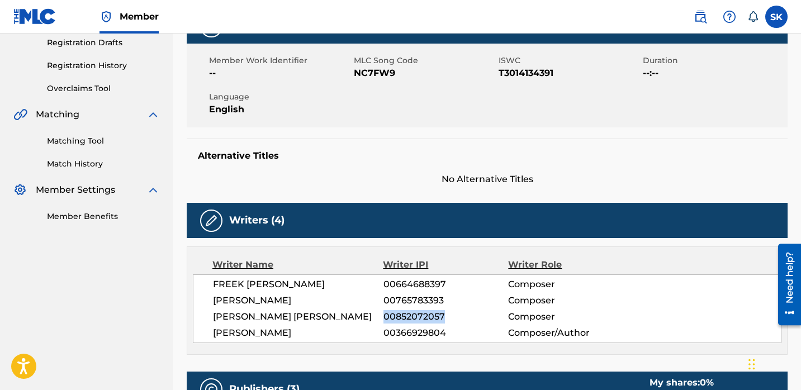
scroll to position [0, 0]
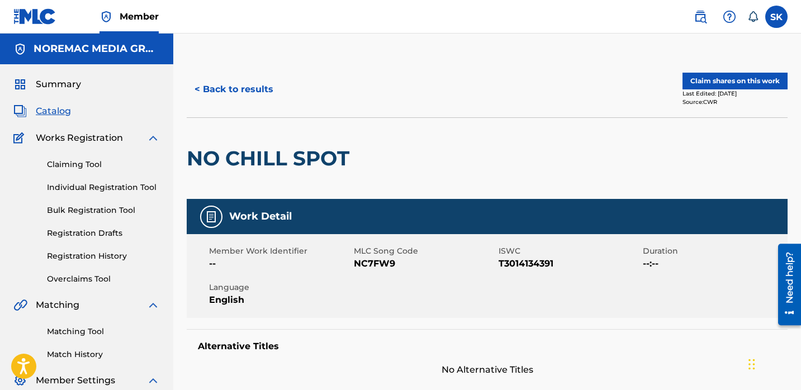
click at [211, 86] on button "< Back to results" at bounding box center [234, 90] width 95 height 28
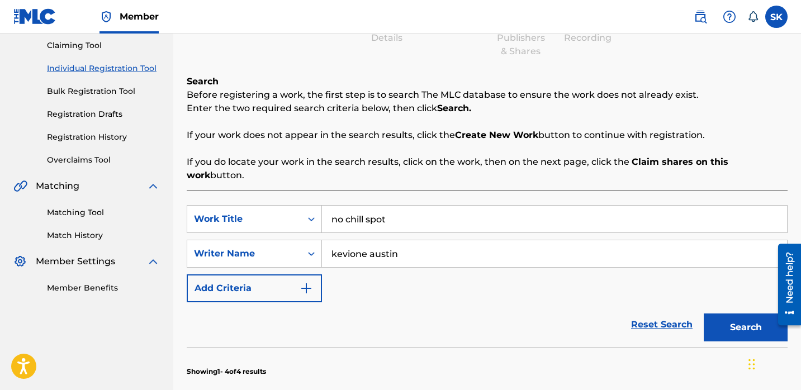
click at [395, 211] on input "no chill spot" at bounding box center [554, 219] width 465 height 27
type input "smile when they come"
click at [704, 314] on button "Search" at bounding box center [746, 328] width 84 height 28
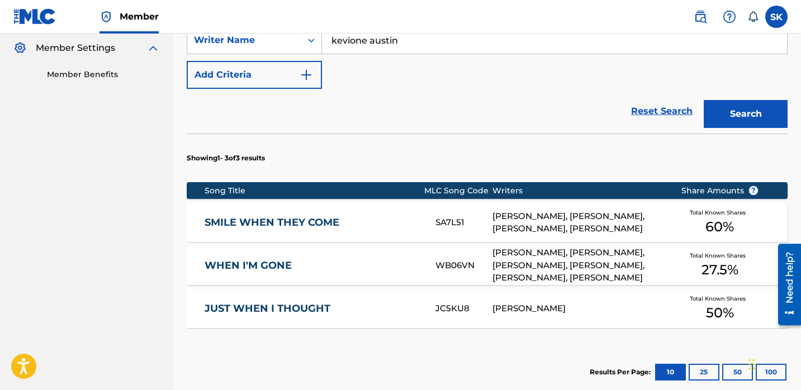
scroll to position [334, 0]
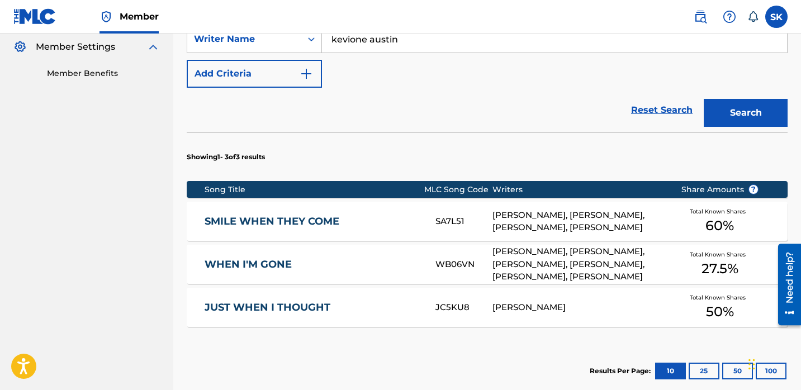
click at [406, 215] on link "SMILE WHEN THEY COME" at bounding box center [313, 221] width 216 height 13
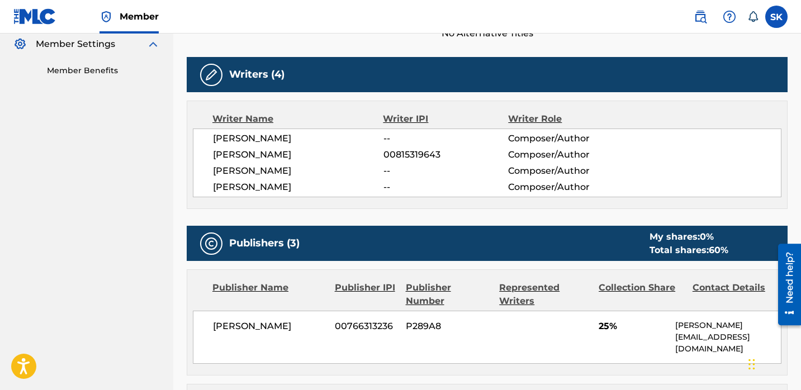
scroll to position [332, 0]
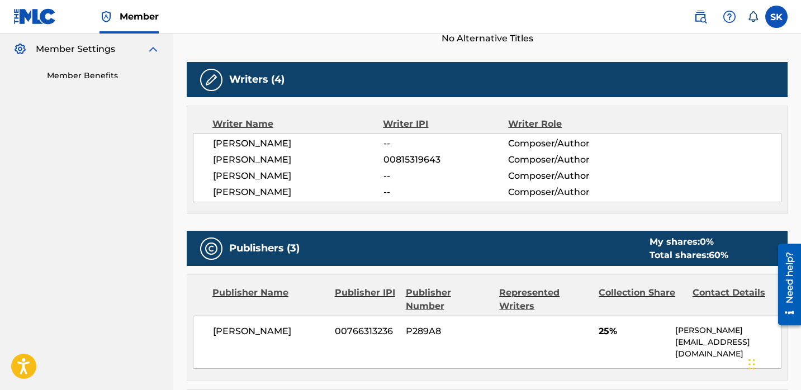
click at [393, 161] on span "00815319643" at bounding box center [446, 159] width 125 height 13
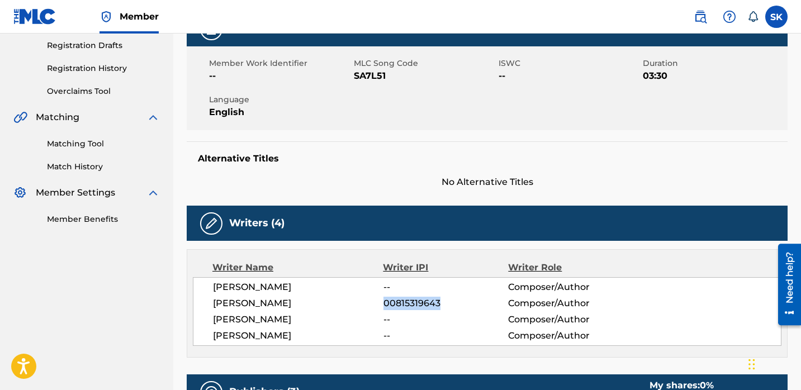
scroll to position [0, 0]
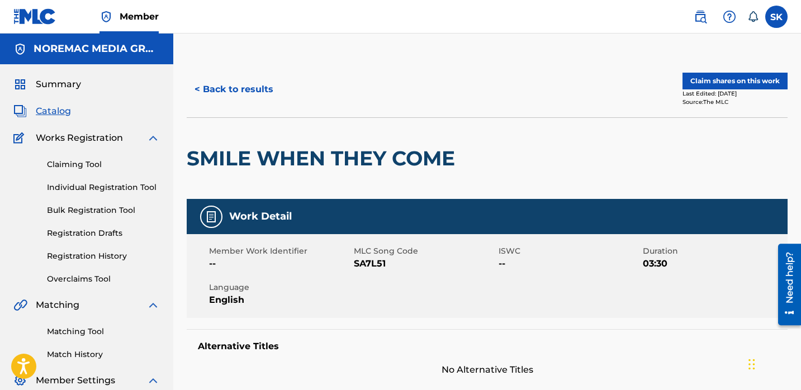
click at [235, 91] on button "< Back to results" at bounding box center [234, 90] width 95 height 28
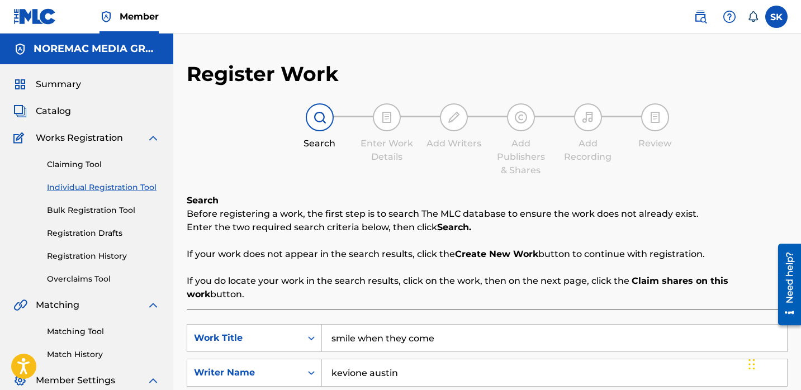
scroll to position [119, 0]
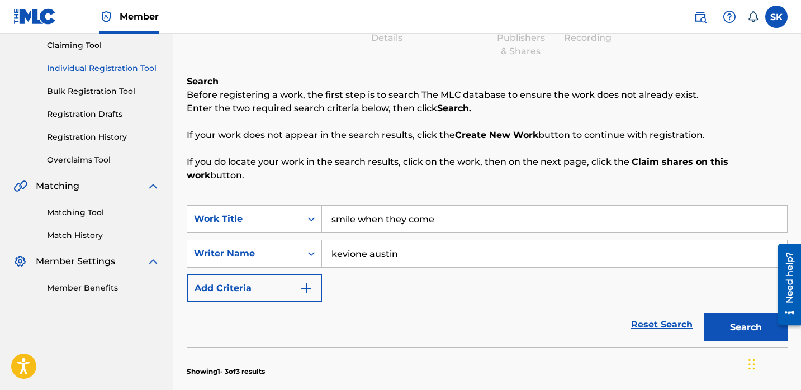
click at [354, 207] on input "smile when they come" at bounding box center [554, 219] width 465 height 27
click at [704, 314] on button "Search" at bounding box center [746, 328] width 84 height 28
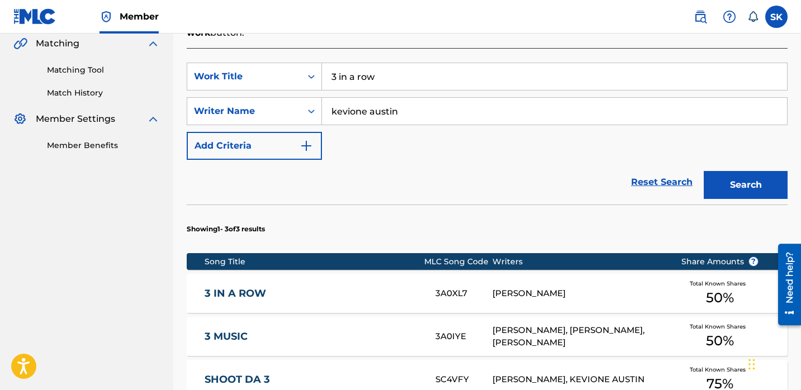
scroll to position [264, 0]
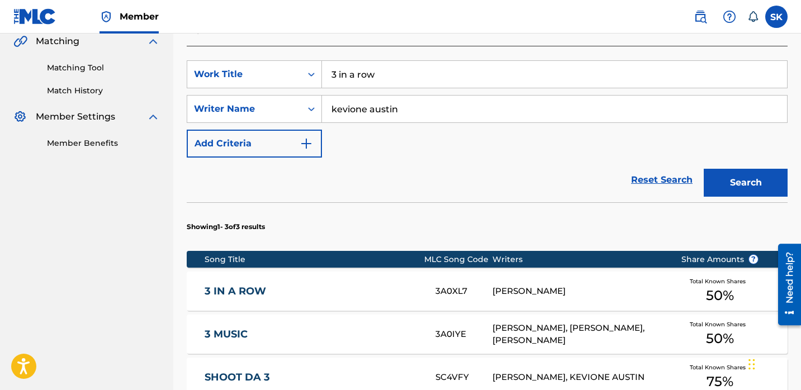
click at [397, 62] on input "3 in a row" at bounding box center [554, 74] width 465 height 27
click at [440, 180] on div "Reset Search Search" at bounding box center [487, 180] width 601 height 45
click at [436, 61] on input "3 in a row" at bounding box center [554, 74] width 465 height 27
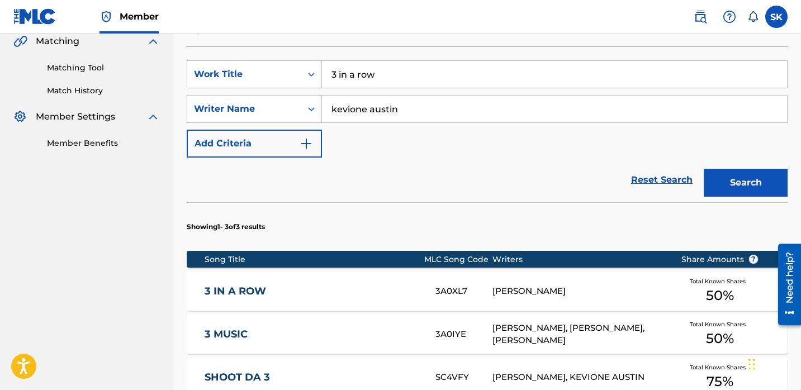
click at [436, 61] on input "3 in a row" at bounding box center [554, 74] width 465 height 27
type input "one bad choice"
click at [704, 169] on button "Search" at bounding box center [746, 183] width 84 height 28
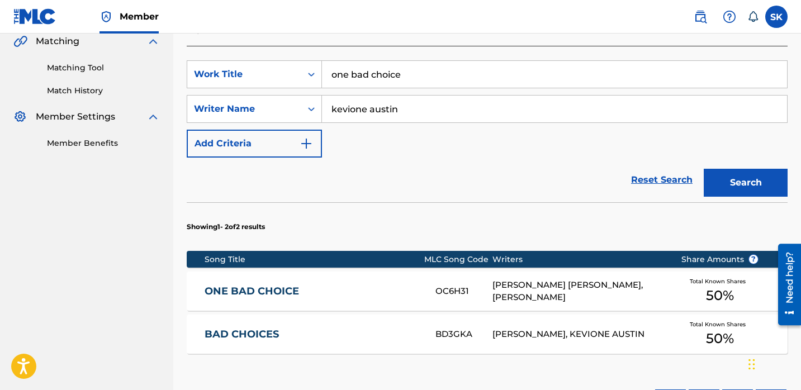
click at [452, 285] on div "OC6H31" at bounding box center [464, 291] width 57 height 13
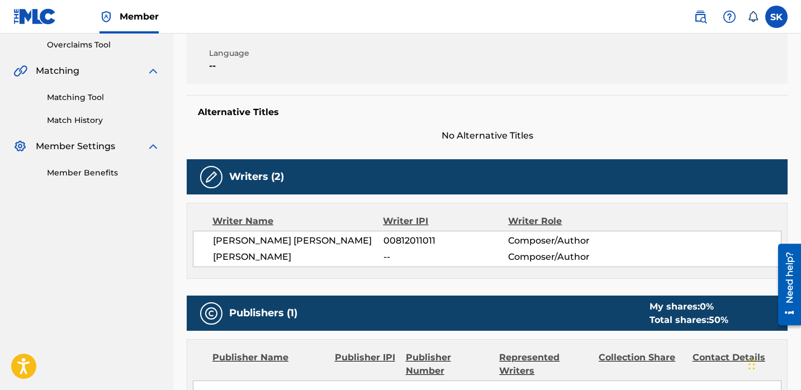
scroll to position [235, 0]
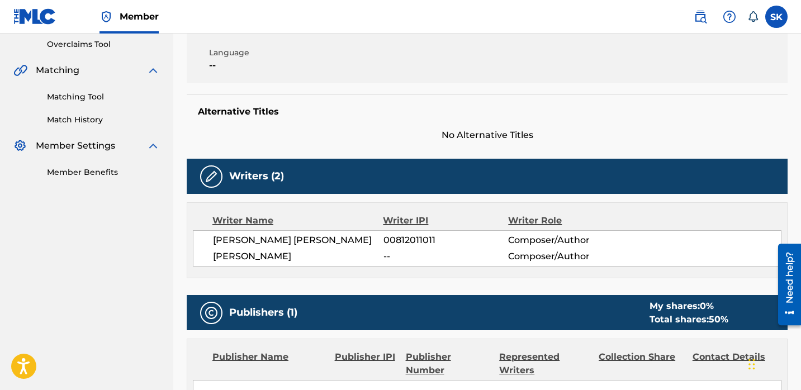
click at [396, 239] on span "00812011011" at bounding box center [446, 240] width 125 height 13
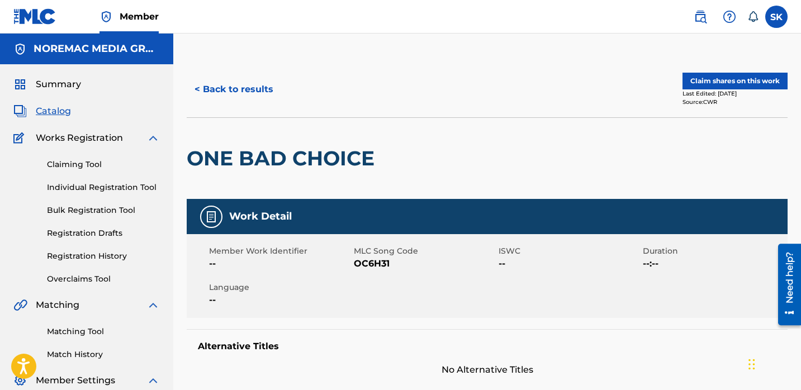
click at [253, 94] on button "< Back to results" at bounding box center [234, 90] width 95 height 28
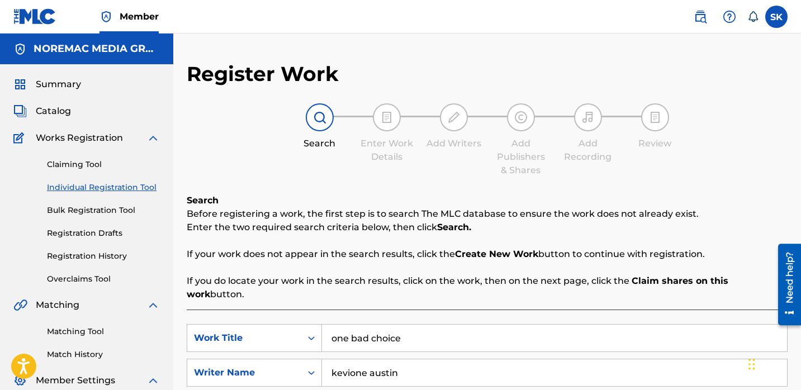
scroll to position [119, 0]
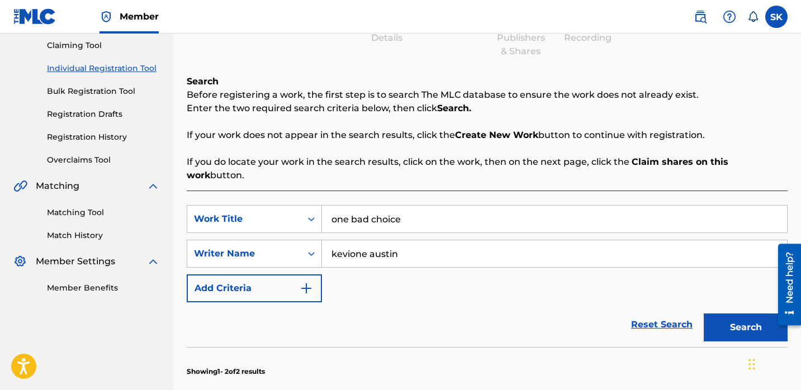
click at [364, 214] on input "one bad choice" at bounding box center [554, 219] width 465 height 27
click at [704, 314] on button "Search" at bounding box center [746, 328] width 84 height 28
click at [416, 326] on div "Reset Search Search" at bounding box center [487, 325] width 601 height 45
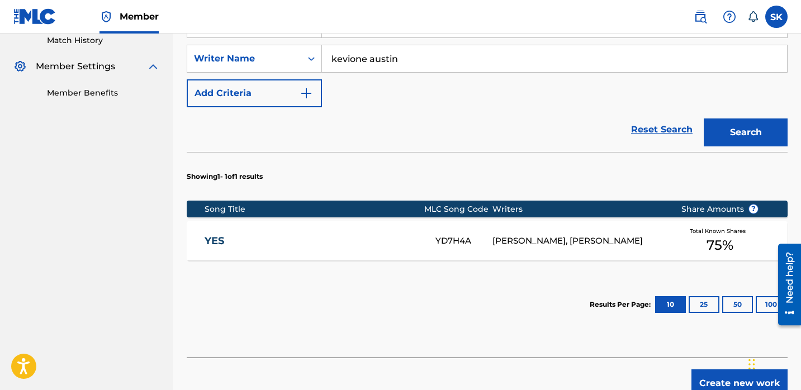
scroll to position [268, 0]
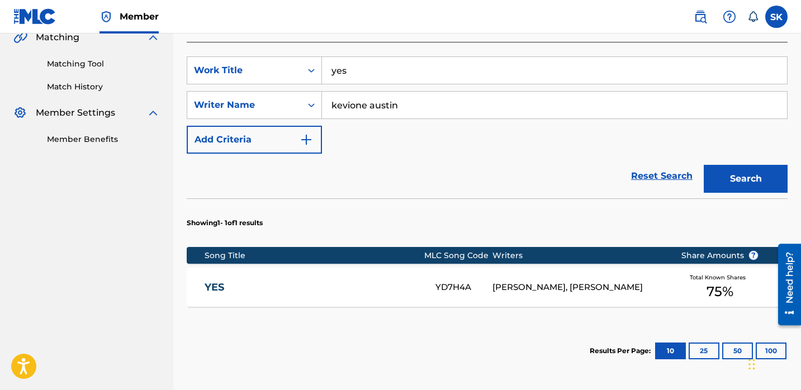
click at [379, 65] on input "yes" at bounding box center [554, 70] width 465 height 27
type input "2021"
click at [704, 165] on button "Search" at bounding box center [746, 179] width 84 height 28
click at [400, 154] on div "Reset Search Search" at bounding box center [487, 176] width 601 height 45
